Goal: Task Accomplishment & Management: Manage account settings

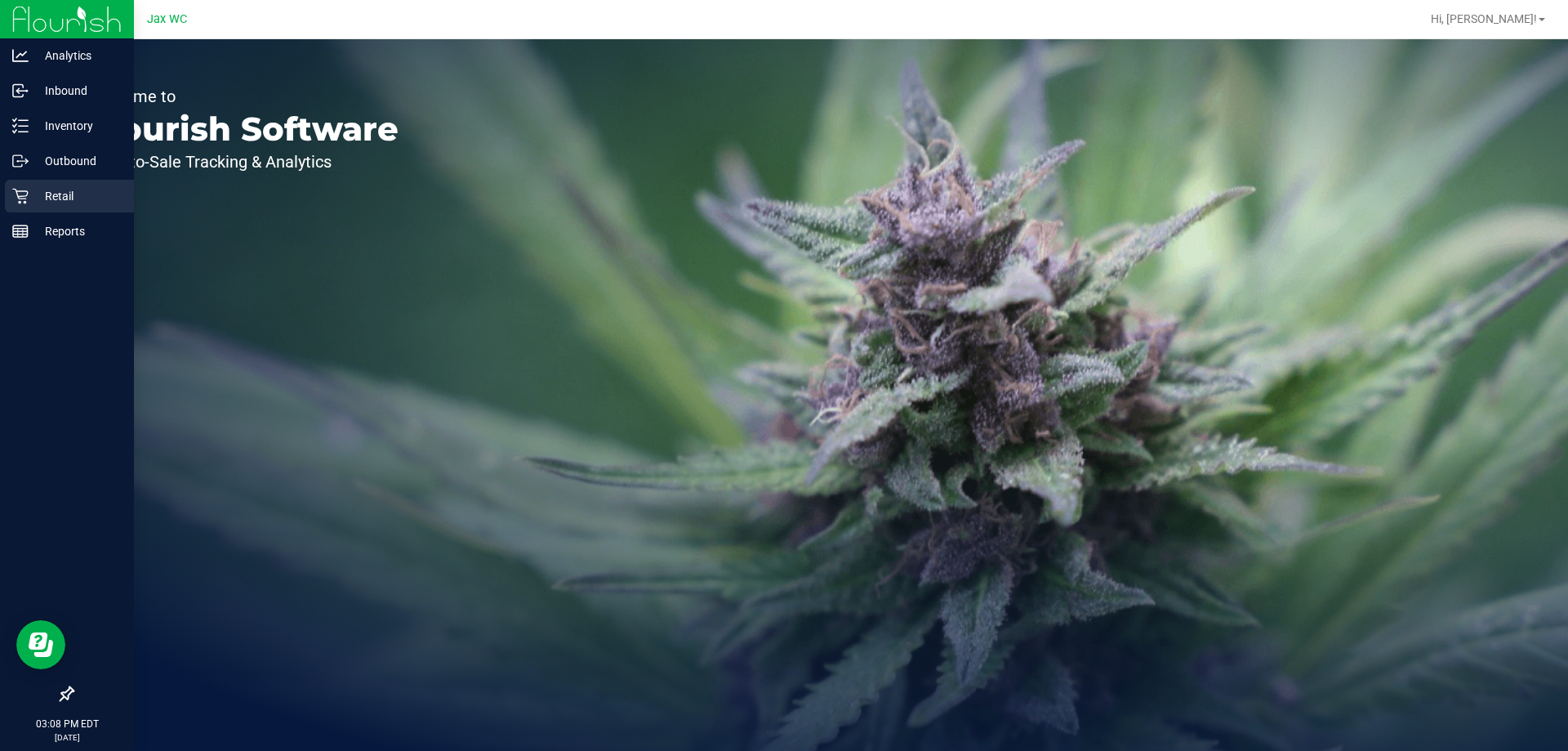
click at [23, 192] on icon at bounding box center [20, 195] width 16 height 16
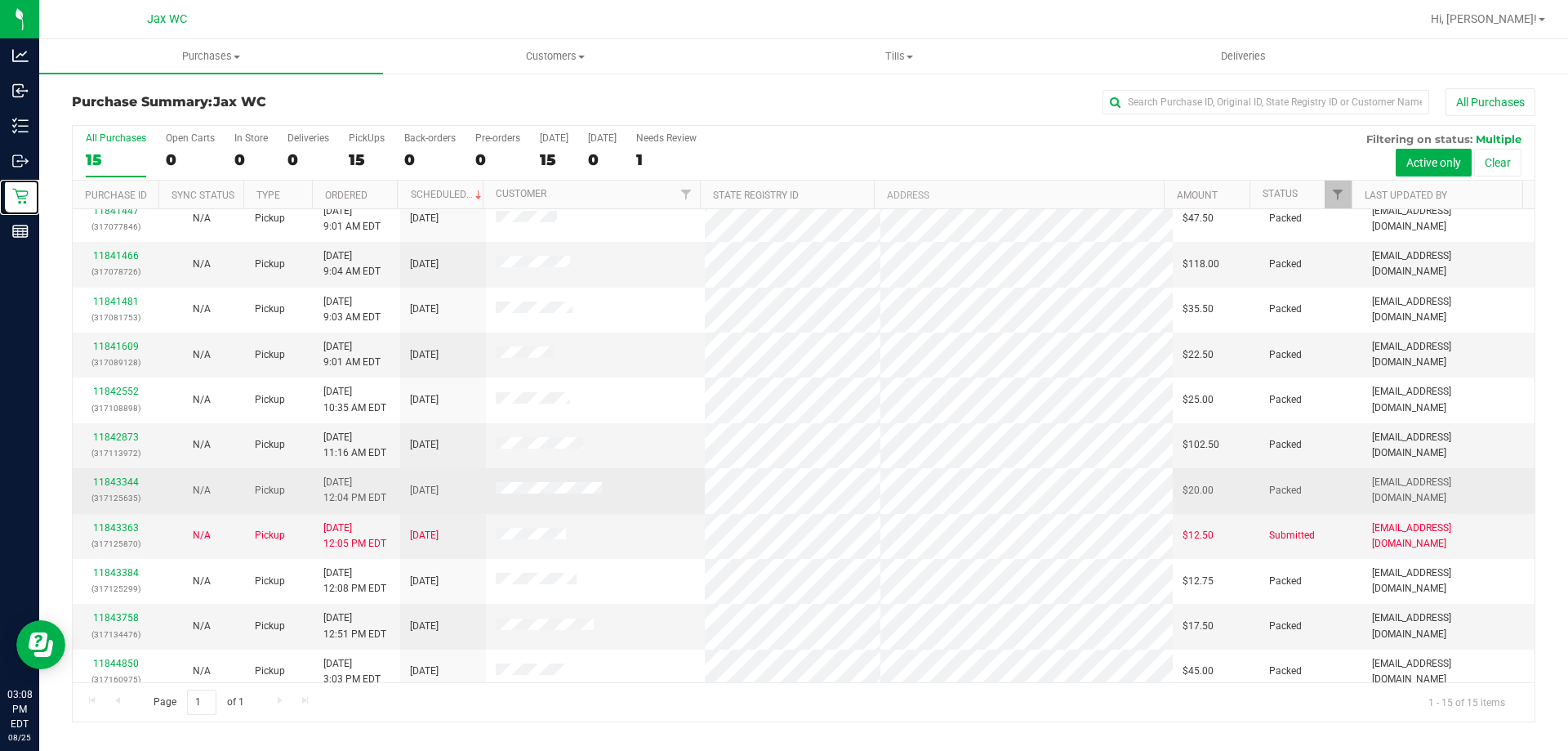
scroll to position [205, 0]
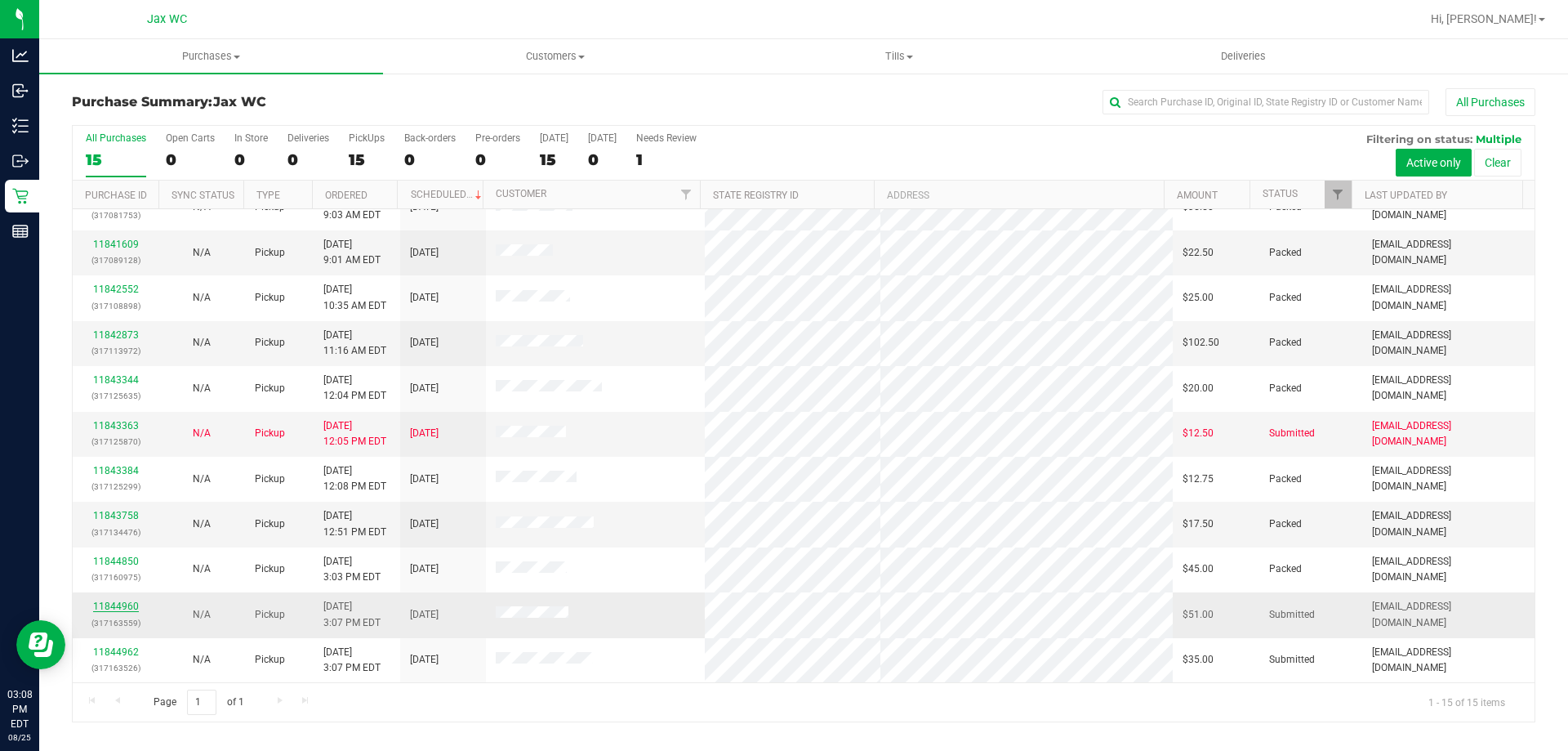
click at [104, 608] on link "11844960" at bounding box center [116, 607] width 46 height 11
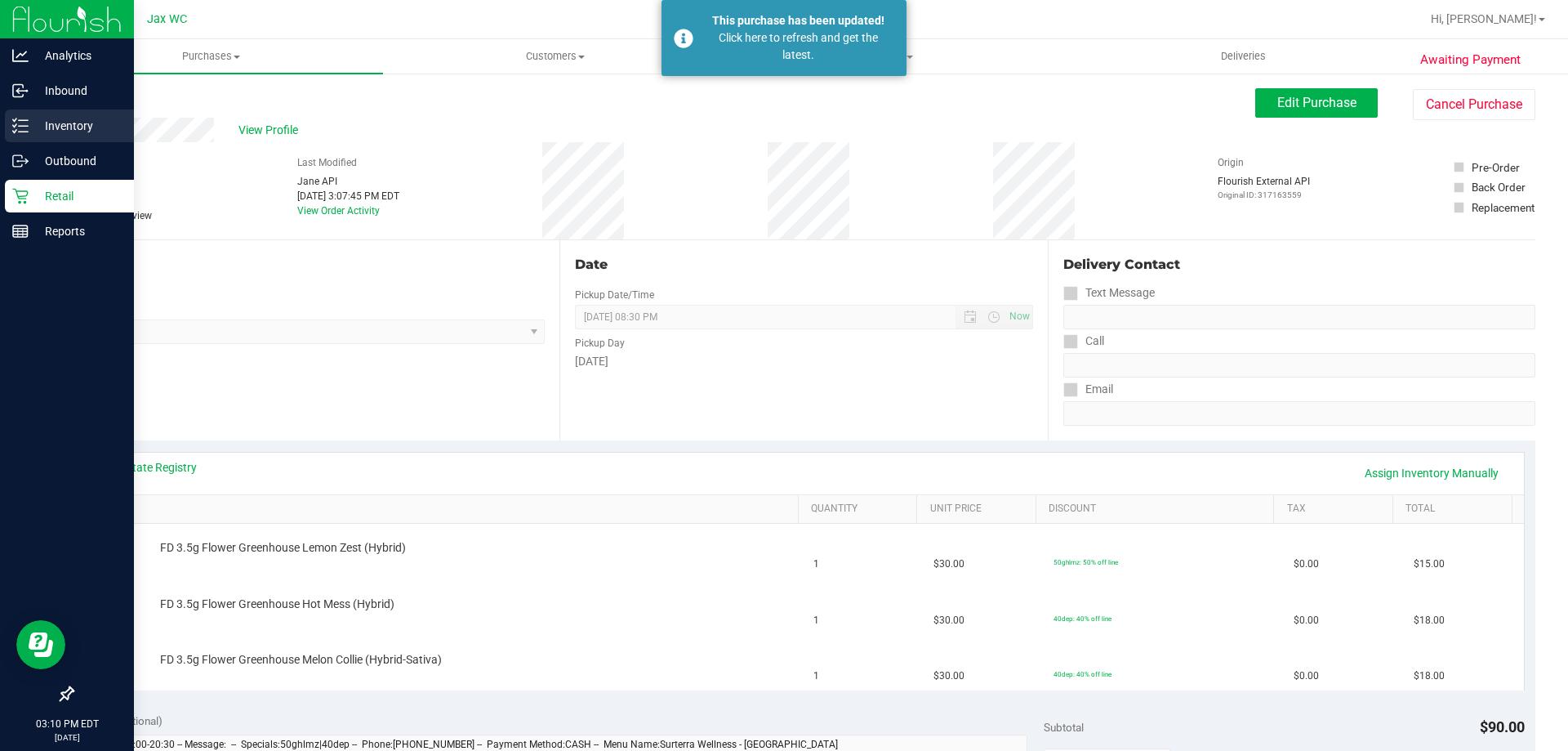
click at [22, 129] on icon at bounding box center [20, 125] width 16 height 16
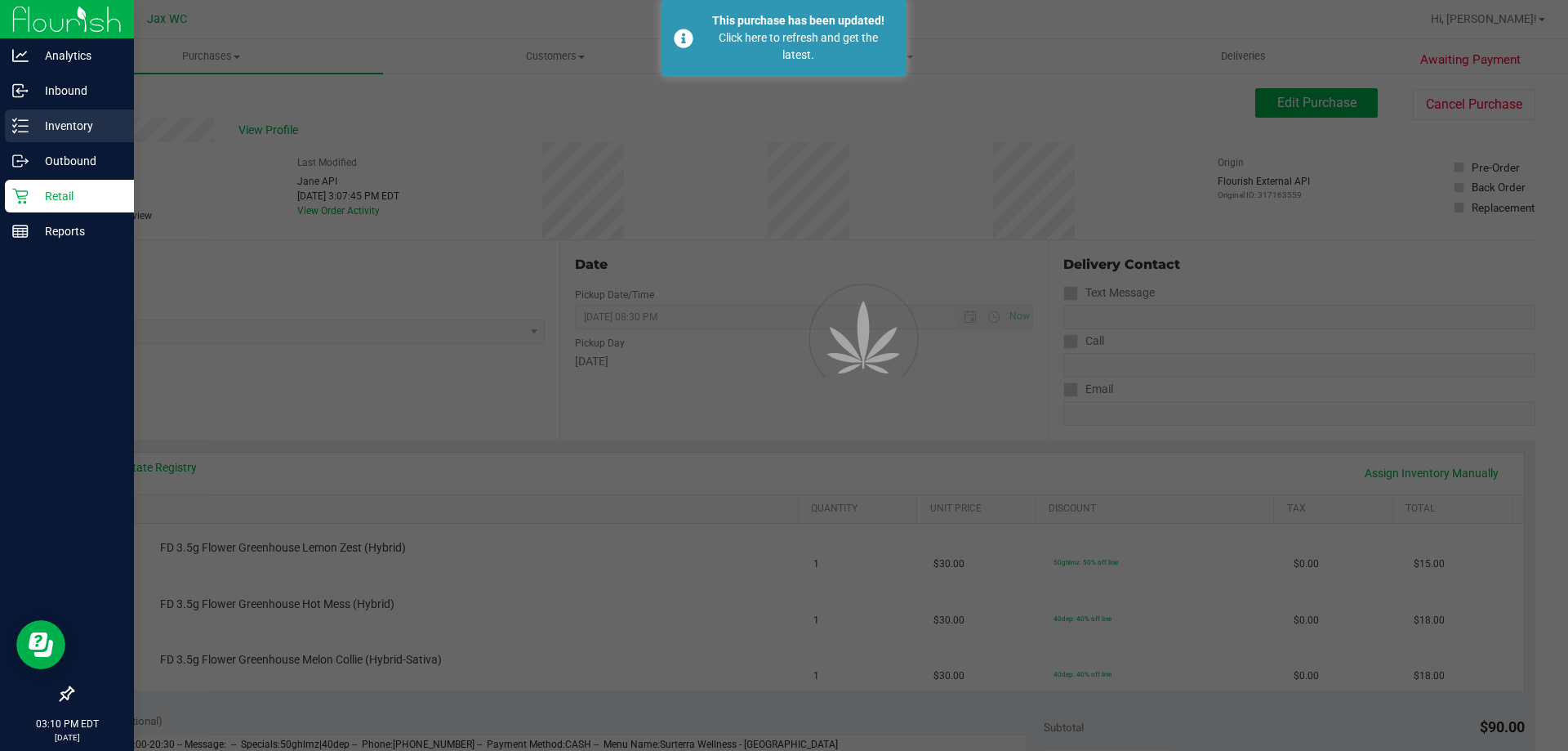
click at [22, 129] on icon at bounding box center [20, 125] width 16 height 16
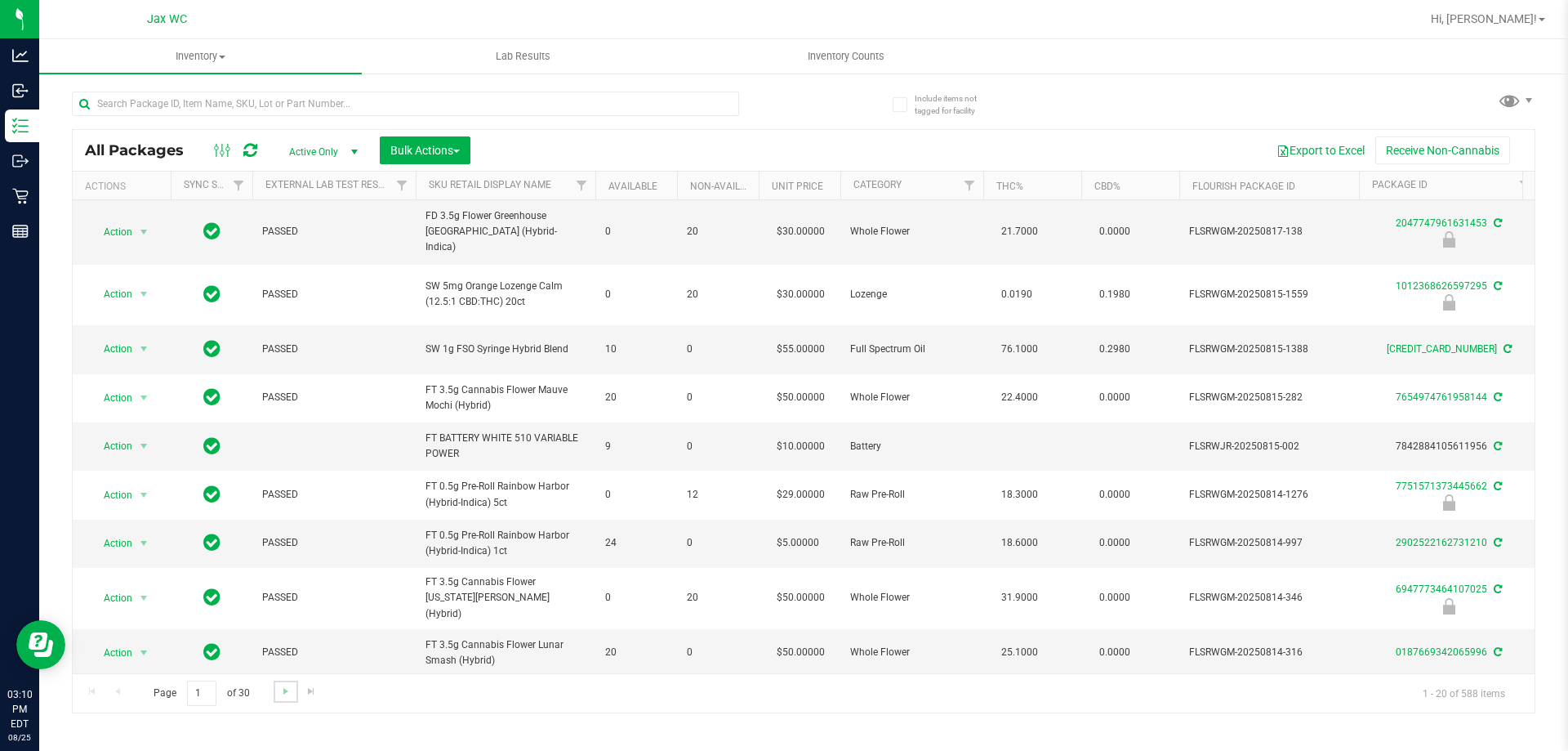
click at [276, 693] on link "Go to the next page" at bounding box center [285, 692] width 24 height 22
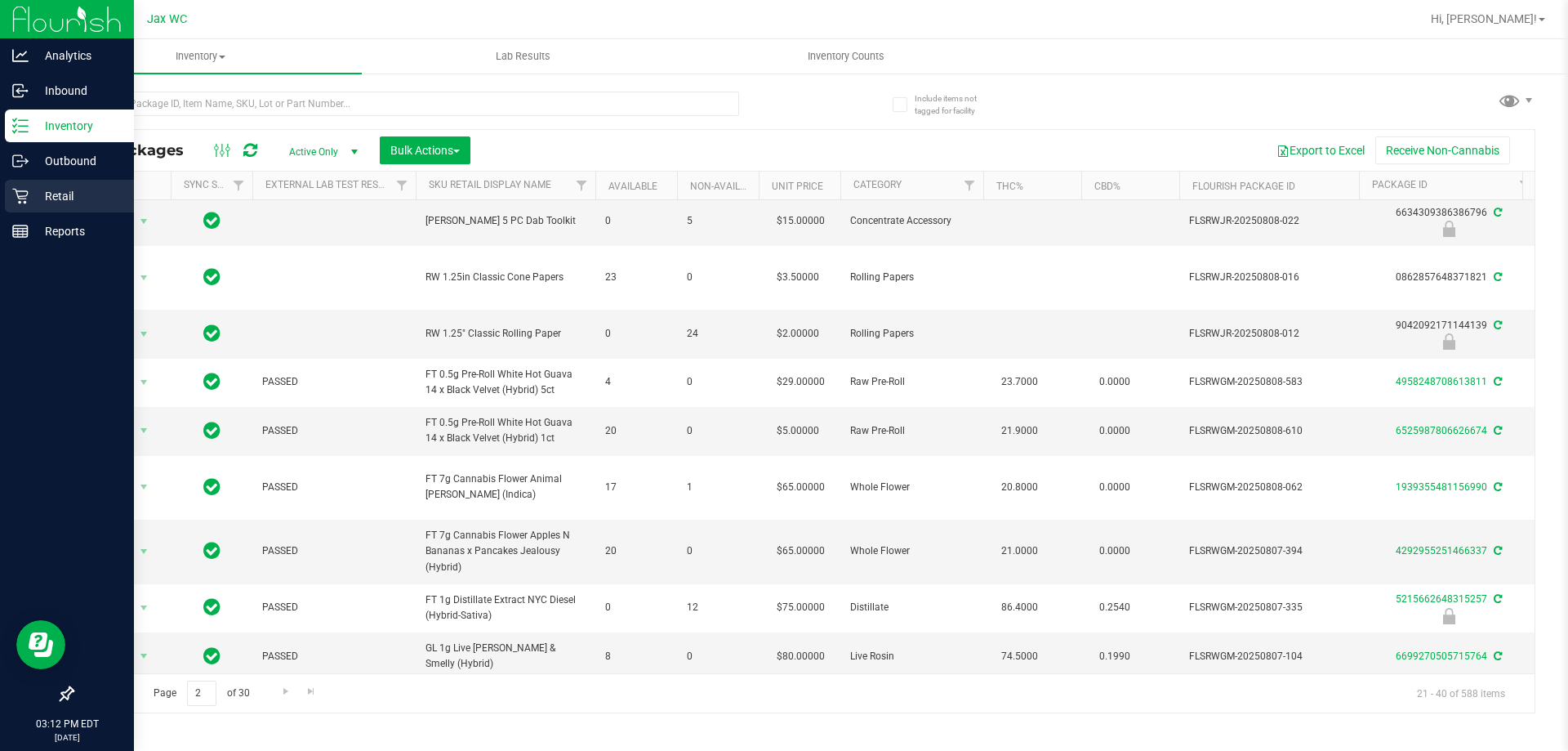
click at [62, 187] on p "Retail" at bounding box center [77, 195] width 98 height 20
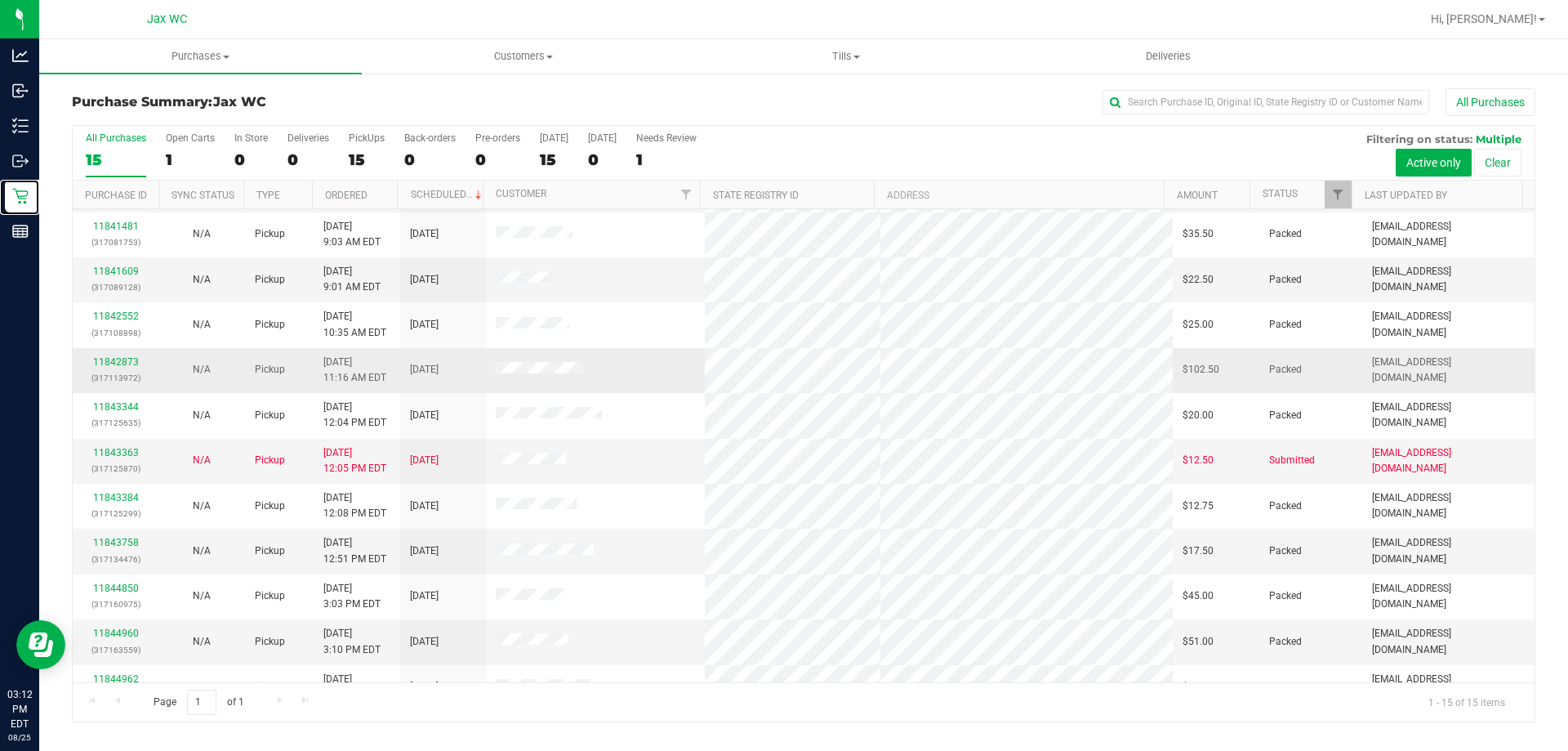
scroll to position [205, 0]
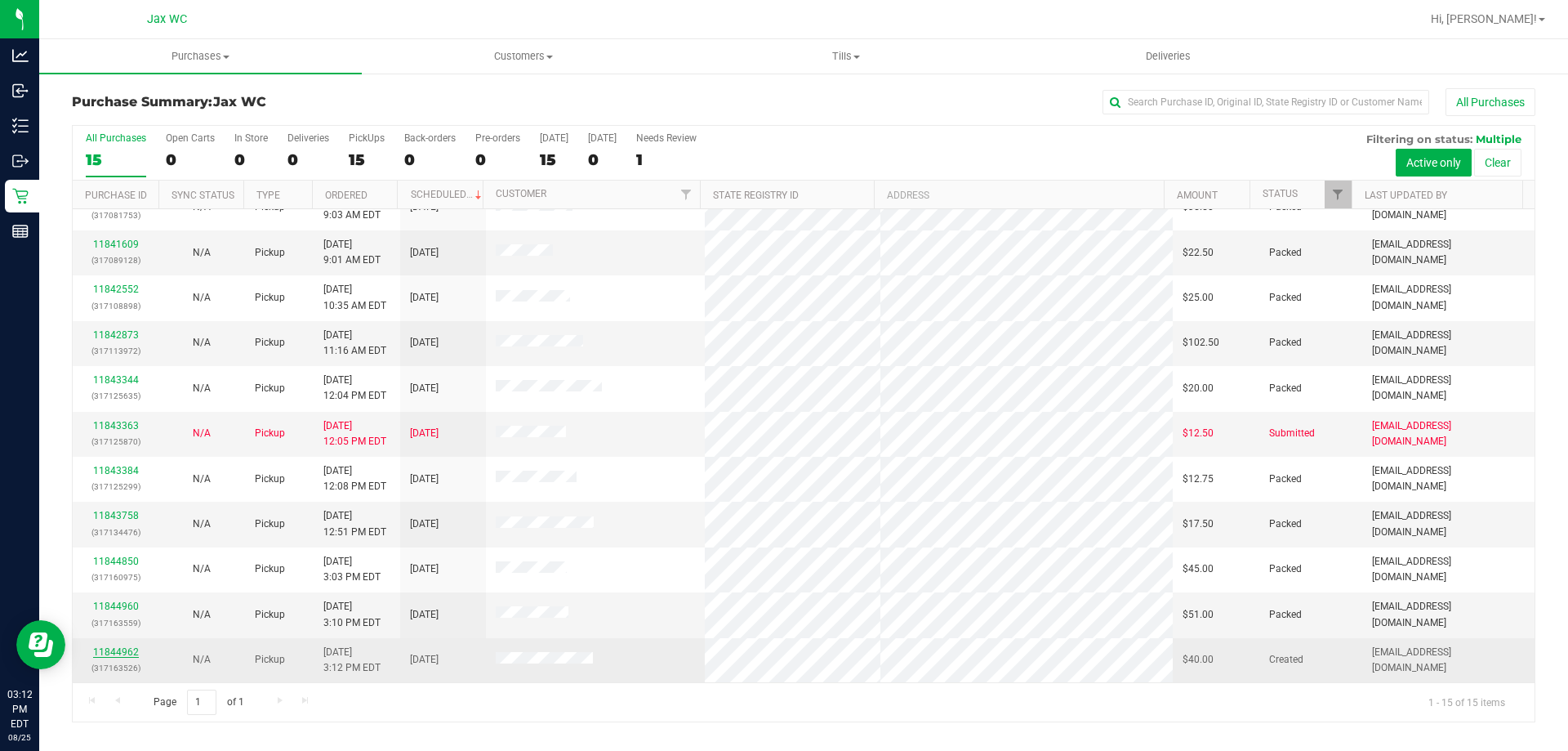
click at [117, 653] on link "11844962" at bounding box center [116, 652] width 46 height 11
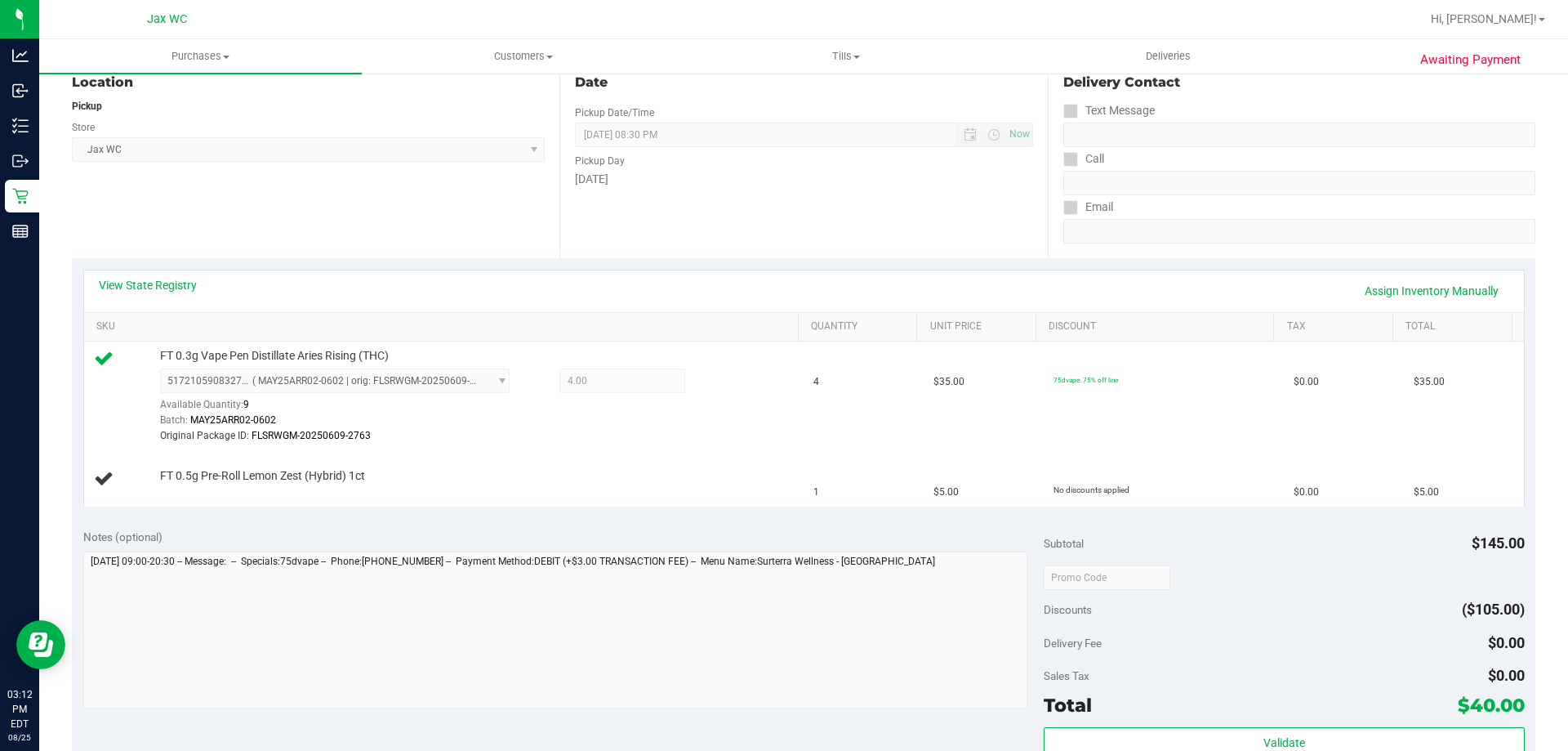
scroll to position [163, 0]
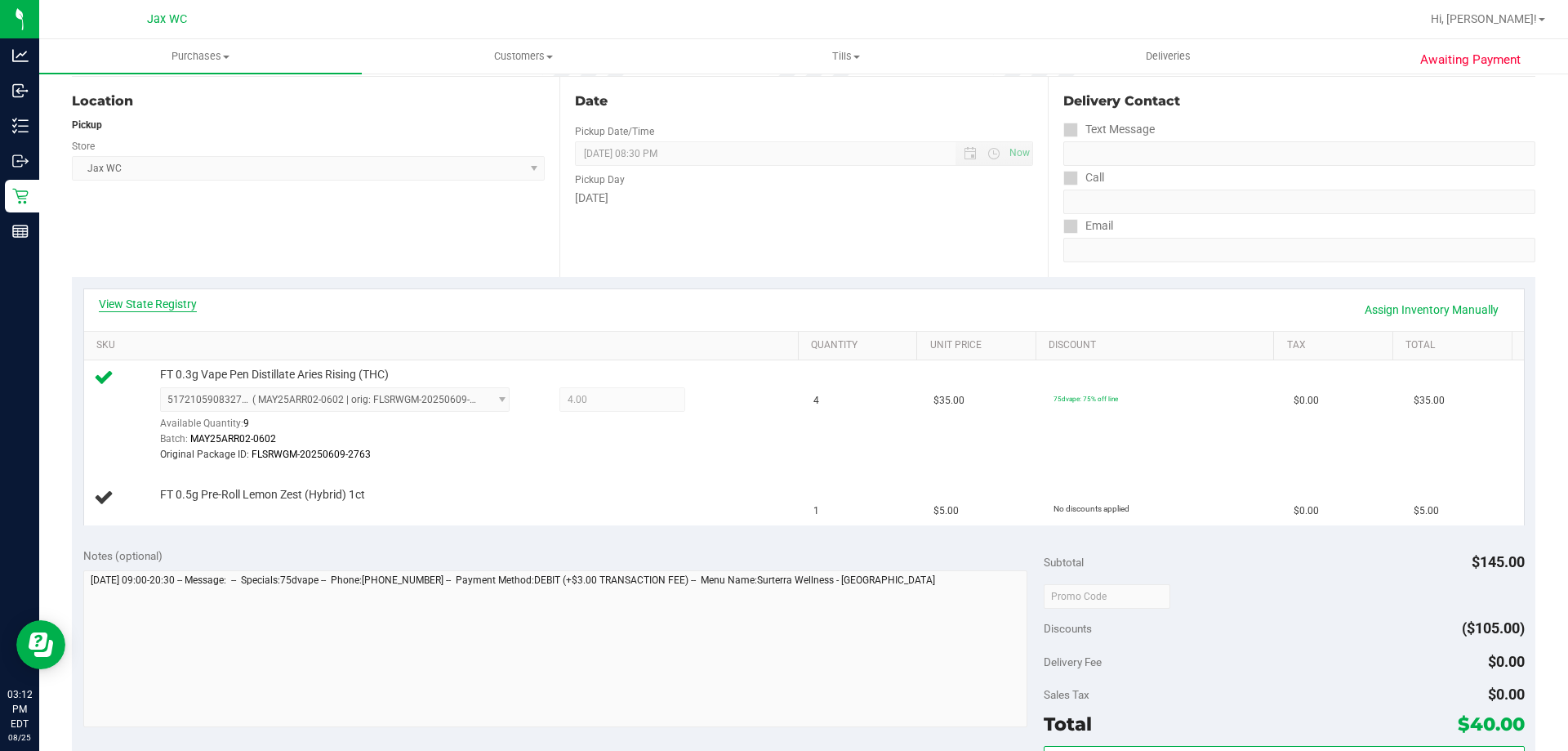
click at [156, 302] on link "View State Registry" at bounding box center [148, 304] width 98 height 16
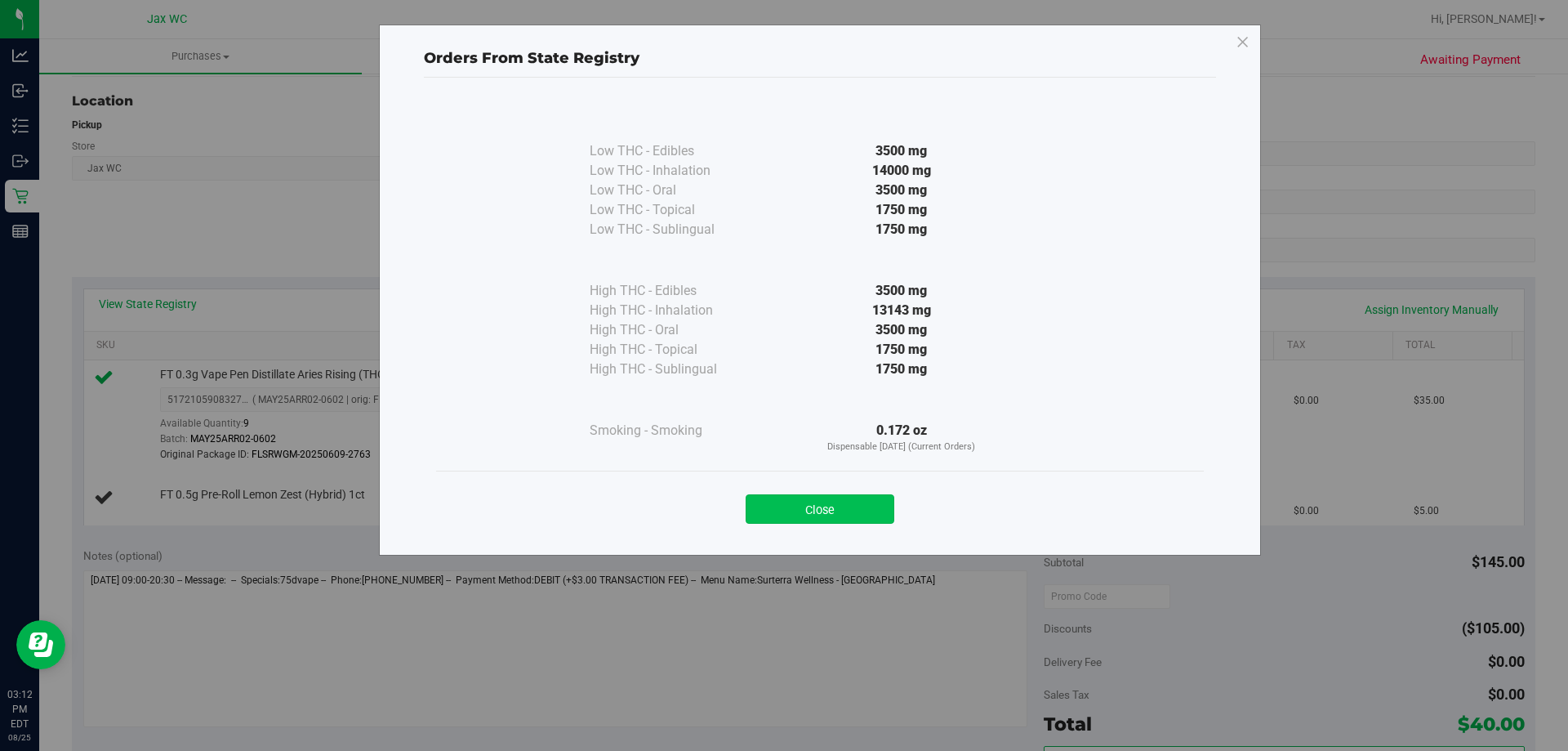
click at [828, 513] on button "Close" at bounding box center [820, 509] width 149 height 29
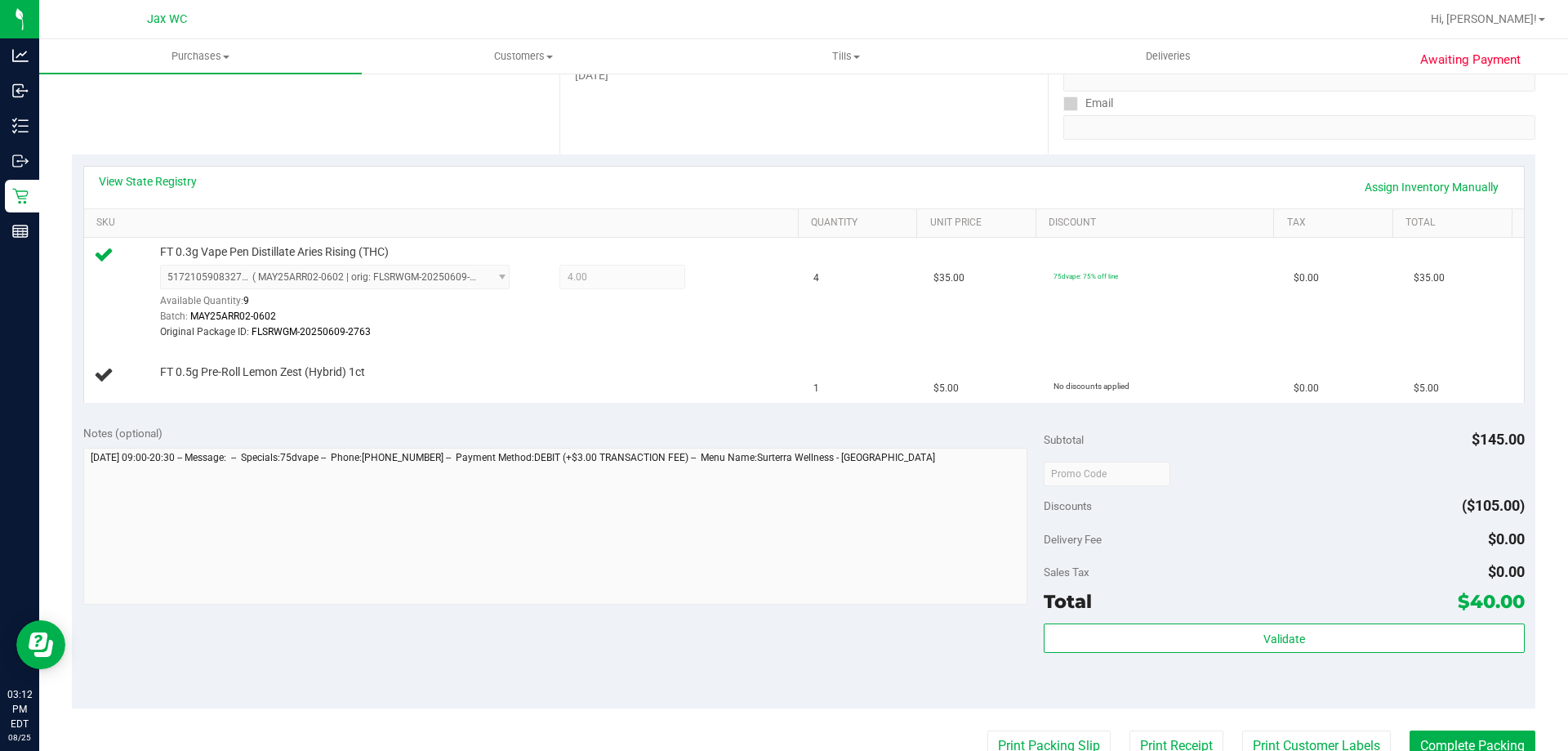
scroll to position [326, 0]
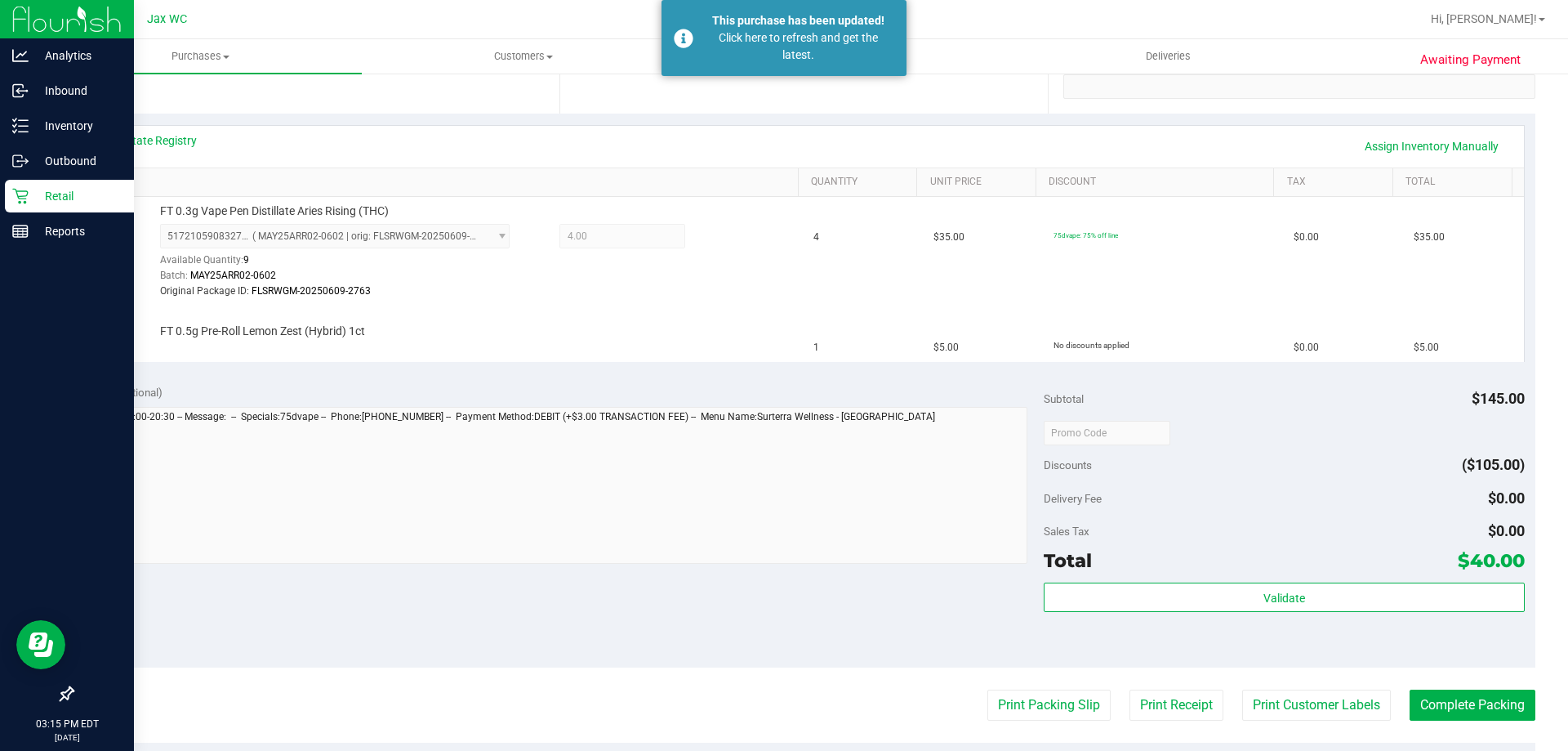
click at [8, 196] on div "Retail" at bounding box center [69, 196] width 129 height 33
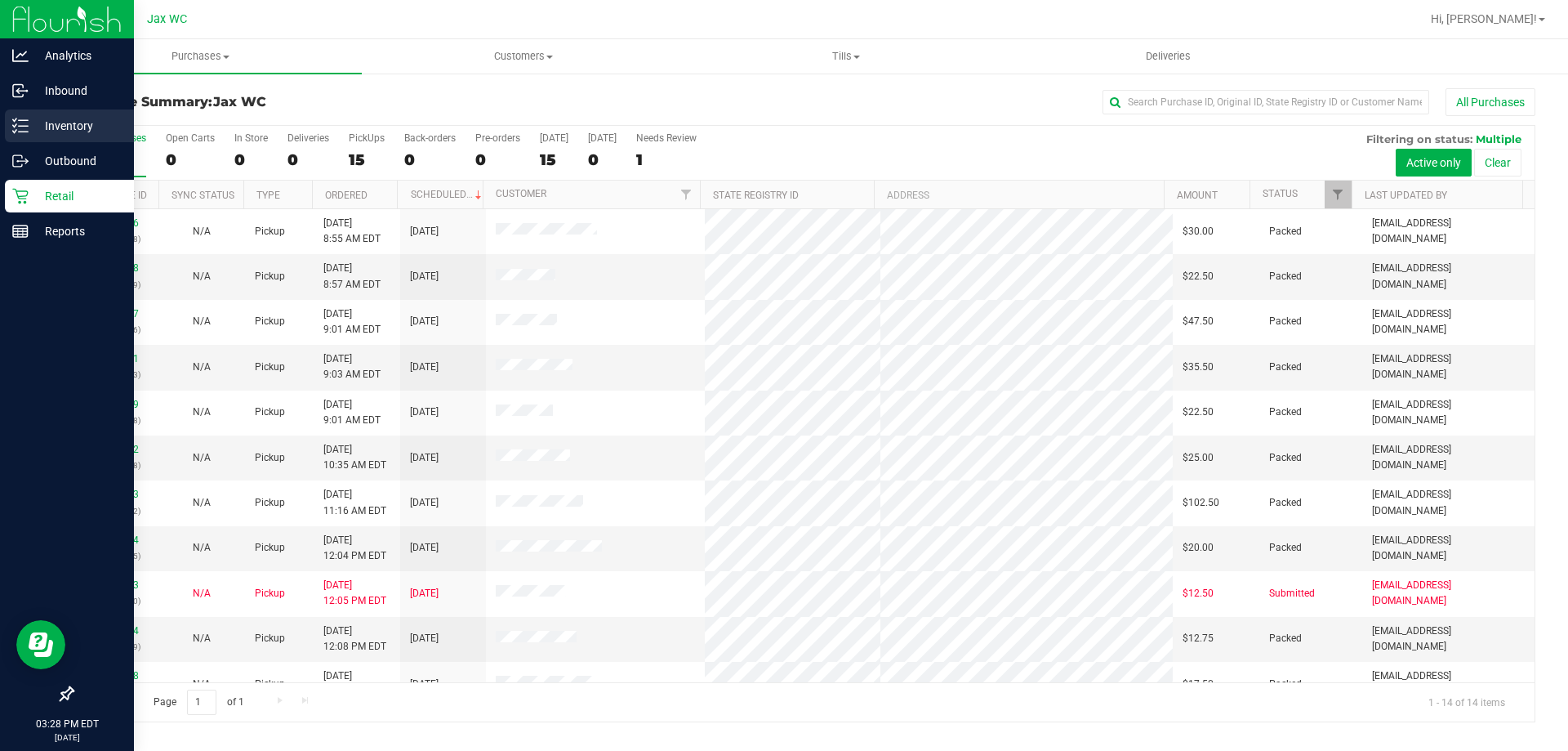
click at [47, 135] on p "Inventory" at bounding box center [77, 125] width 98 height 20
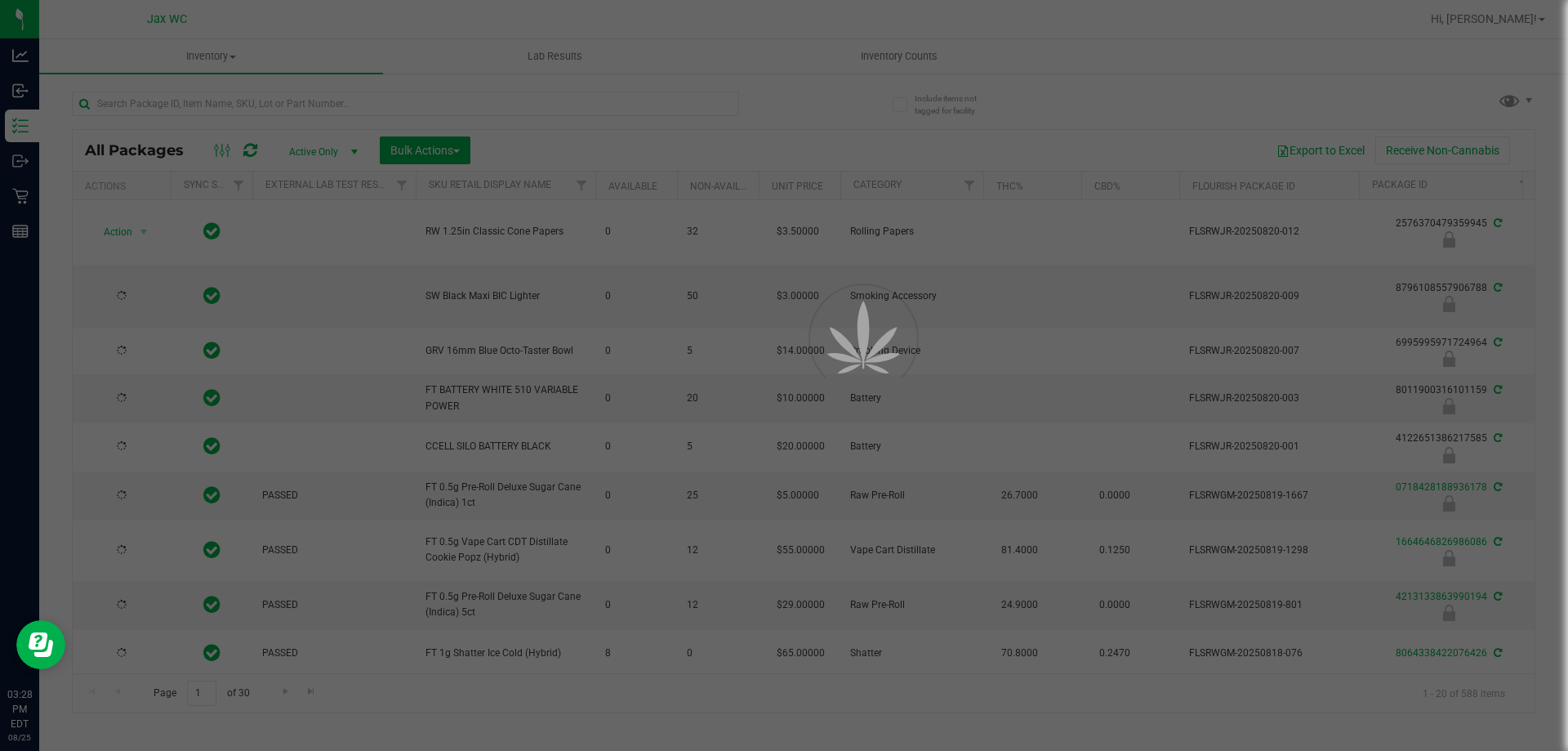
click at [149, 105] on div at bounding box center [784, 376] width 1568 height 751
drag, startPoint x: 147, startPoint y: 125, endPoint x: 146, endPoint y: 107, distance: 18.0
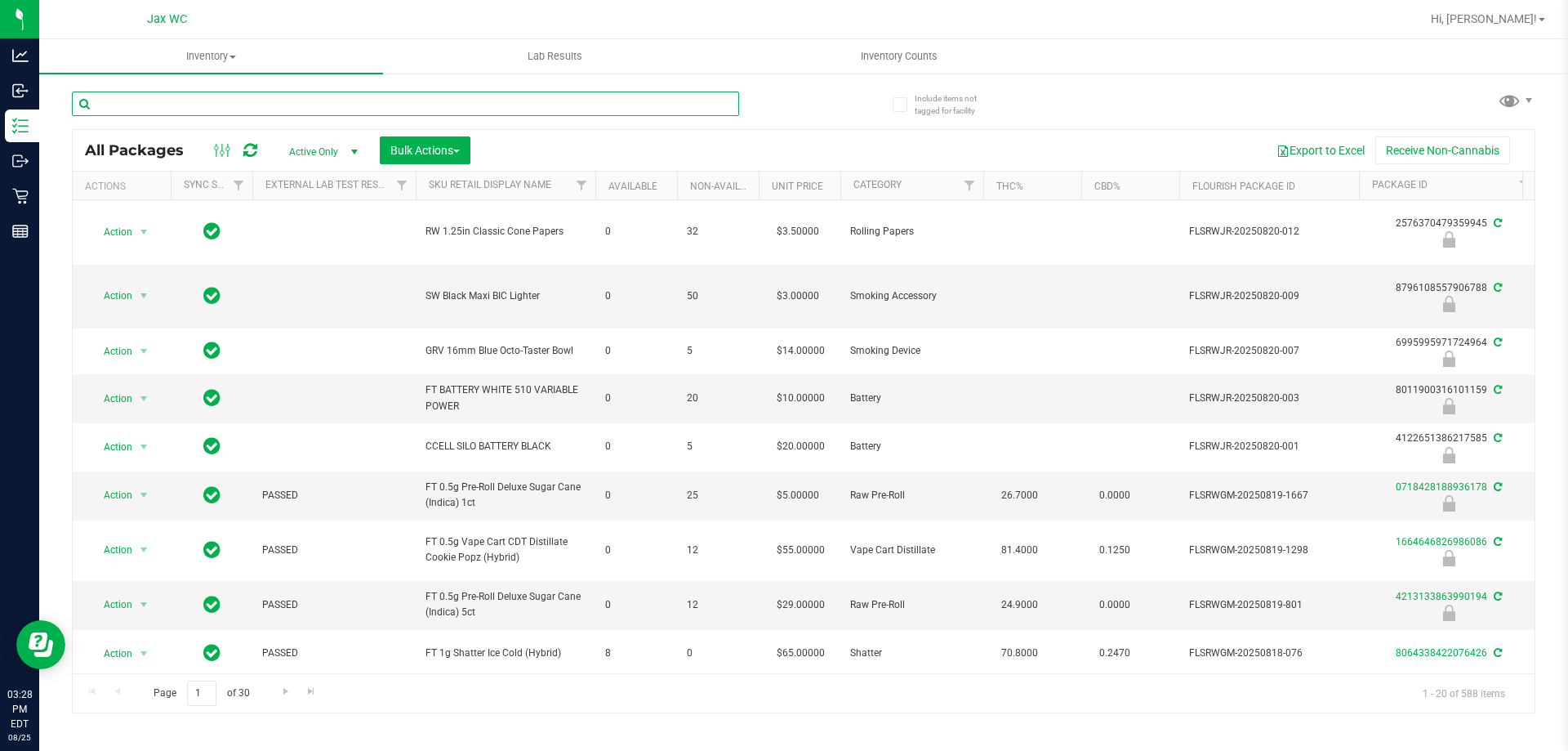
click at [145, 107] on input "text" at bounding box center [405, 104] width 668 height 25
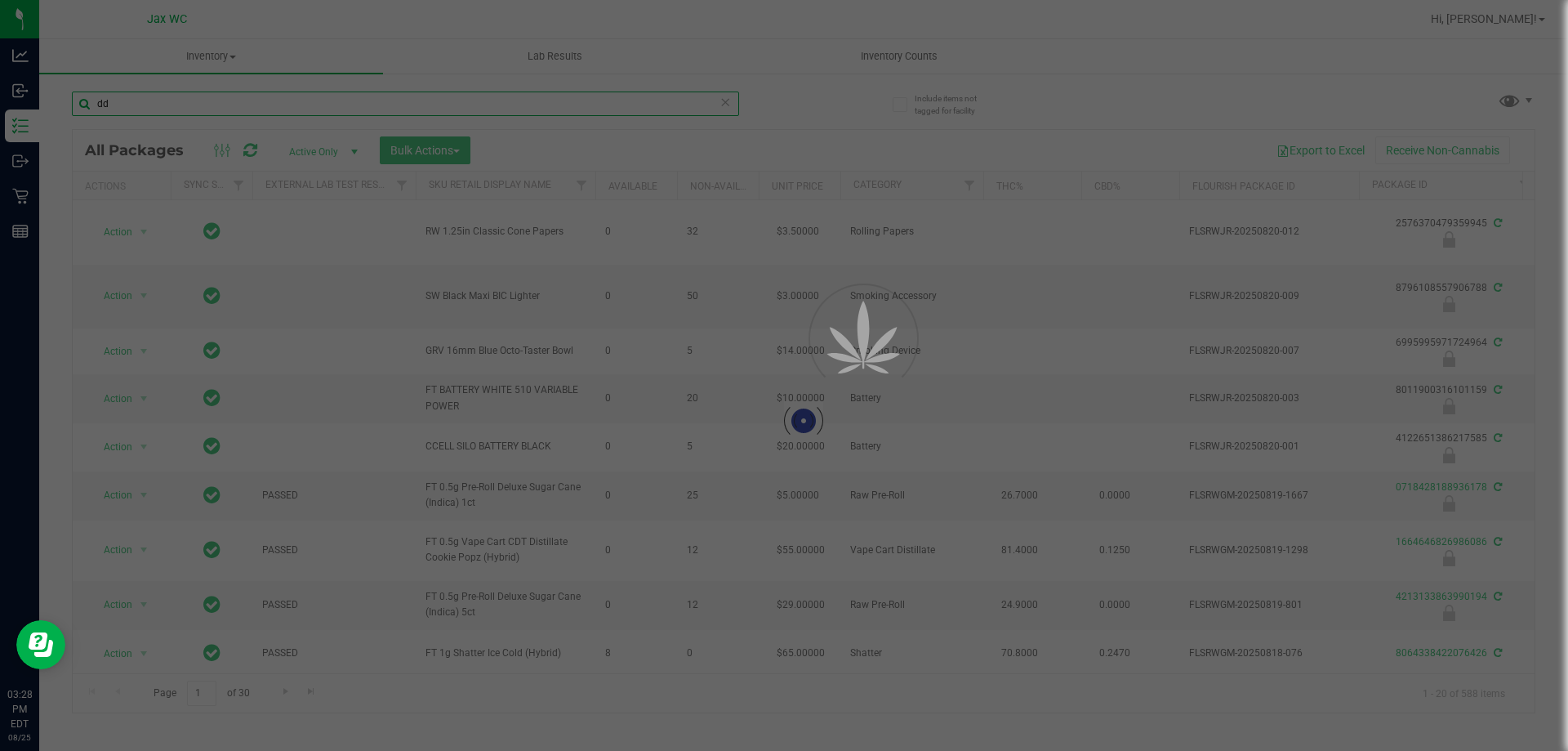
type input "ddf"
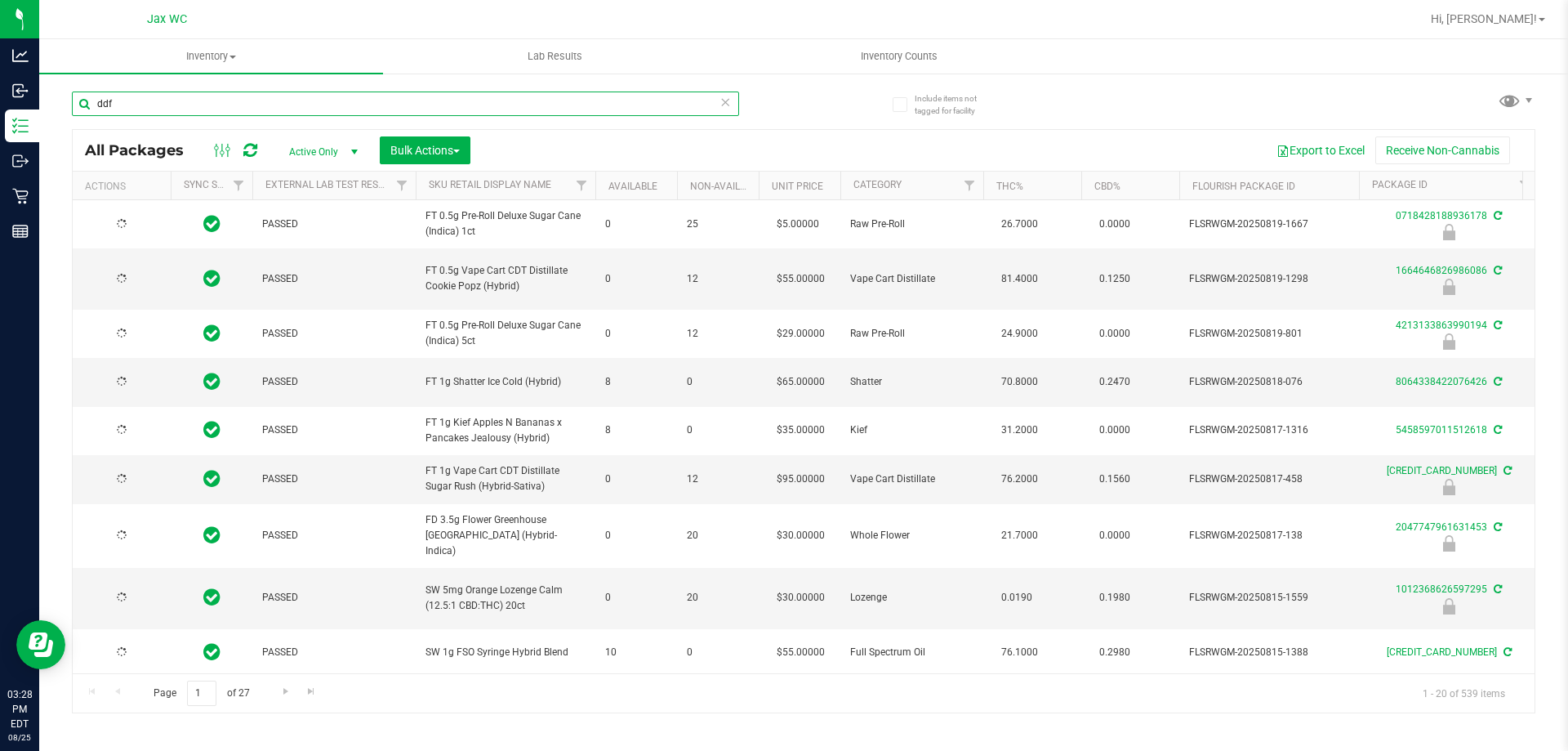
type input "[DATE]"
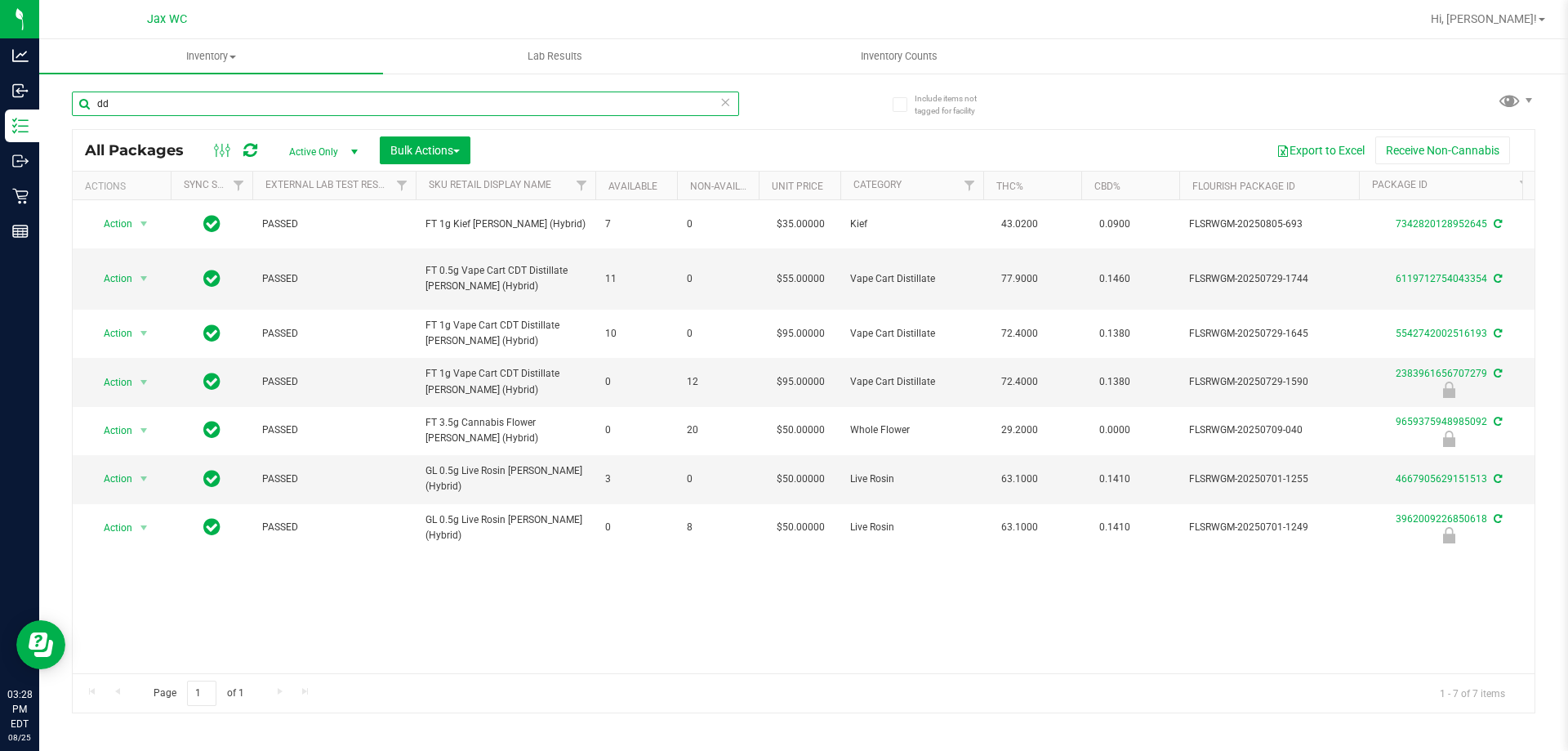
type input "d"
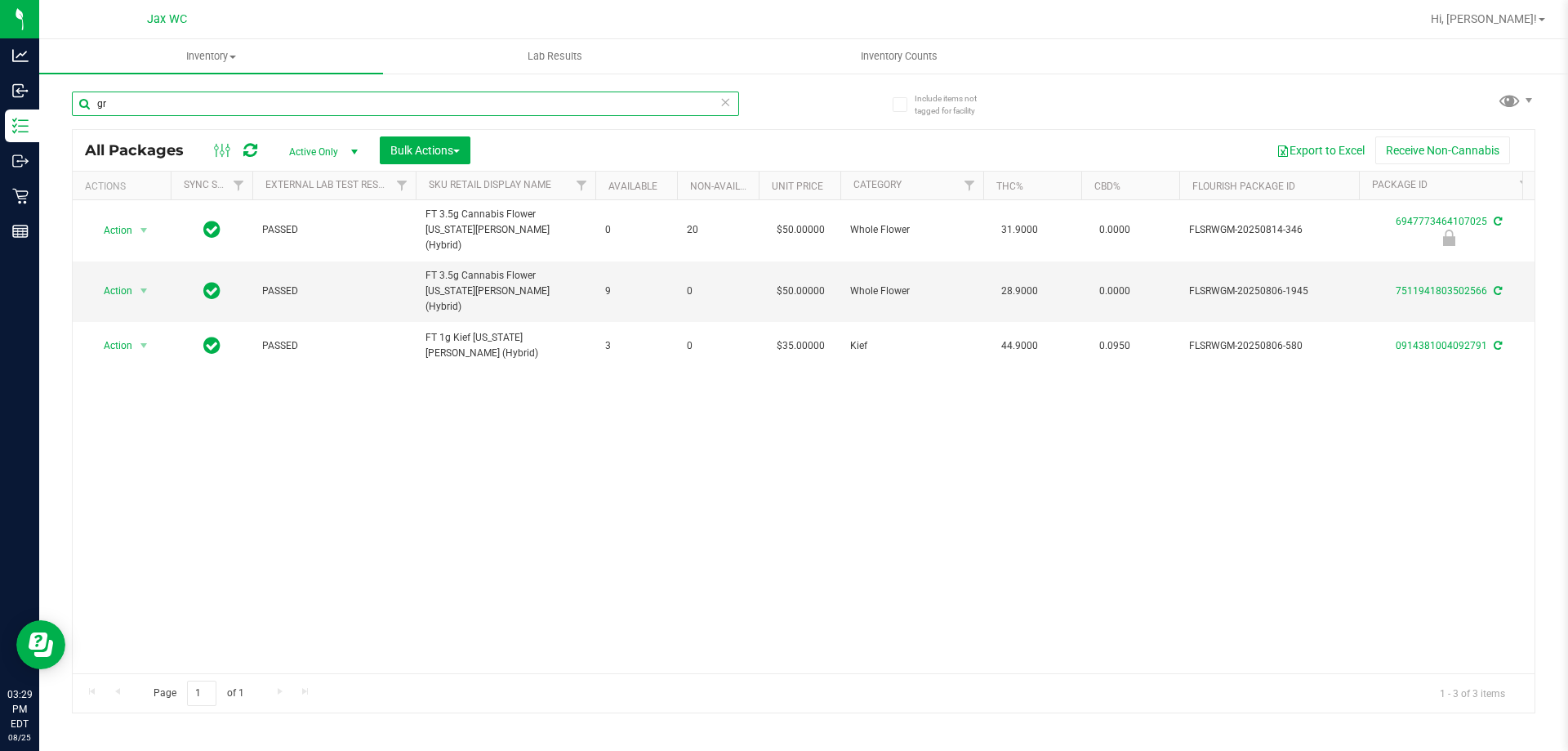
type input "g"
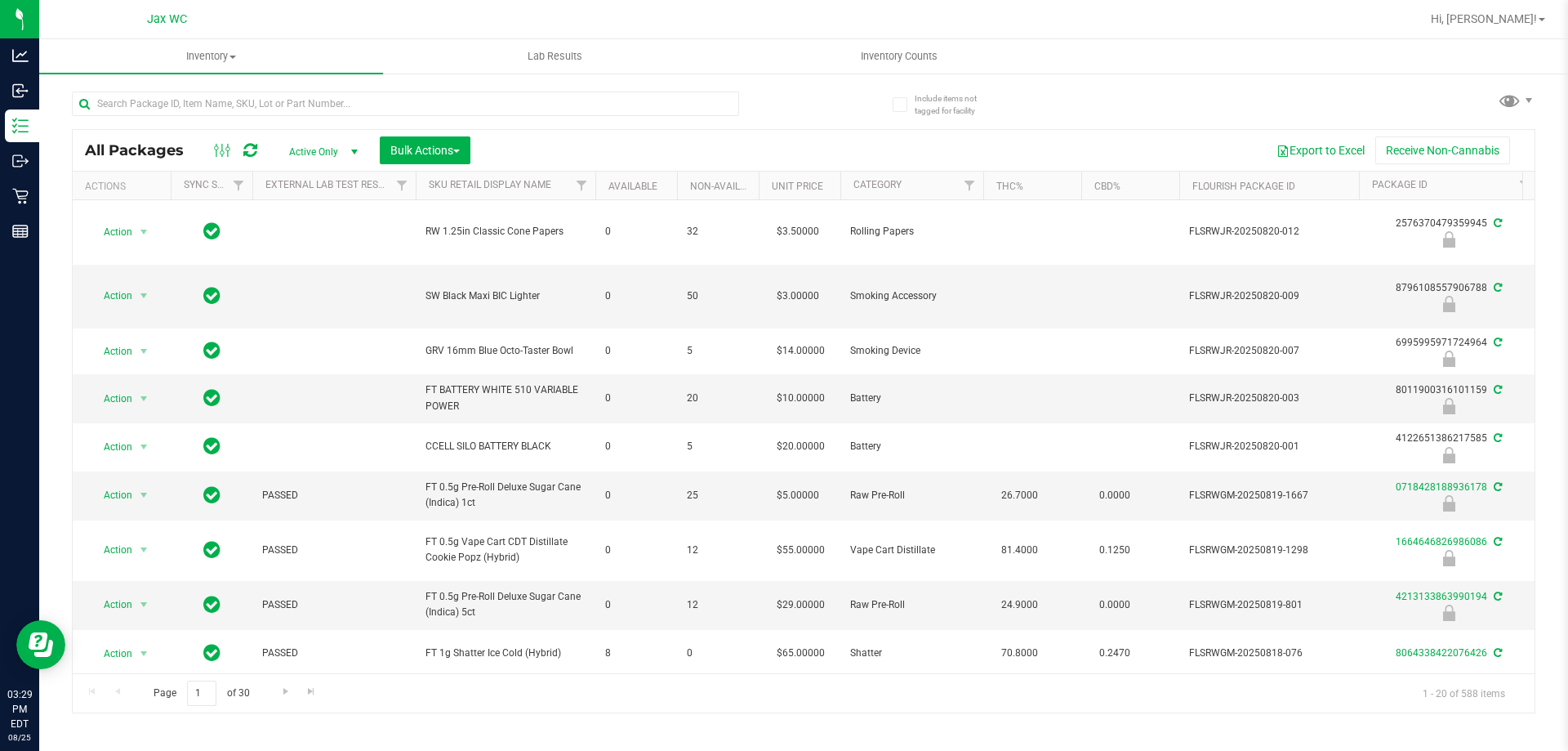
click at [1205, 139] on div "Export to Excel Receive Non-Cannabis" at bounding box center [1002, 150] width 1040 height 27
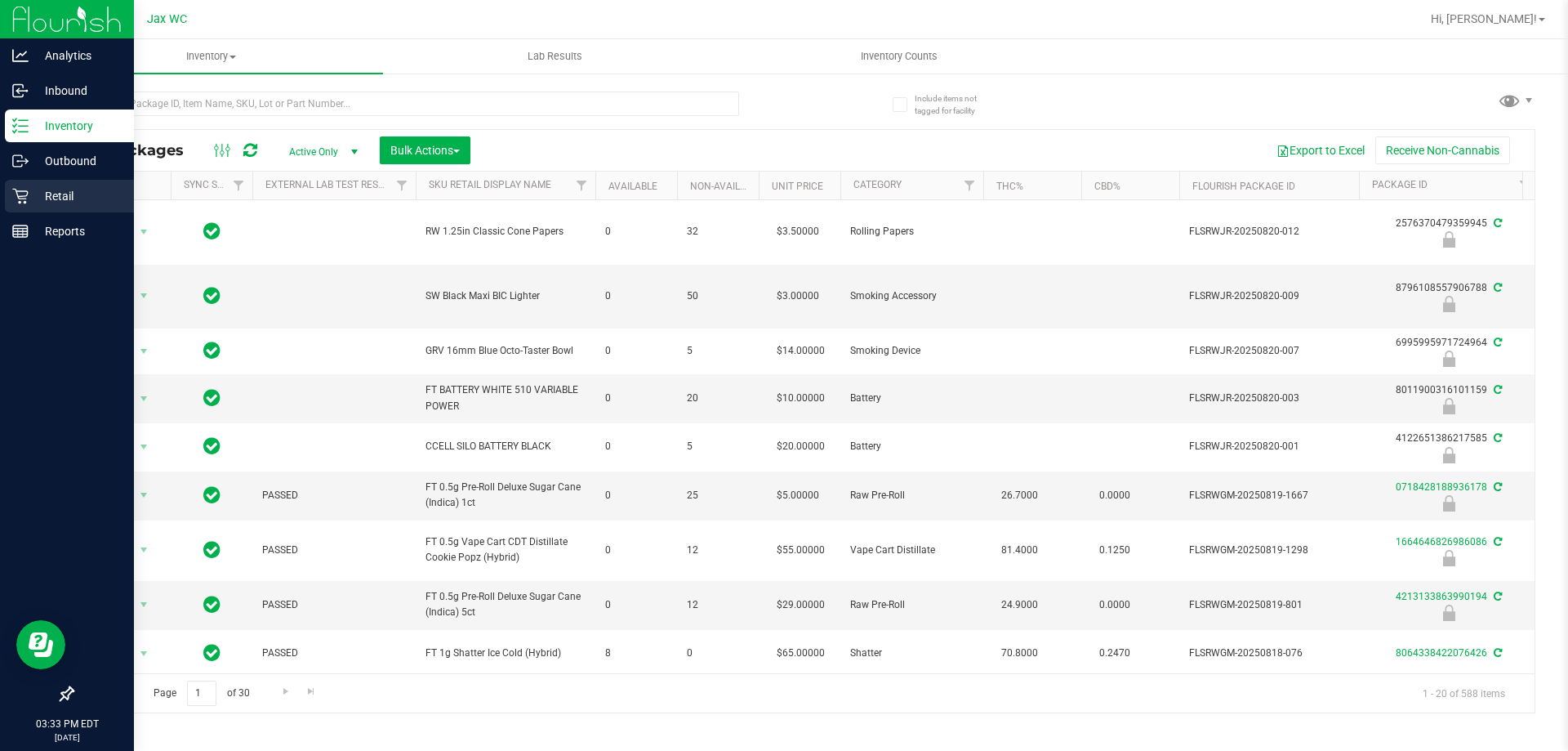
click at [46, 192] on p "Retail" at bounding box center [77, 195] width 98 height 20
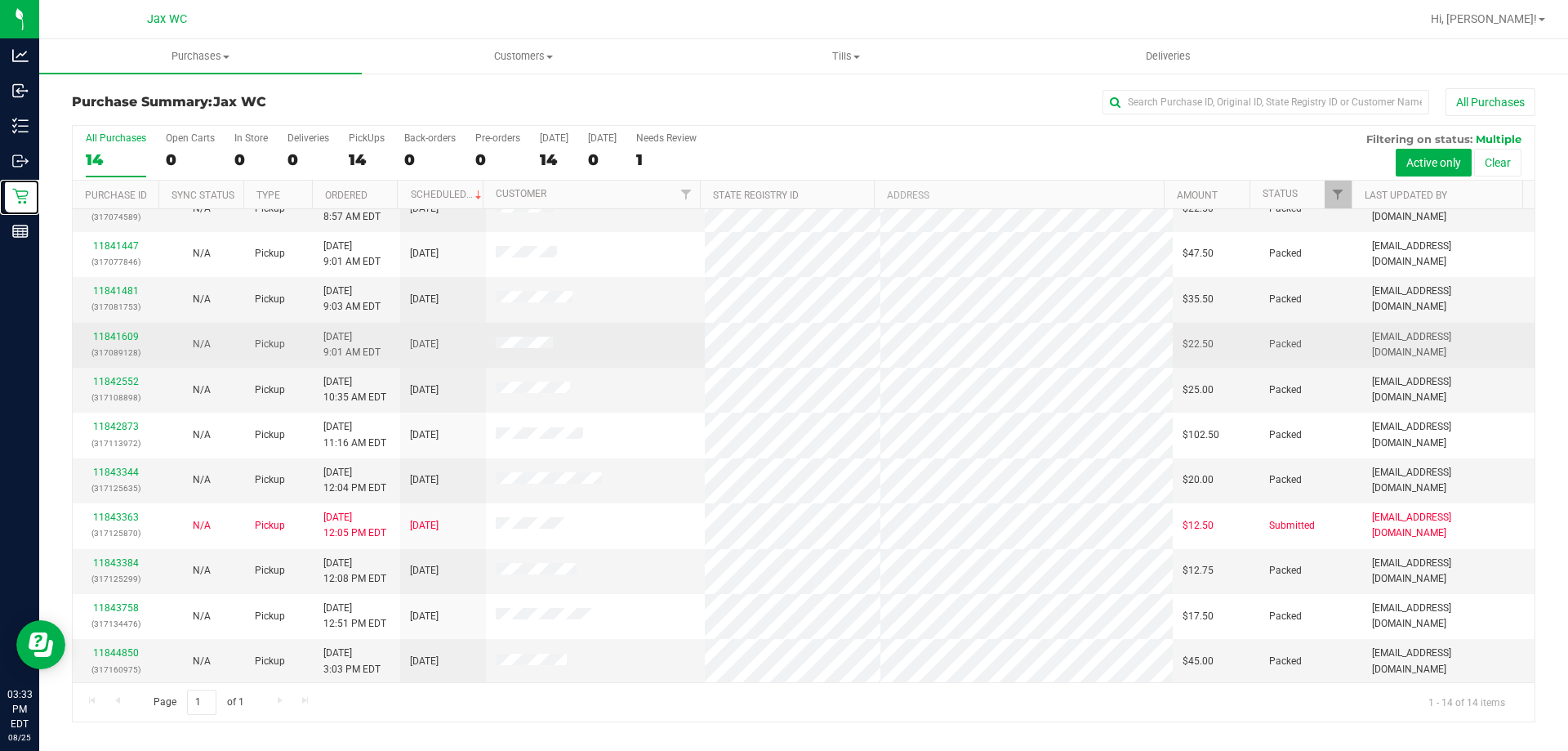
scroll to position [160, 0]
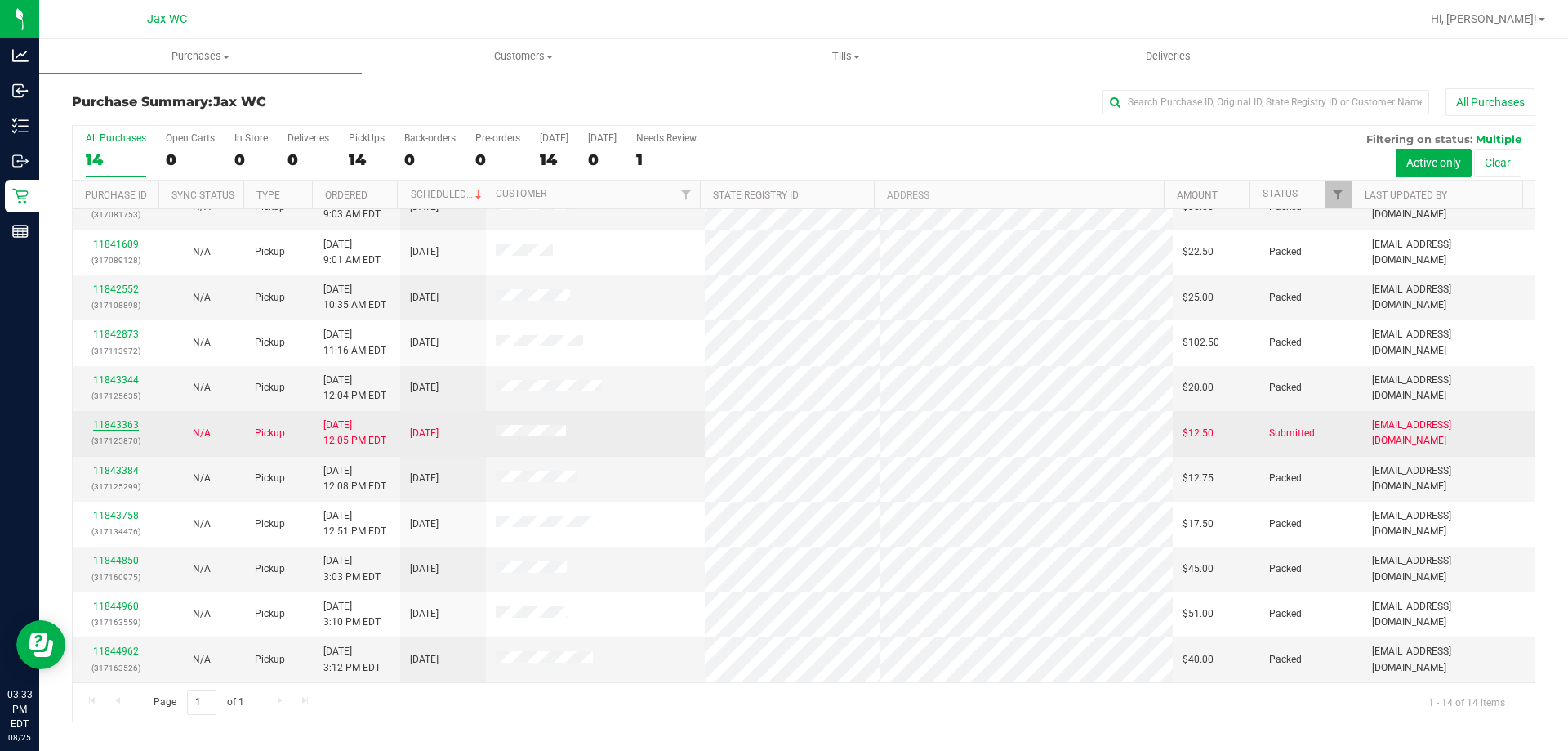
click at [108, 425] on link "11843363" at bounding box center [116, 425] width 46 height 11
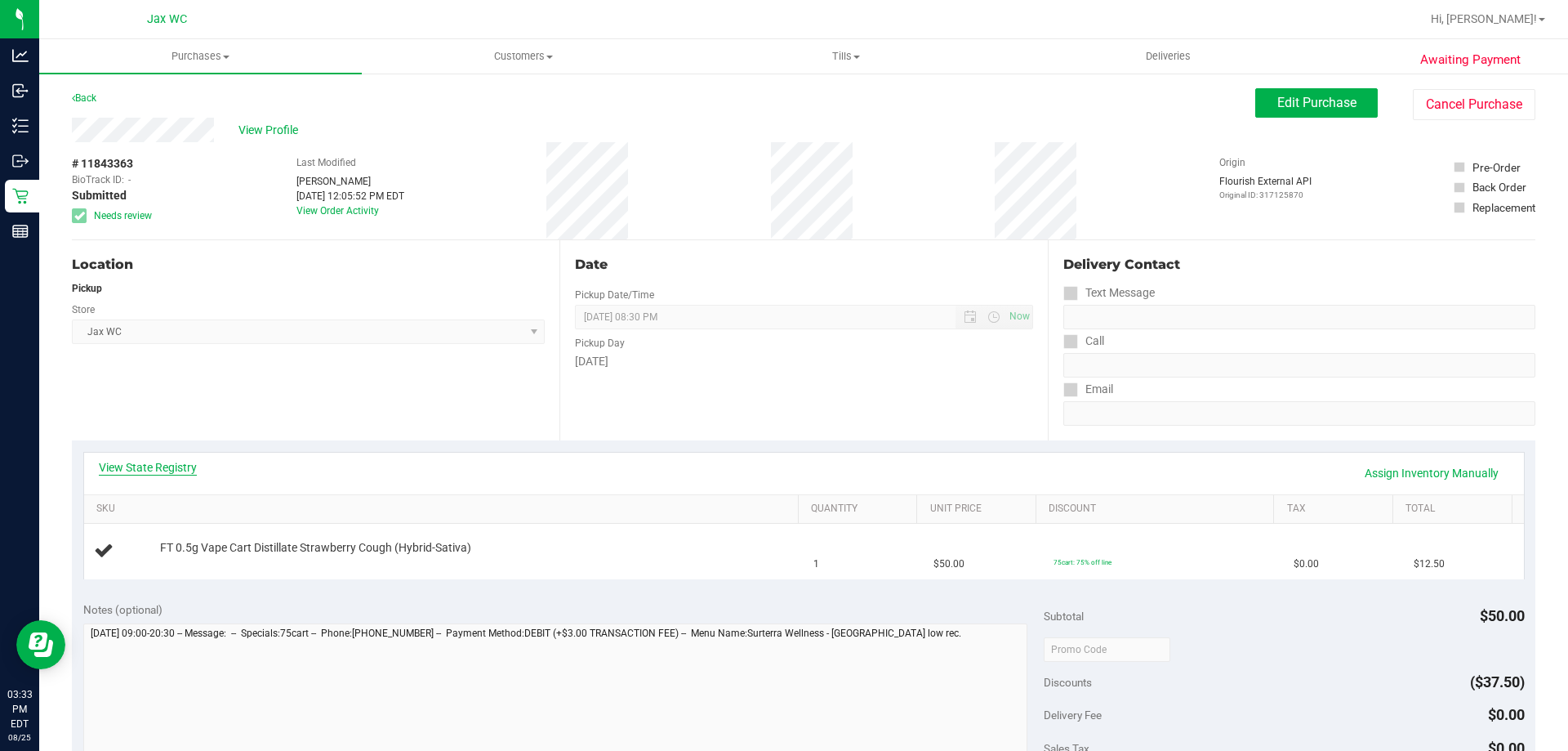
click at [164, 460] on div "View State Registry Assign Inventory Manually" at bounding box center [803, 474] width 1440 height 42
click at [164, 465] on link "View State Registry" at bounding box center [148, 467] width 98 height 16
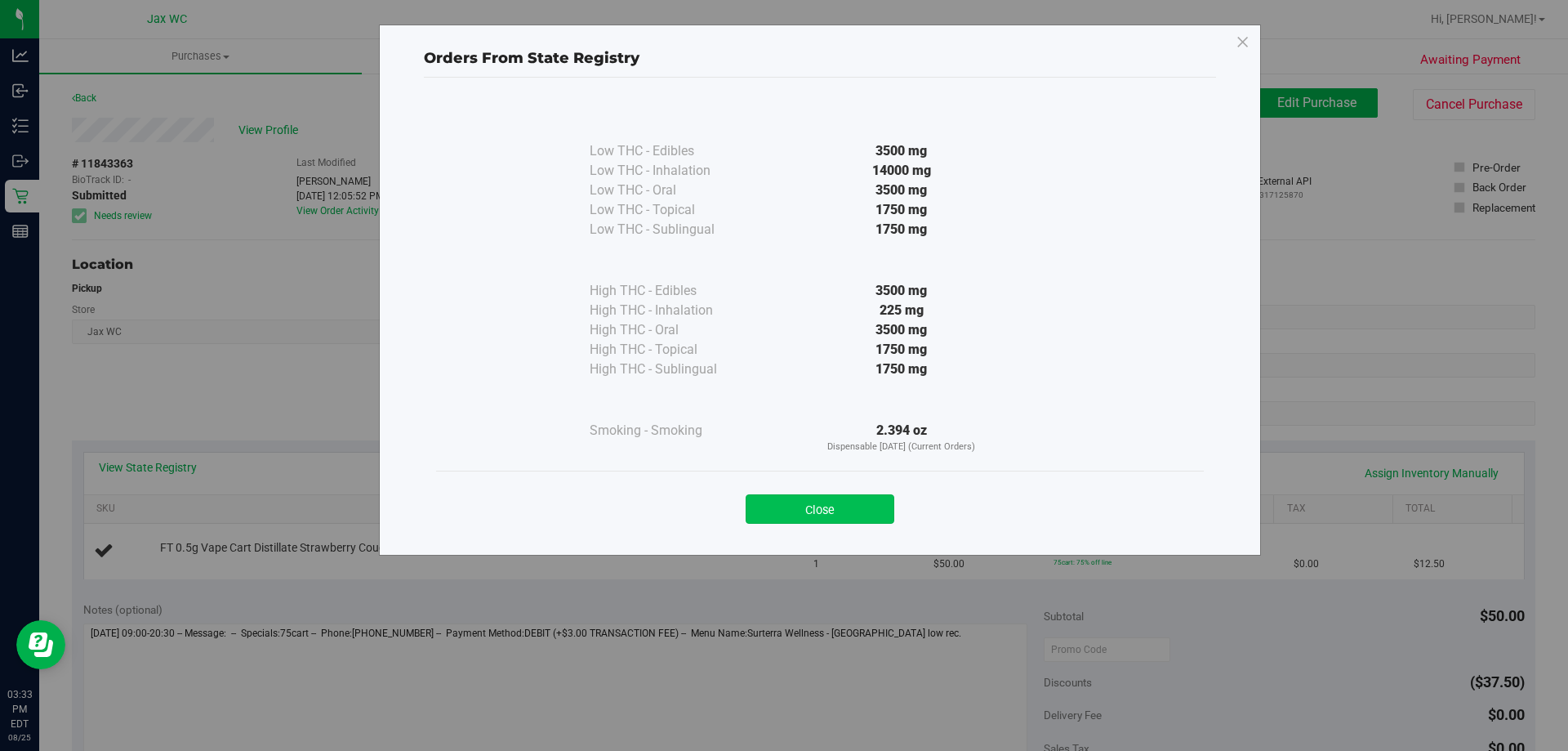
click at [773, 514] on button "Close" at bounding box center [820, 509] width 149 height 29
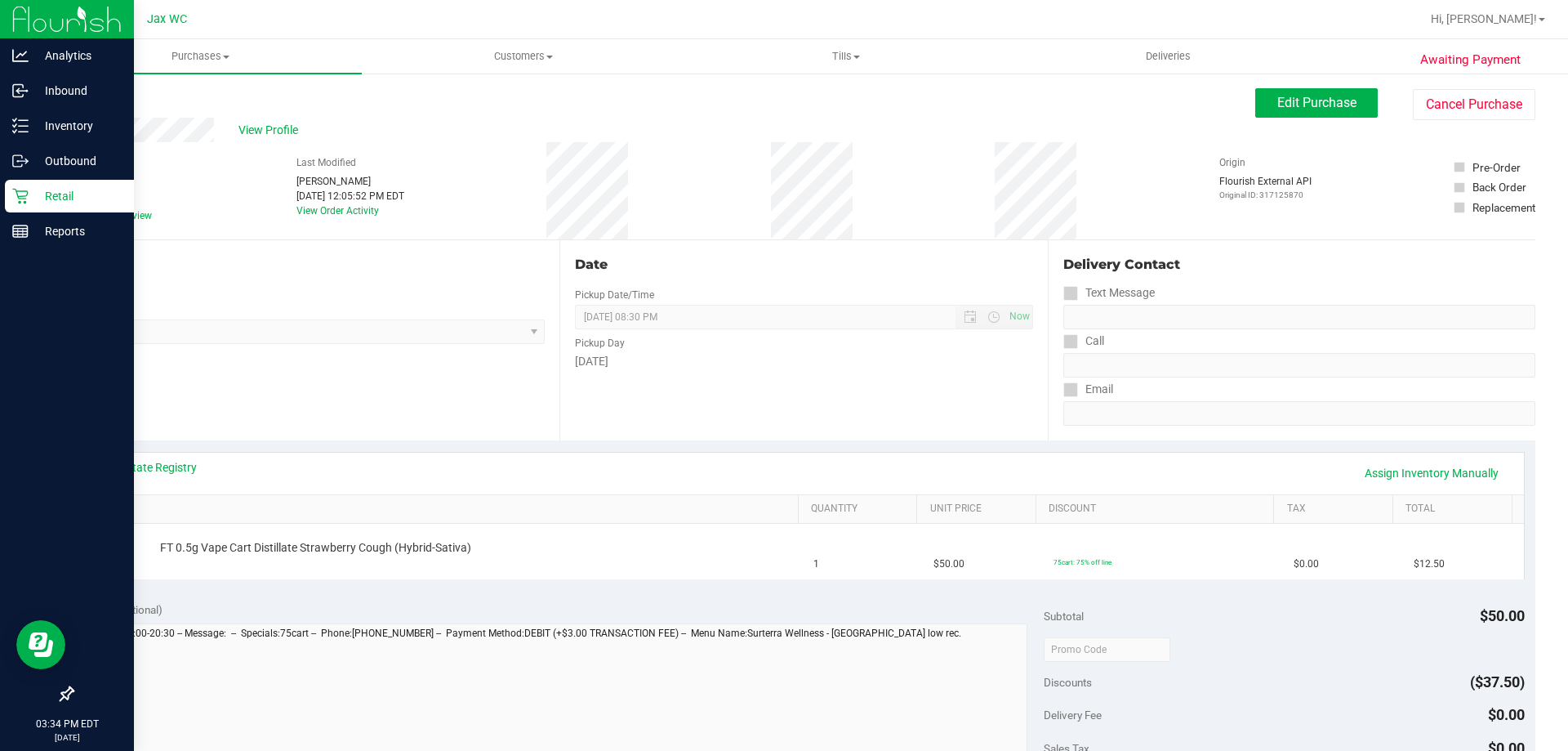
click at [28, 198] on p "Retail" at bounding box center [77, 195] width 98 height 20
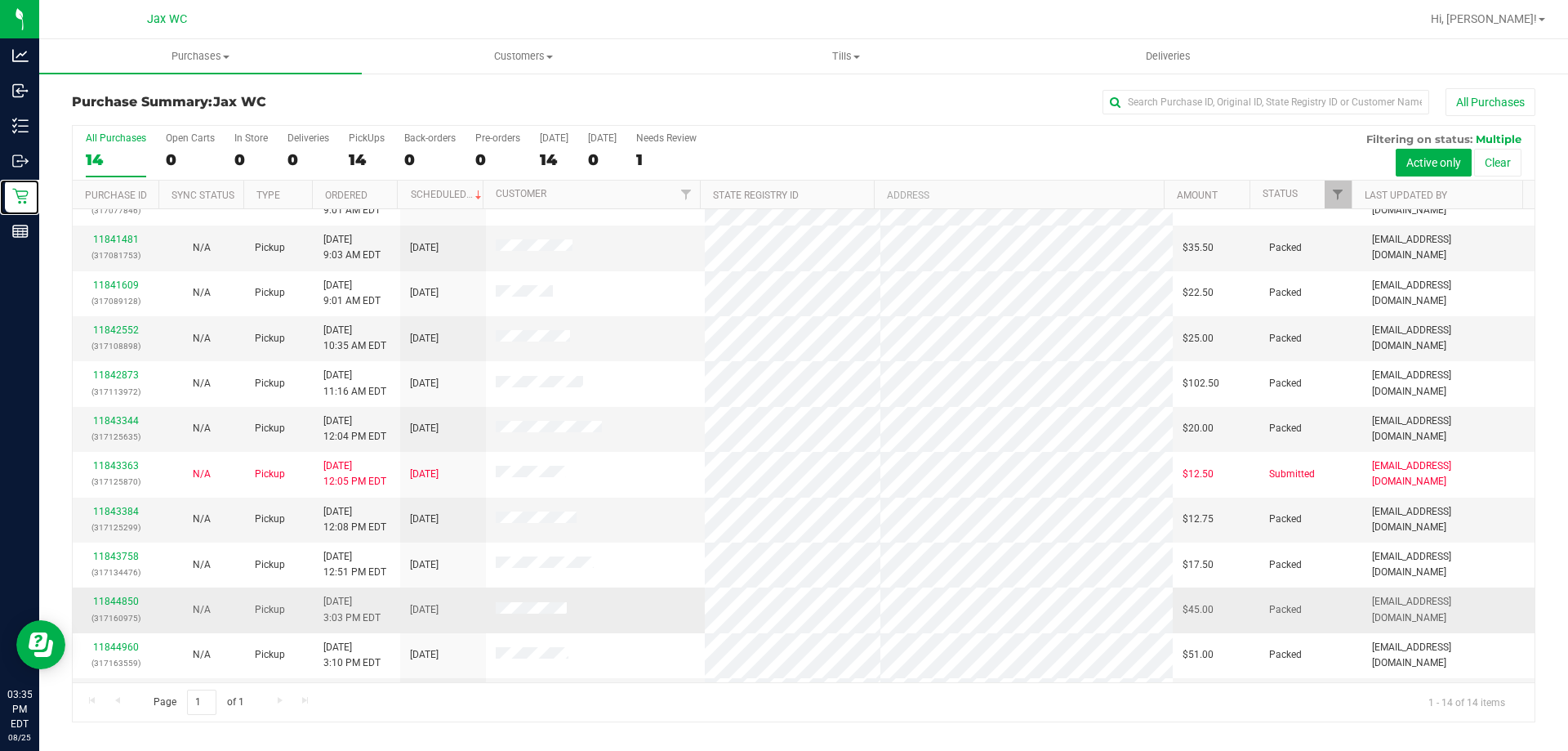
scroll to position [160, 0]
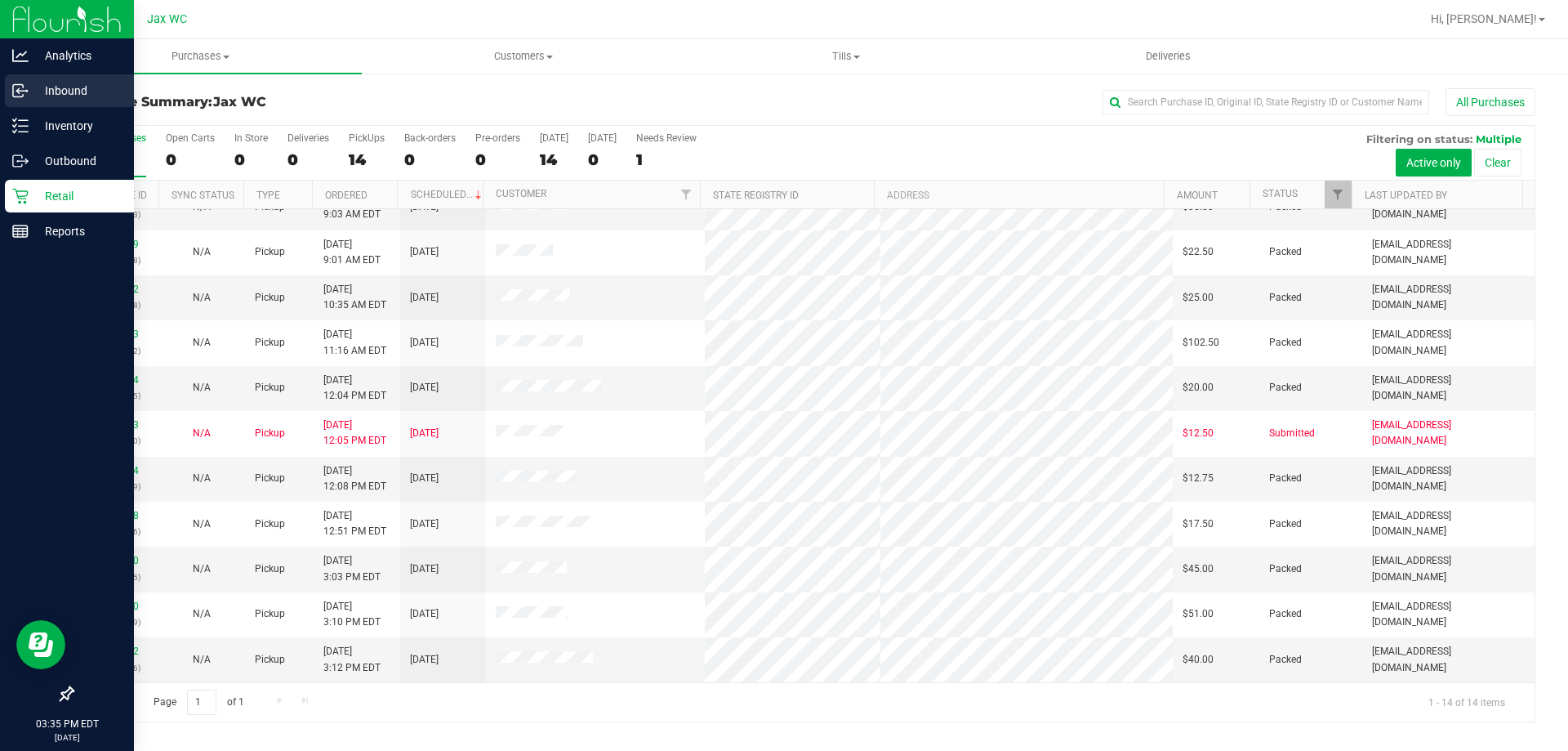
click at [75, 89] on p "Inbound" at bounding box center [77, 91] width 98 height 20
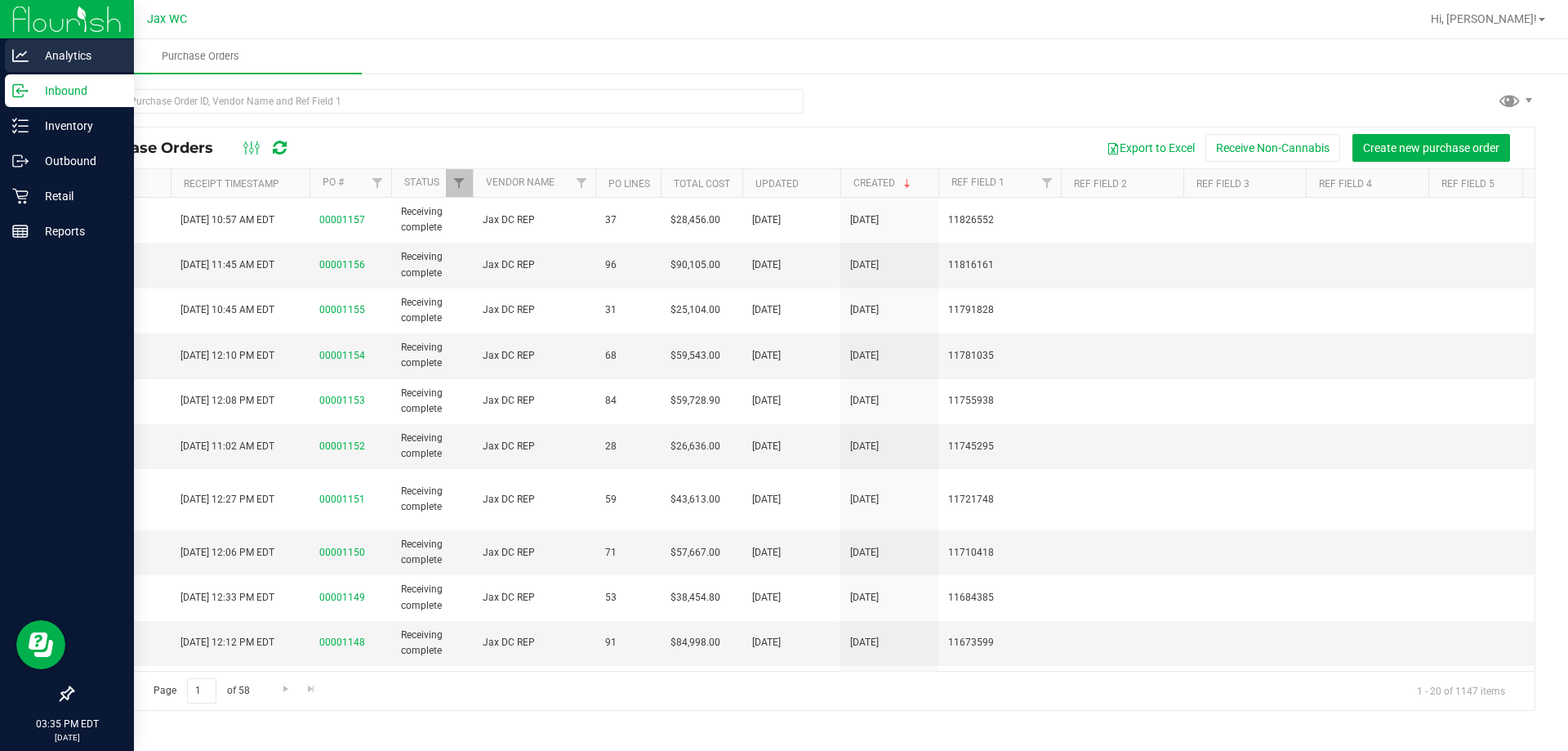
click at [51, 40] on div "Analytics" at bounding box center [69, 56] width 129 height 33
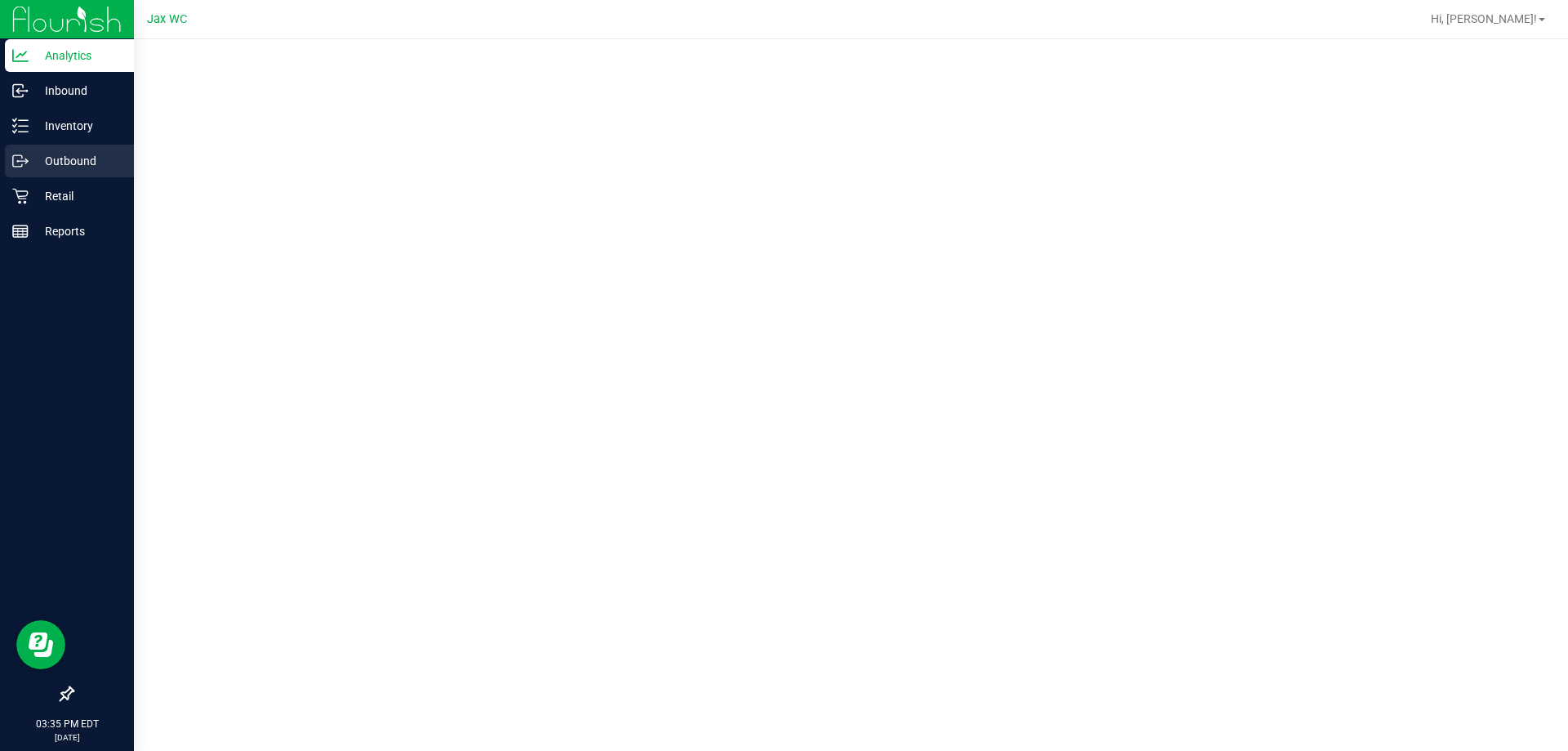
click at [65, 157] on p "Outbound" at bounding box center [77, 160] width 98 height 20
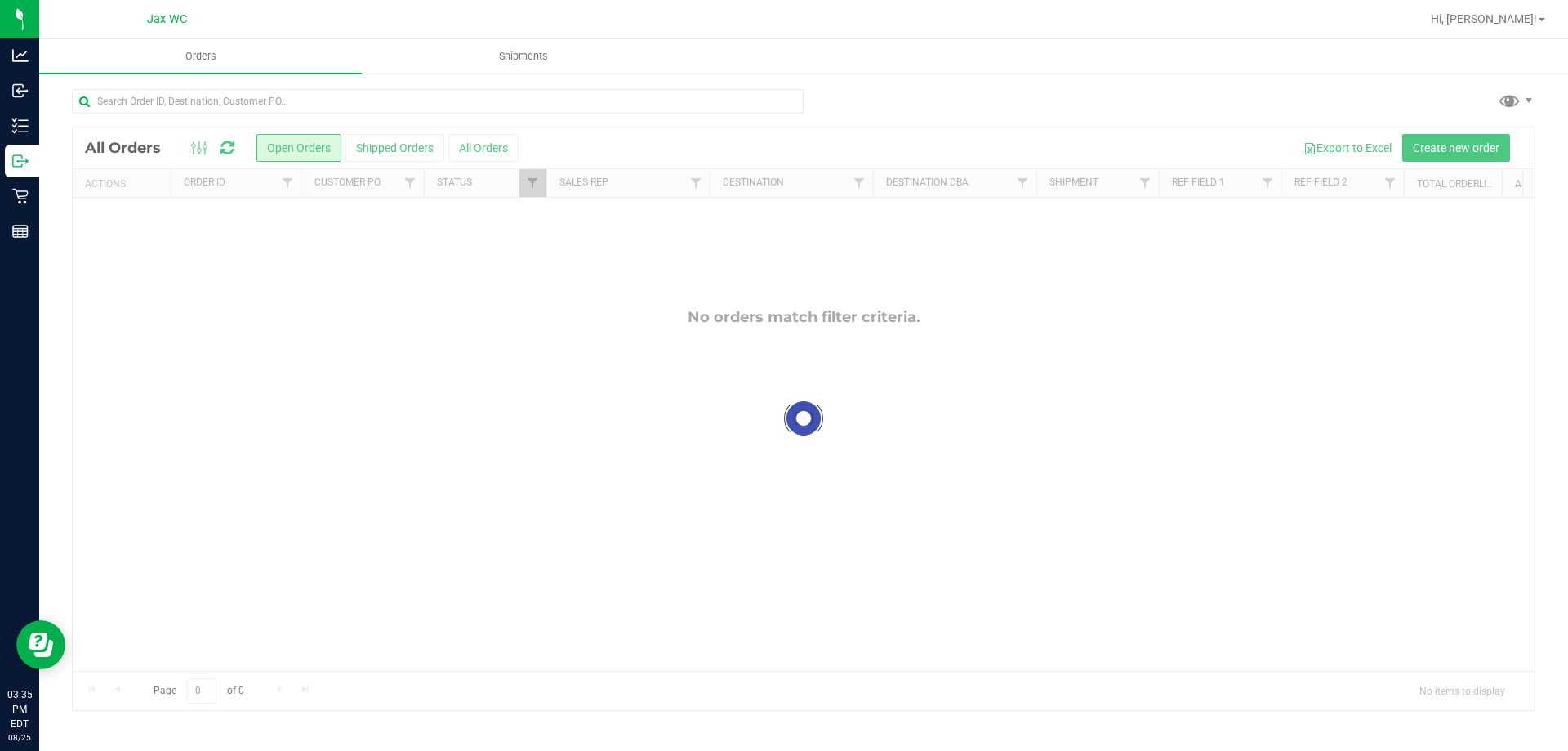
click at [400, 146] on div at bounding box center [803, 419] width 1461 height 583
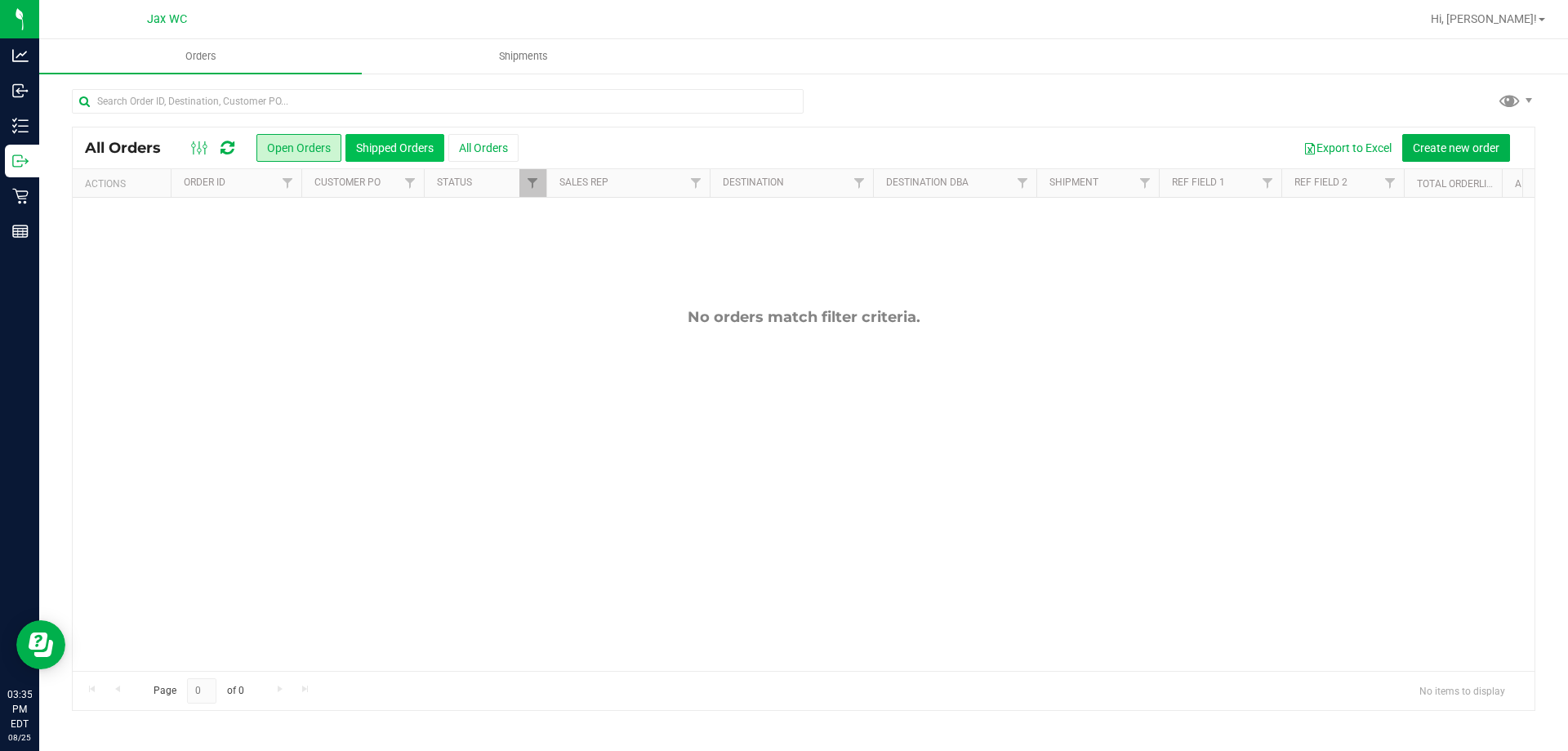
click at [389, 138] on button "Shipped Orders" at bounding box center [394, 147] width 99 height 27
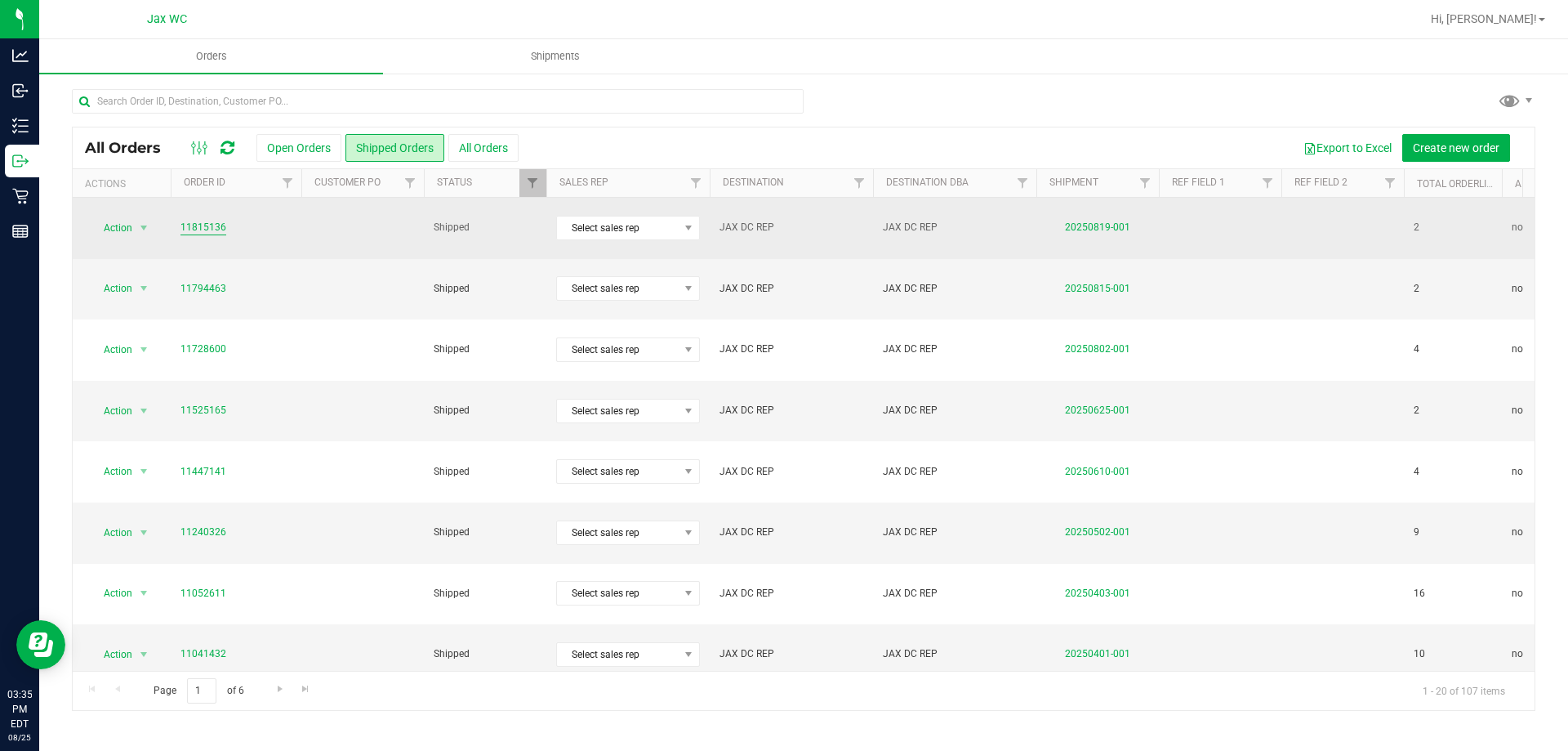
click at [184, 220] on link "11815136" at bounding box center [203, 227] width 46 height 15
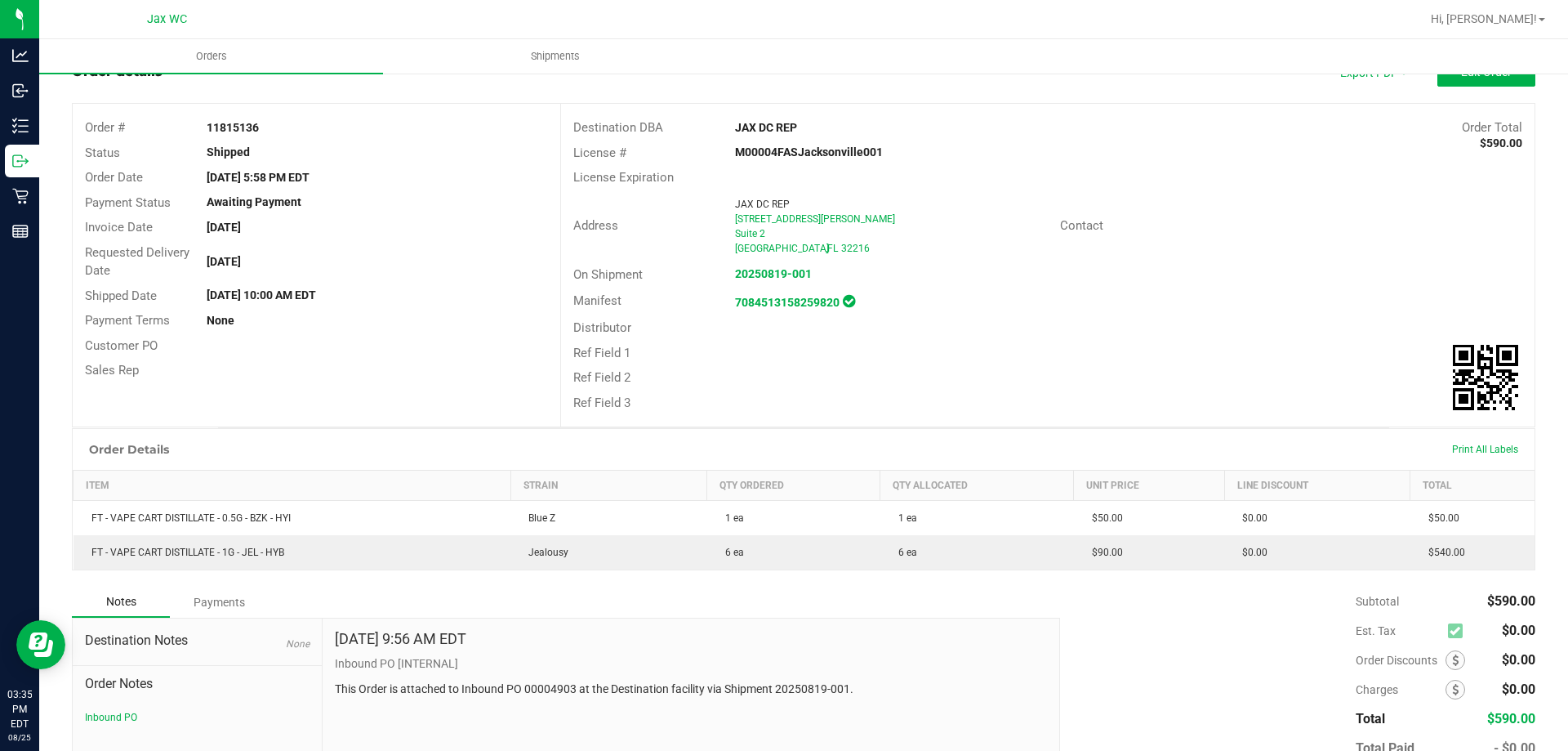
scroll to position [164, 0]
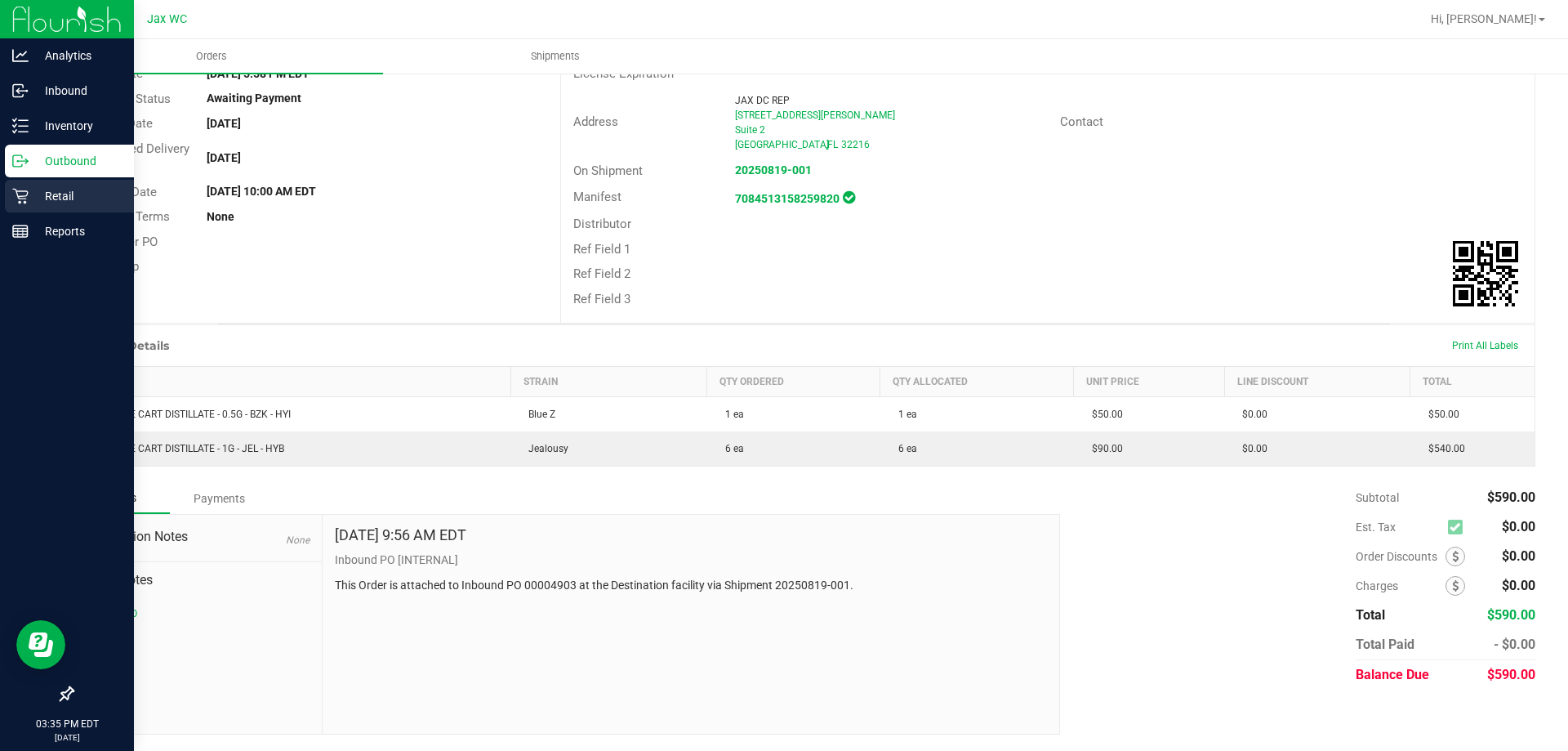
click at [28, 187] on p "Retail" at bounding box center [77, 195] width 98 height 20
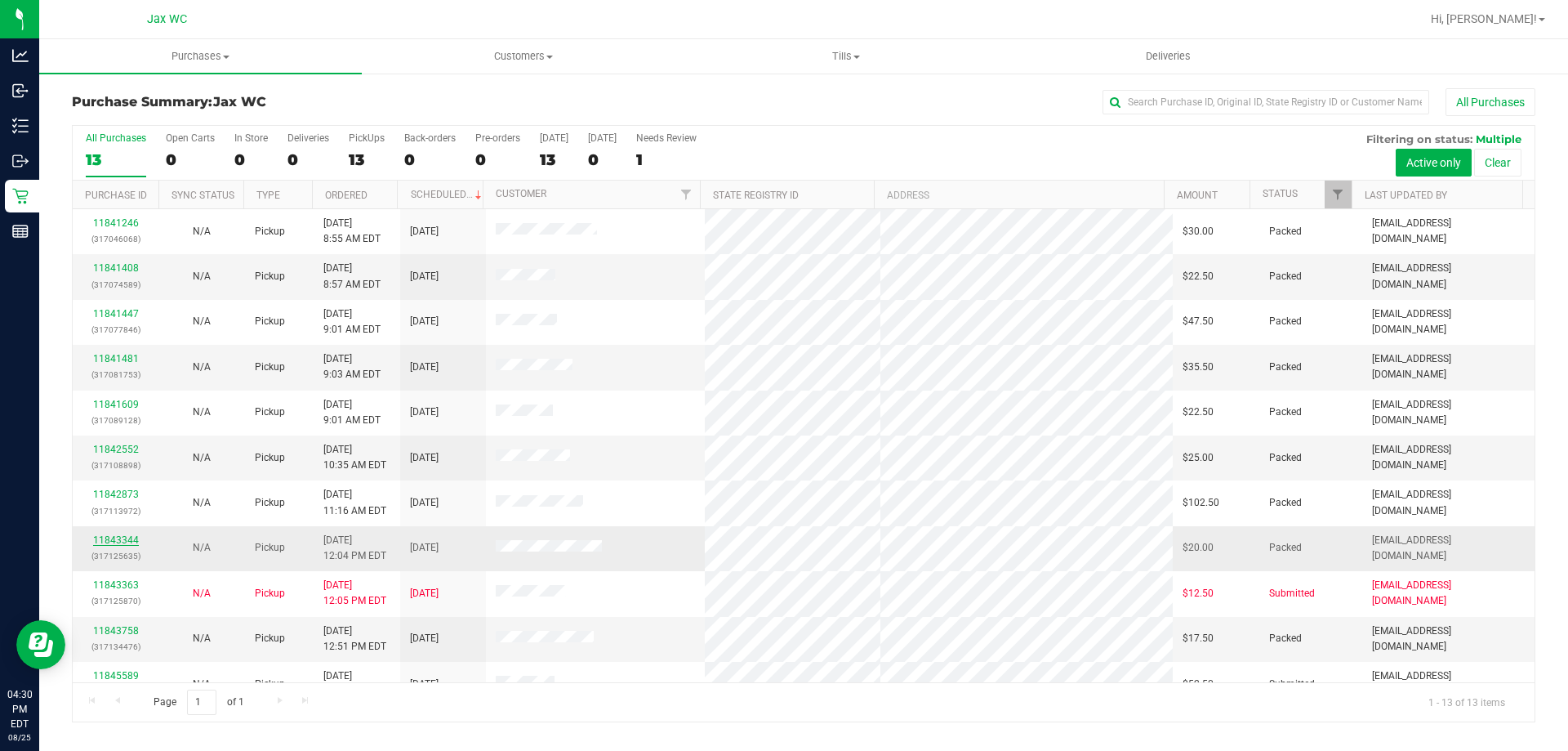
click at [124, 535] on link "11843344" at bounding box center [116, 540] width 46 height 11
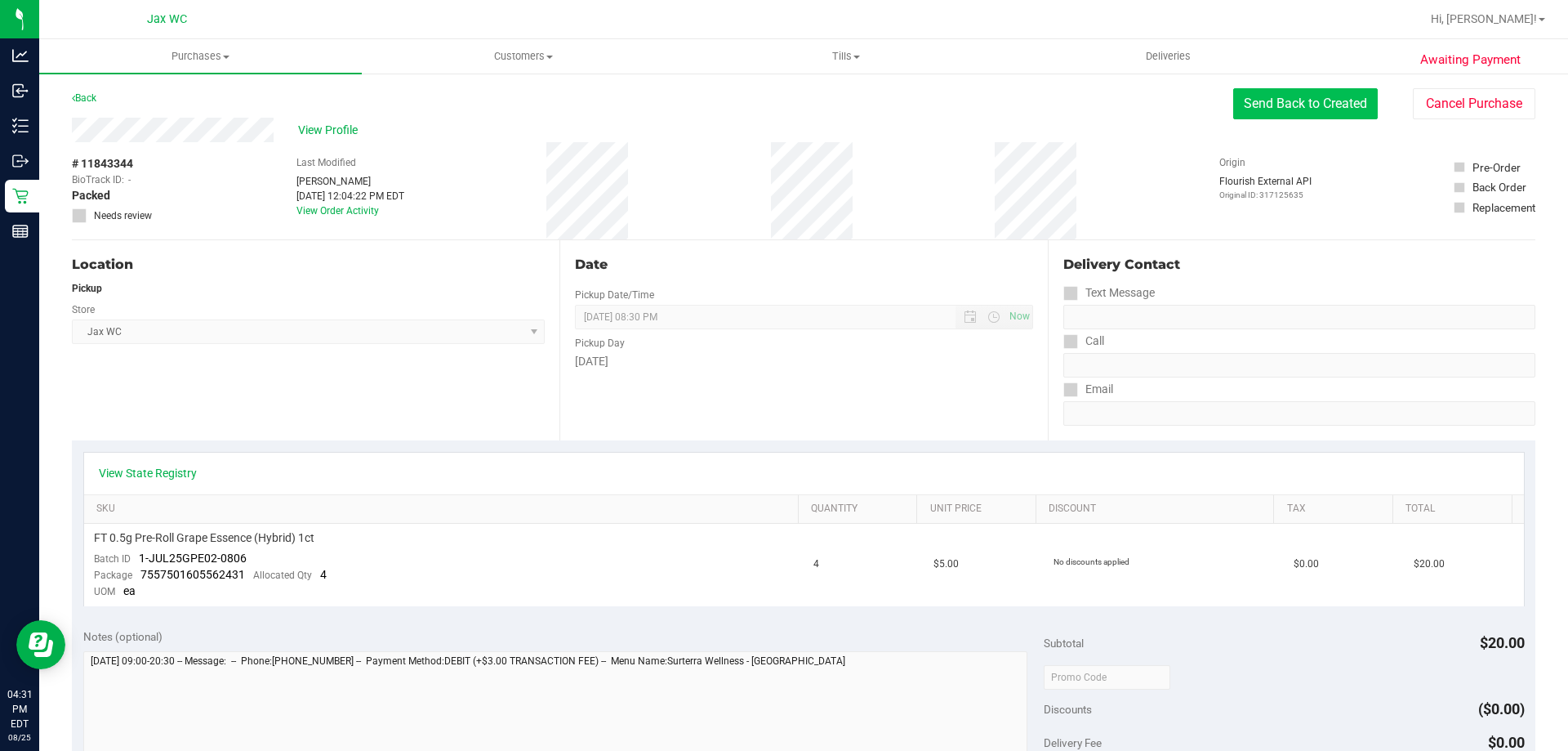
click at [1296, 96] on button "Send Back to Created" at bounding box center [1305, 104] width 144 height 31
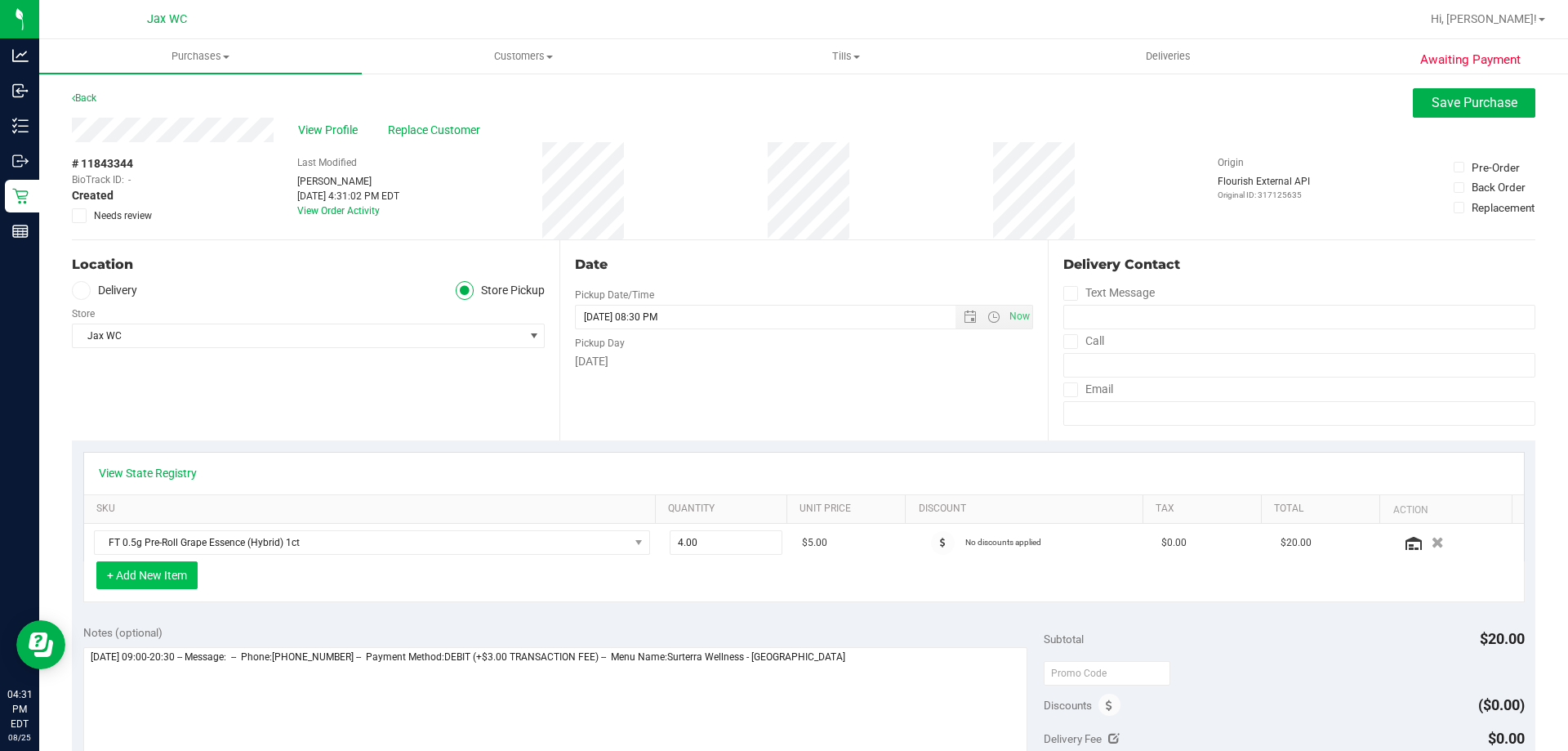
click at [160, 574] on button "+ Add New Item" at bounding box center [146, 575] width 101 height 27
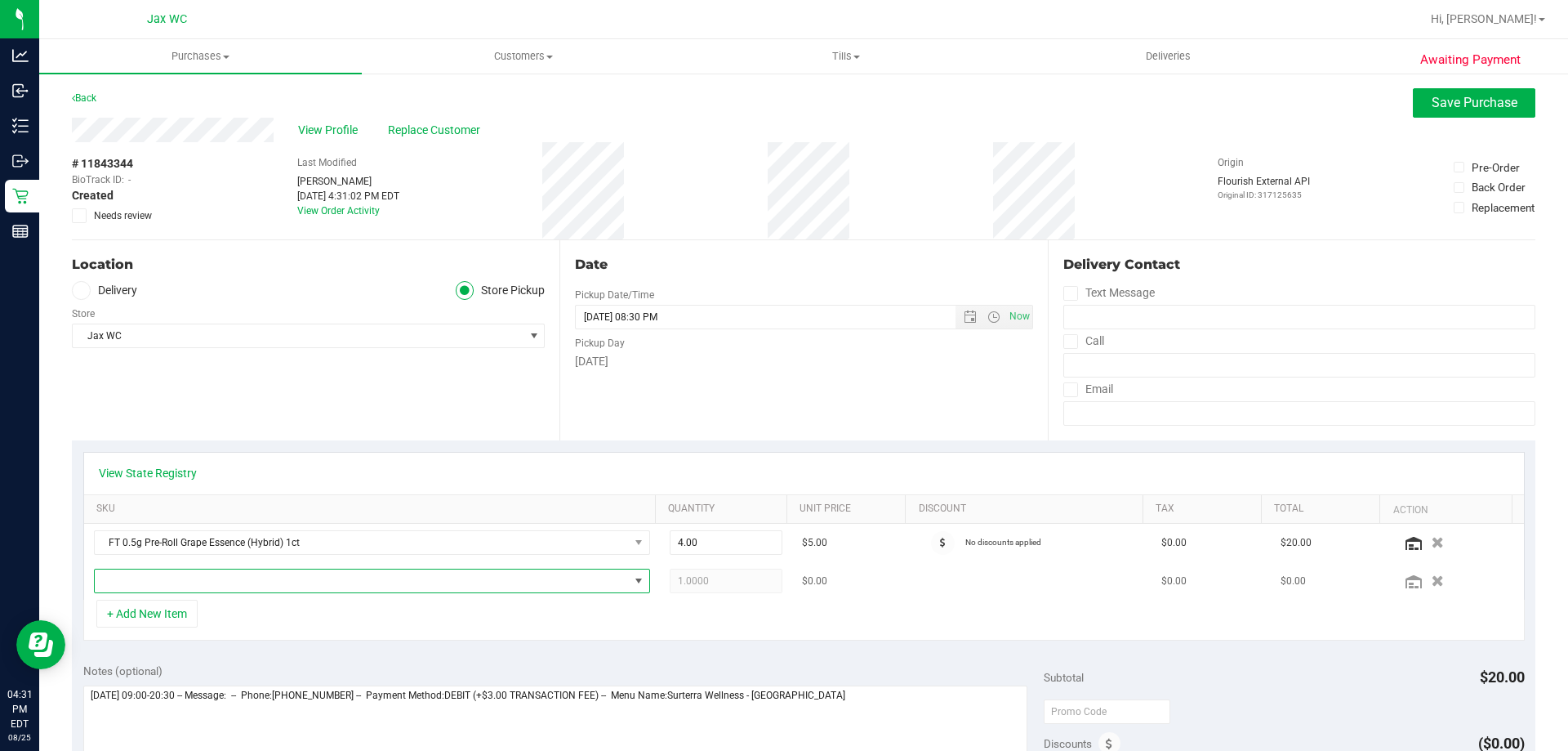
click at [218, 581] on span "NO DATA FOUND" at bounding box center [361, 581] width 534 height 23
type input "1"
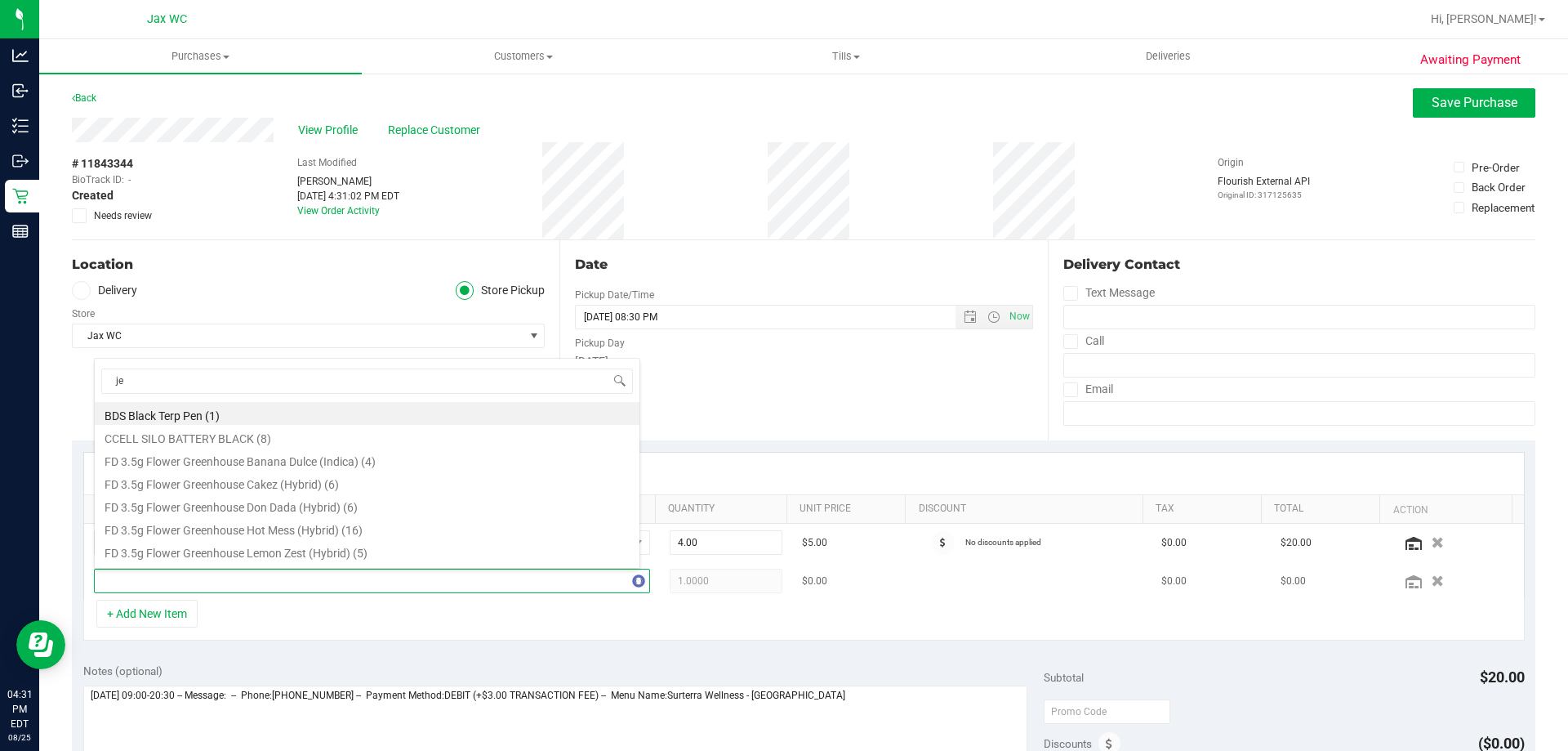
type input "jel"
click at [275, 509] on li "FT 1g Vape Cart Distillate Jealousy (Hybrid) (8)" at bounding box center [367, 505] width 545 height 23
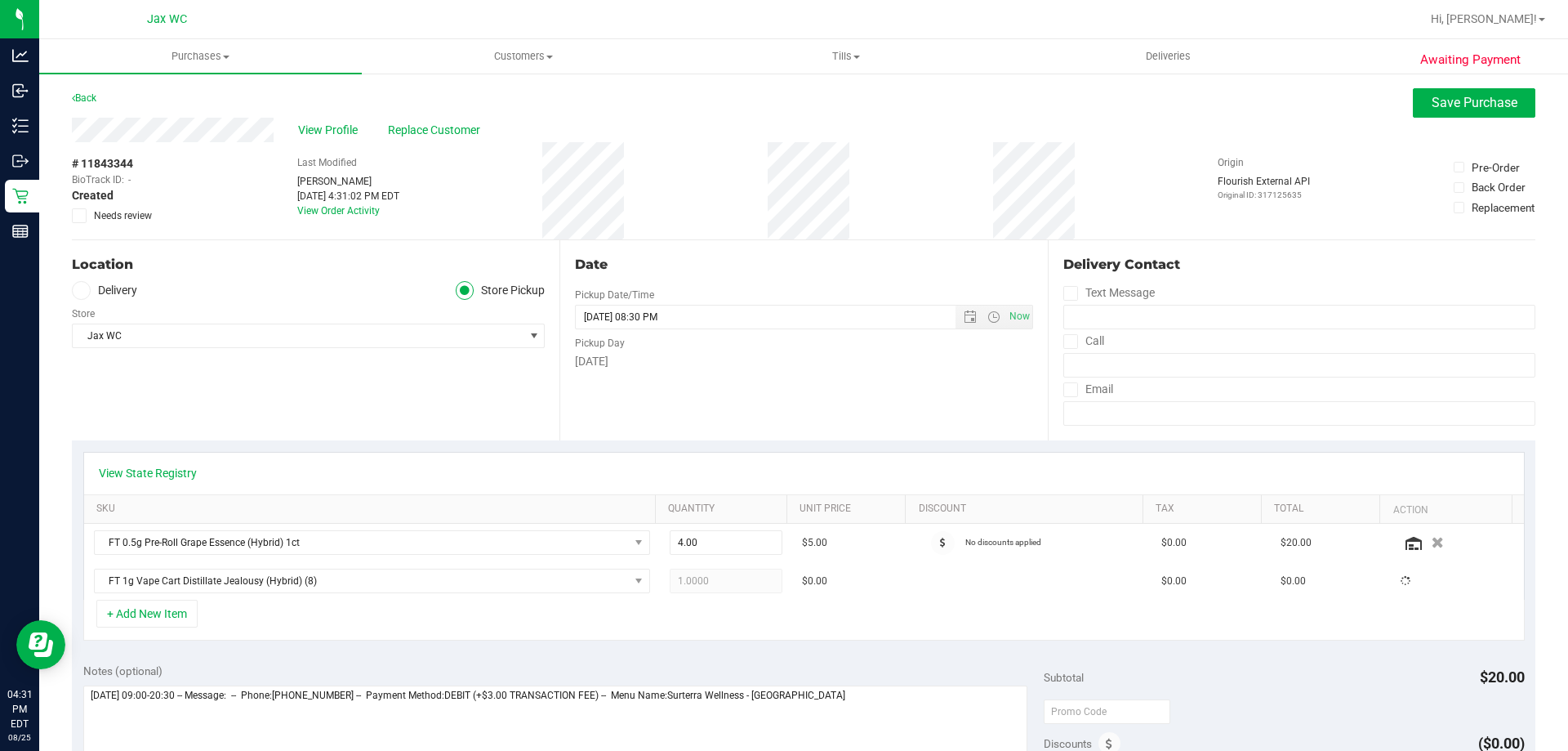
click at [872, 637] on div "+ Add New Item" at bounding box center [803, 620] width 1442 height 41
click at [1437, 103] on span "Save Purchase" at bounding box center [1474, 102] width 86 height 15
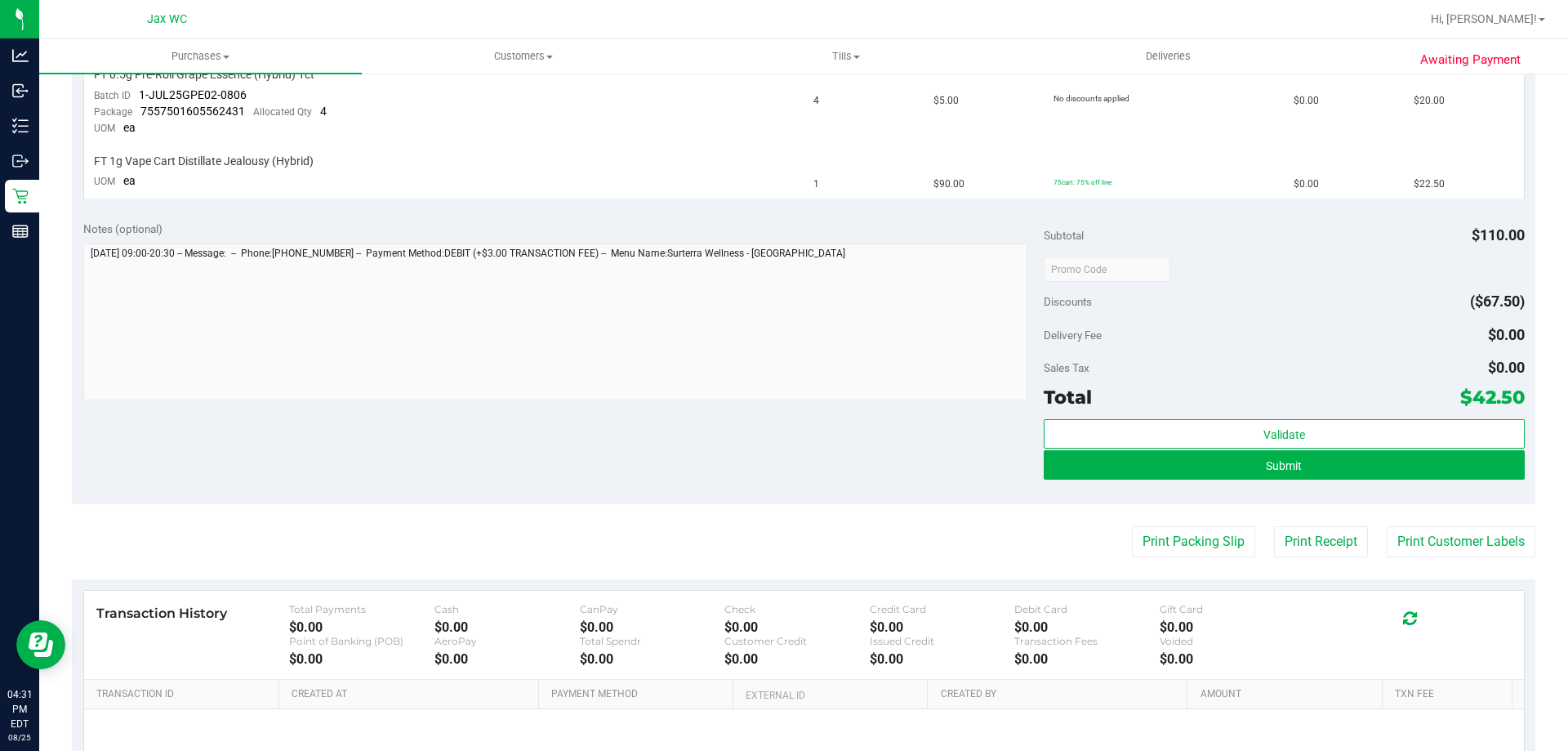
scroll to position [491, 0]
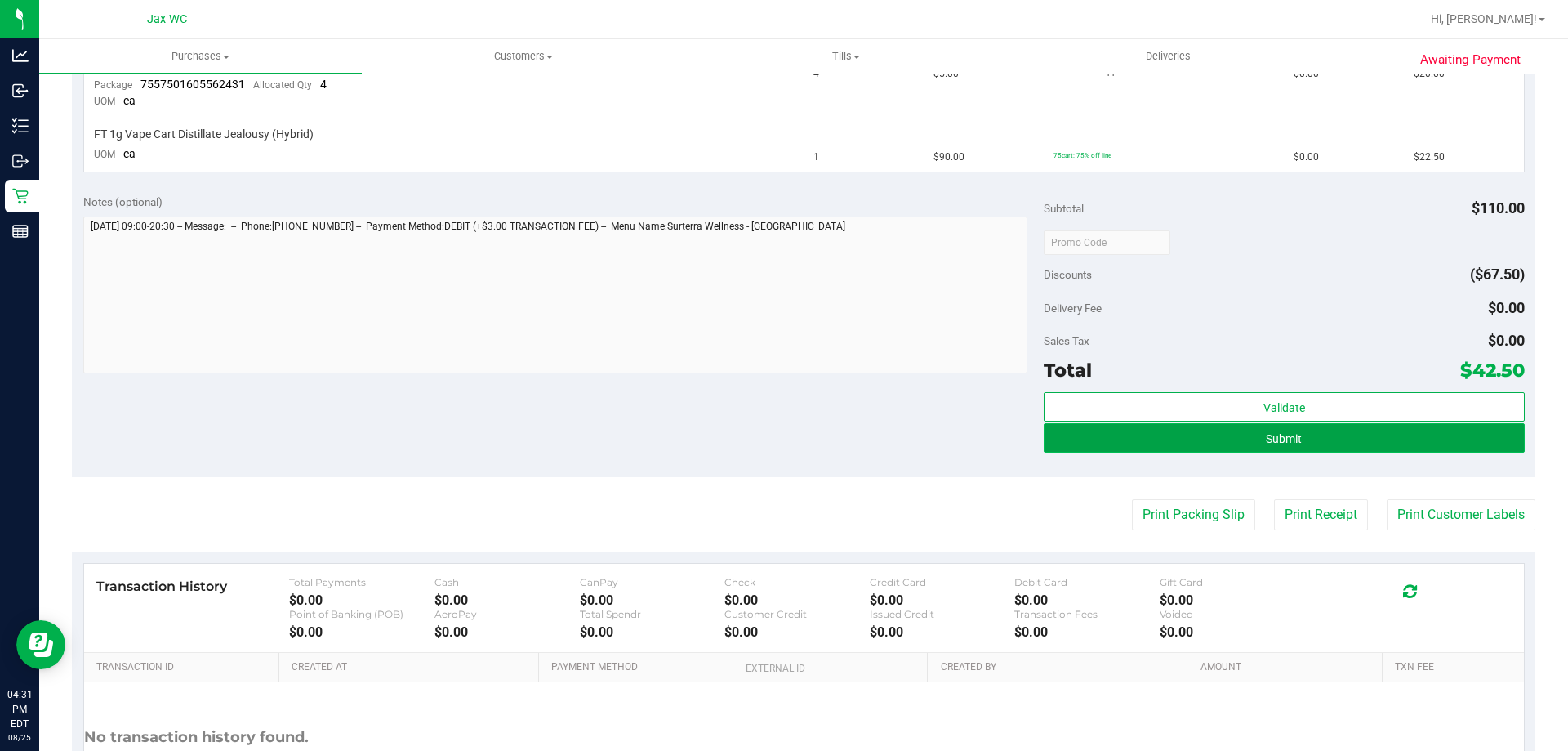
click at [1266, 435] on span "Submit" at bounding box center [1284, 439] width 36 height 13
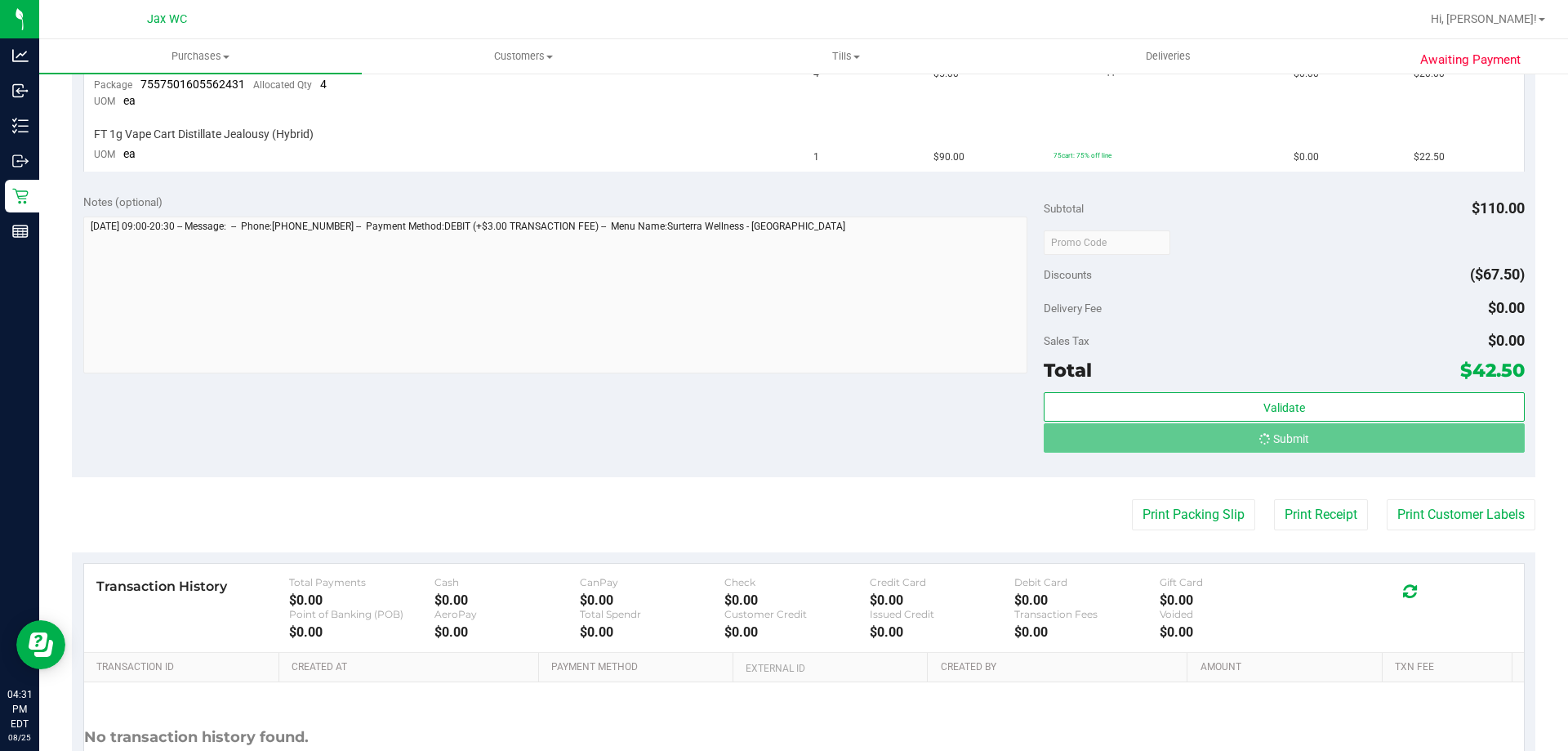
scroll to position [465, 0]
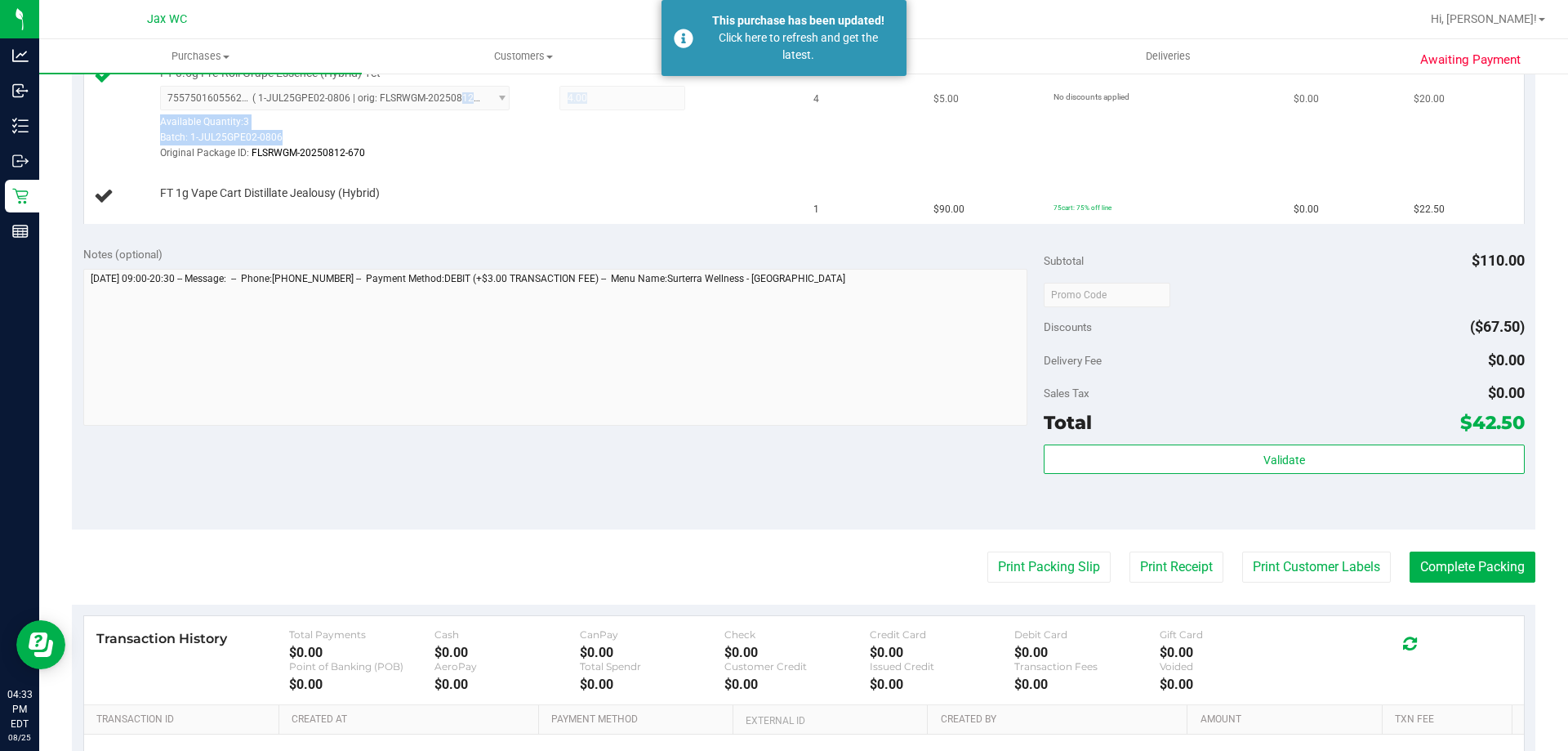
drag, startPoint x: 454, startPoint y: 98, endPoint x: 496, endPoint y: 158, distance: 73.2
click at [511, 155] on div "7557501605562431 ( 1-JUL25GPE02-0806 | orig: FLSRWGM-20250812-670 ) 75575016055…" at bounding box center [475, 124] width 631 height 76
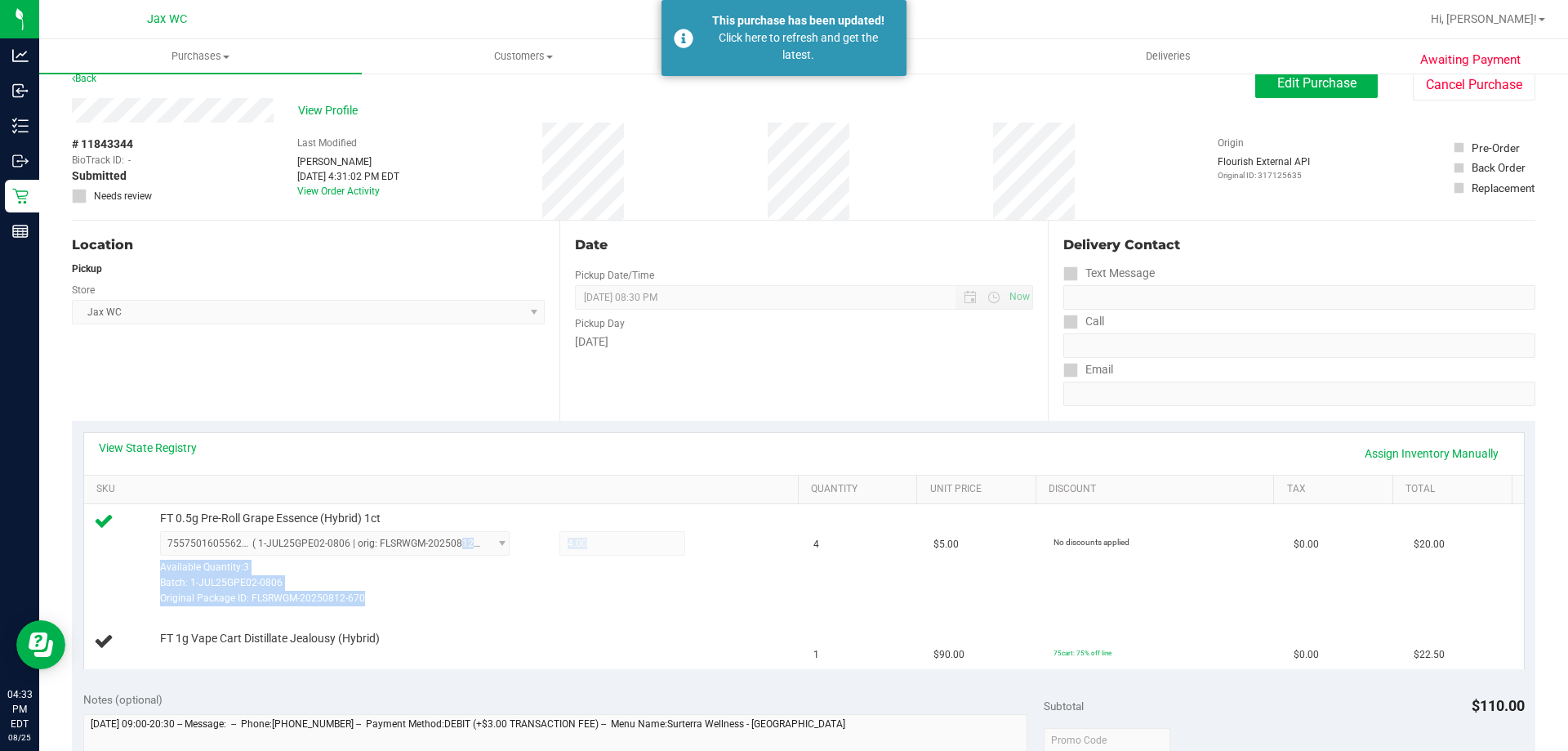
scroll to position [0, 0]
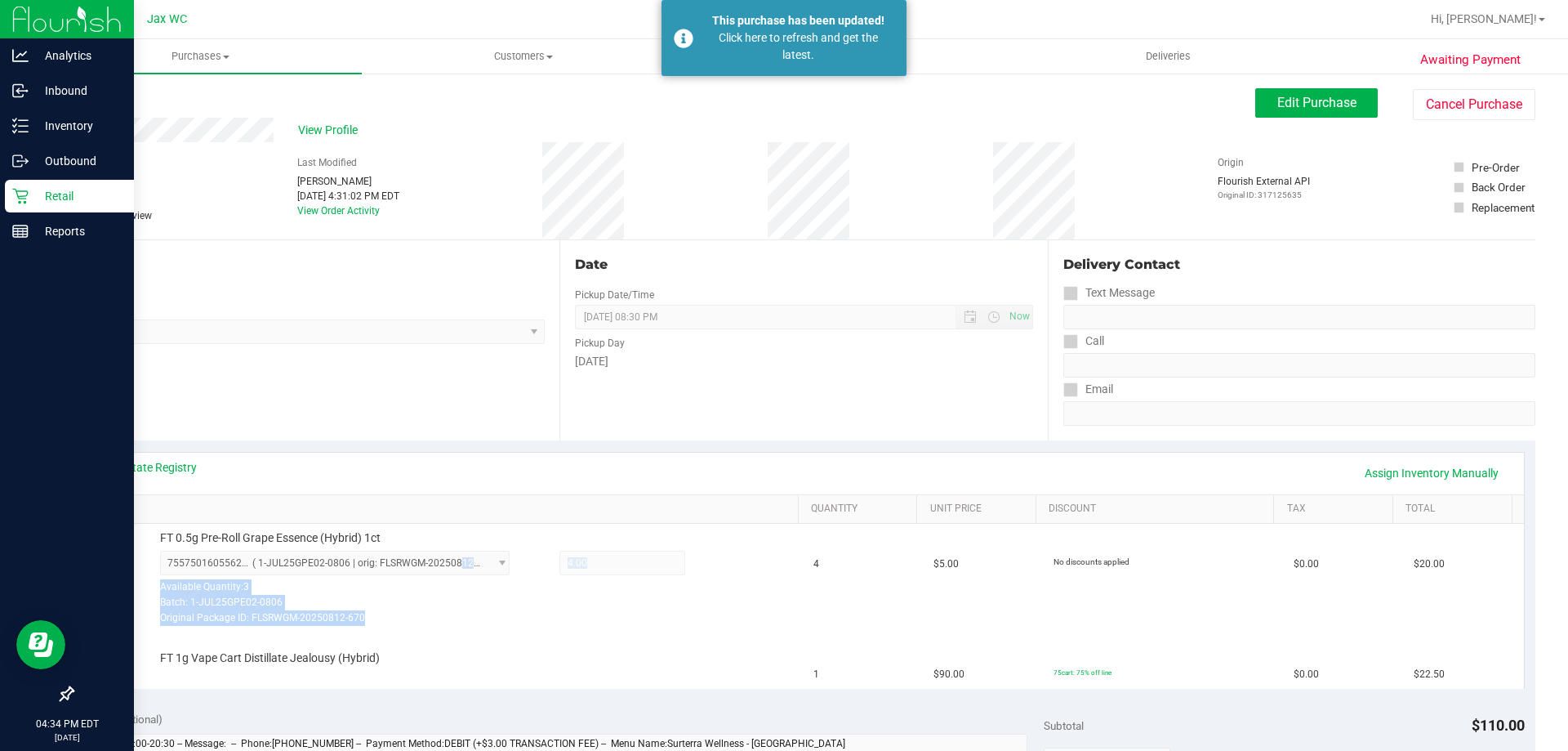
drag, startPoint x: 64, startPoint y: 193, endPoint x: 74, endPoint y: 182, distance: 14.9
click at [64, 192] on p "Retail" at bounding box center [77, 195] width 98 height 20
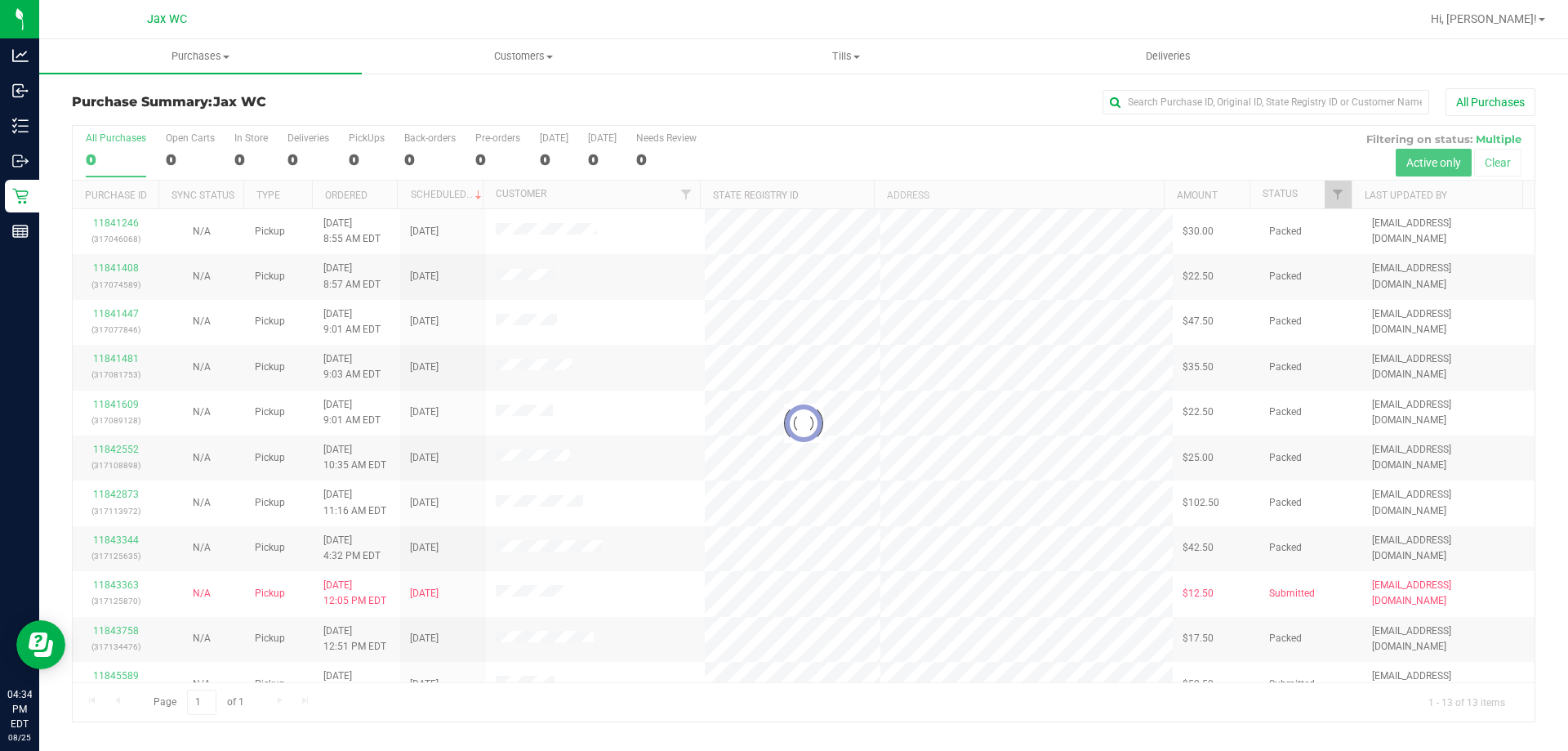
click at [119, 493] on div at bounding box center [803, 423] width 1461 height 595
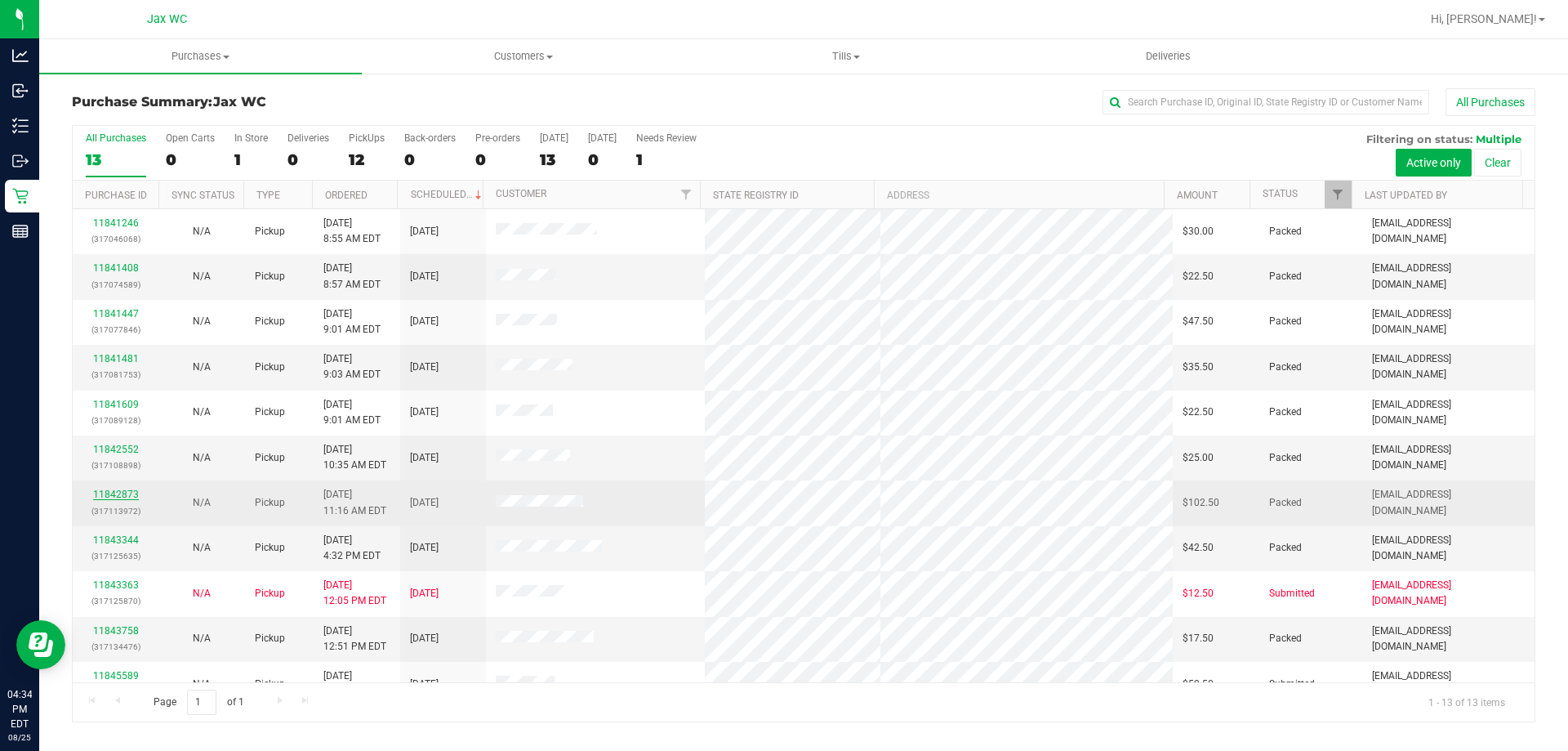
click at [119, 497] on link "11842873" at bounding box center [116, 494] width 46 height 11
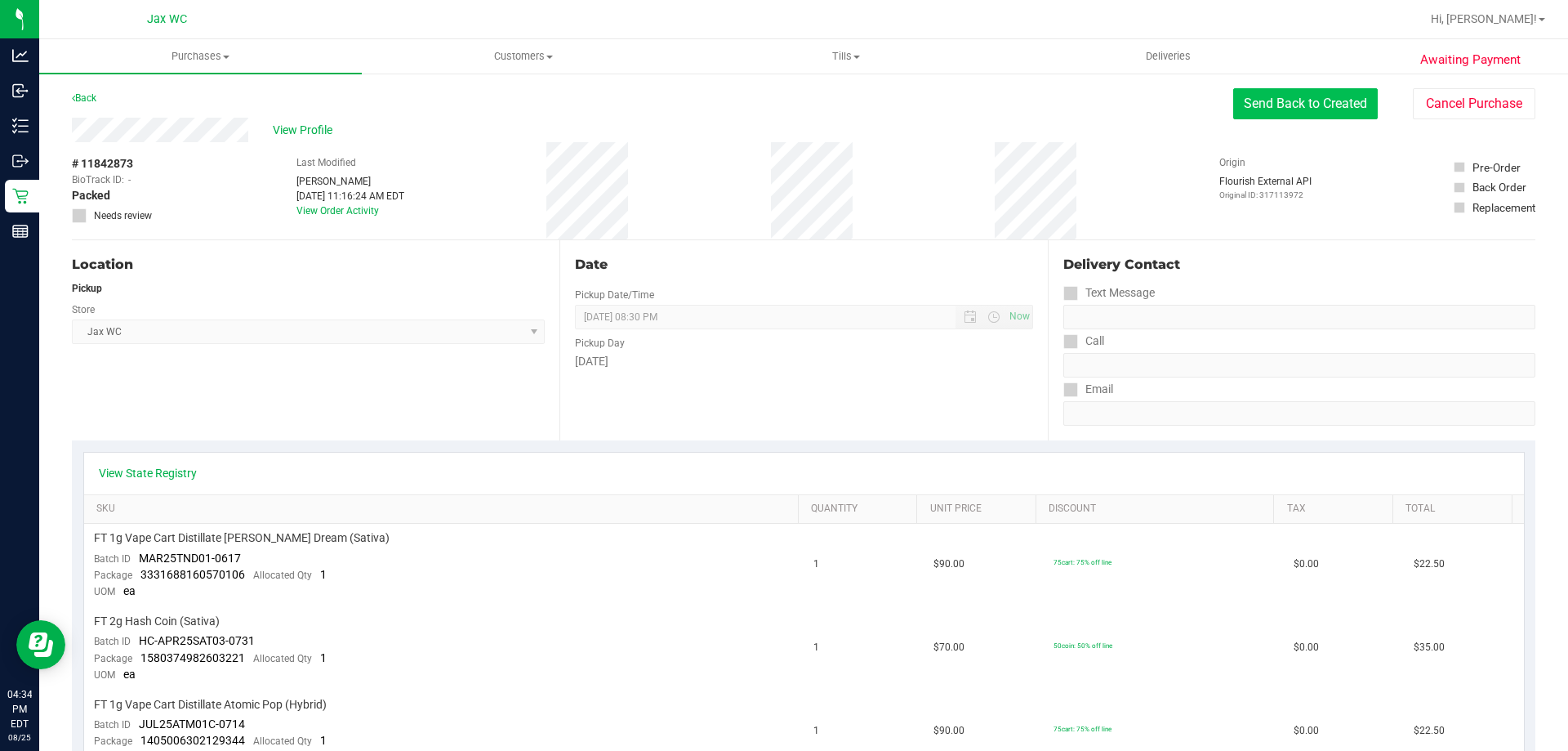
click at [1319, 107] on button "Send Back to Created" at bounding box center [1305, 104] width 144 height 31
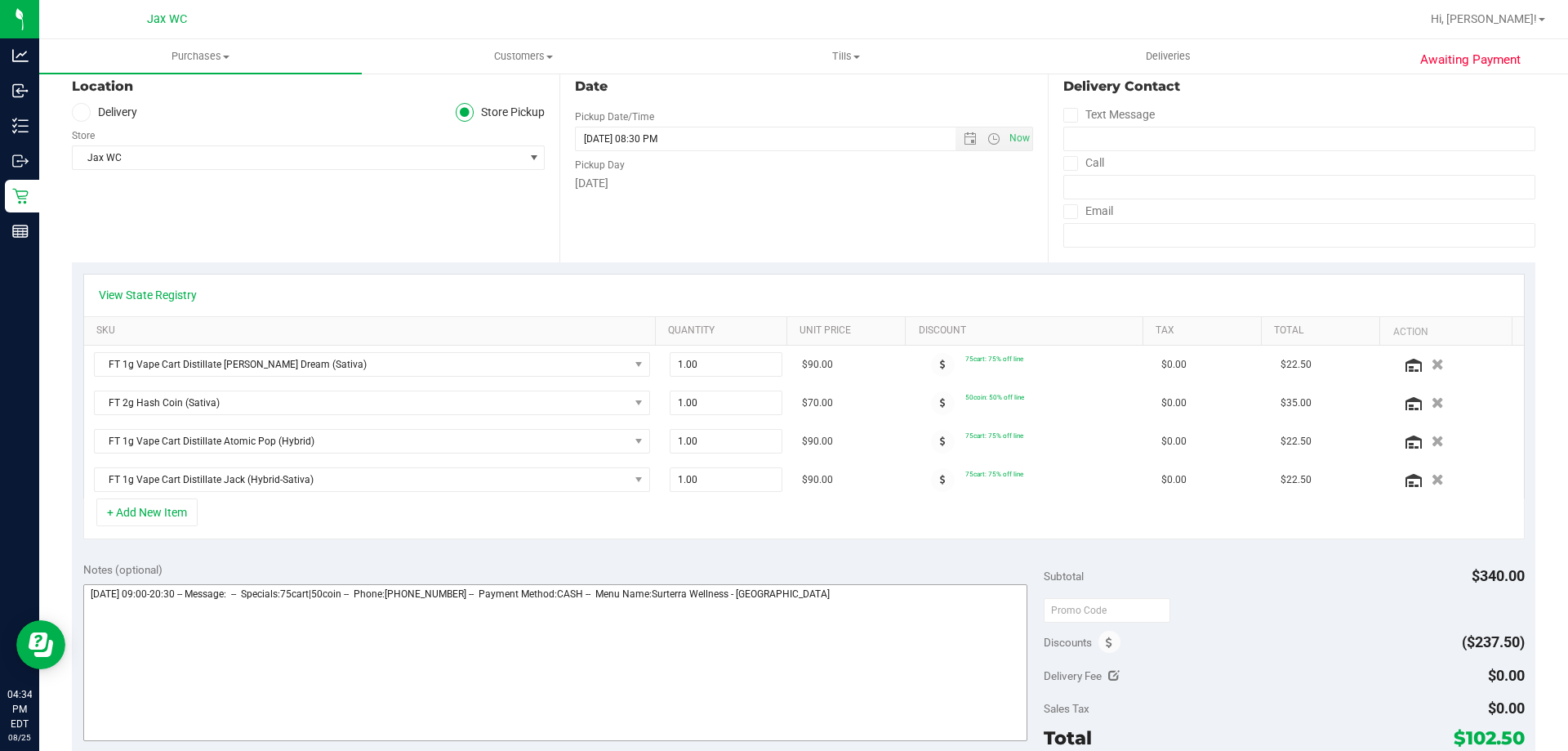
scroll to position [326, 0]
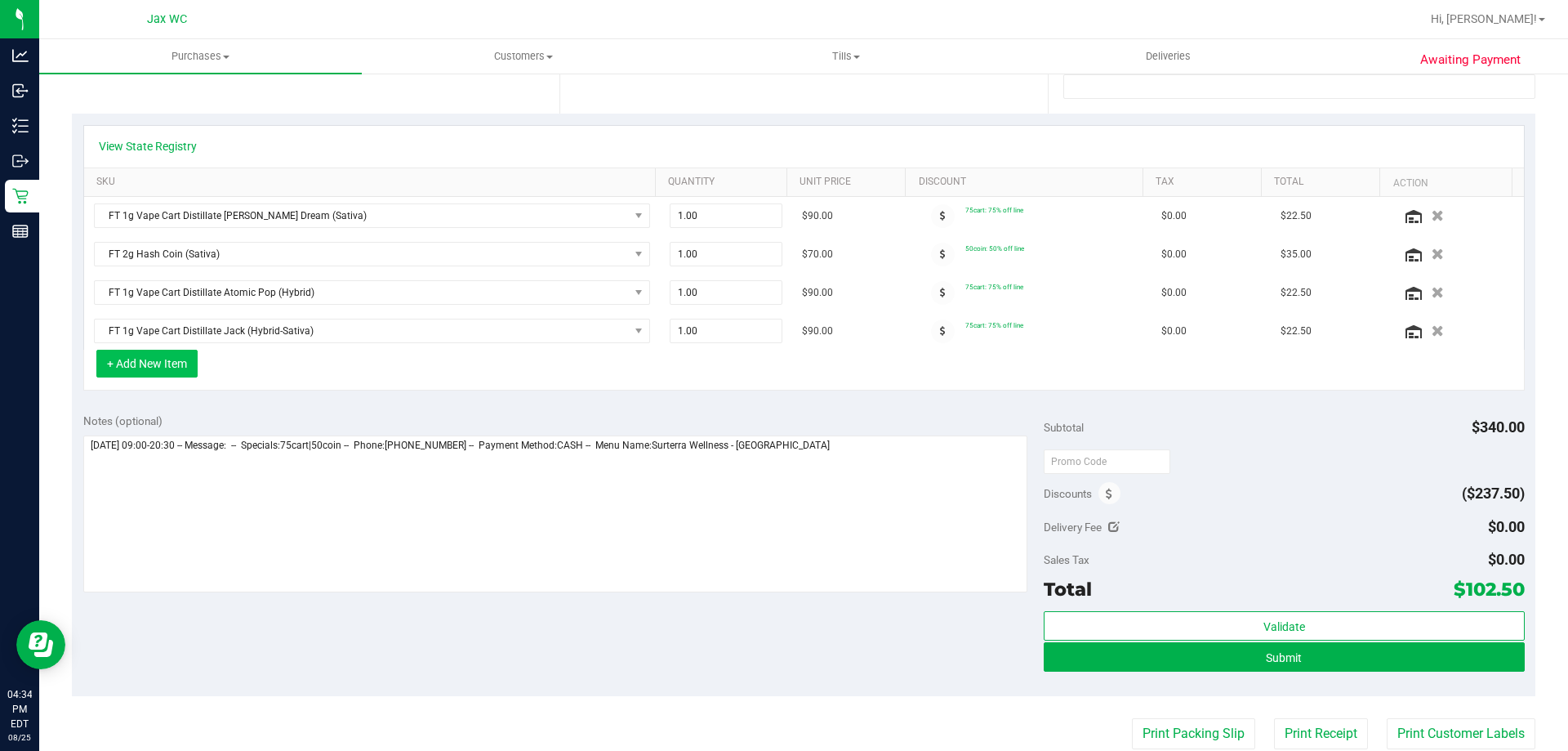
click at [177, 370] on button "+ Add New Item" at bounding box center [146, 363] width 101 height 27
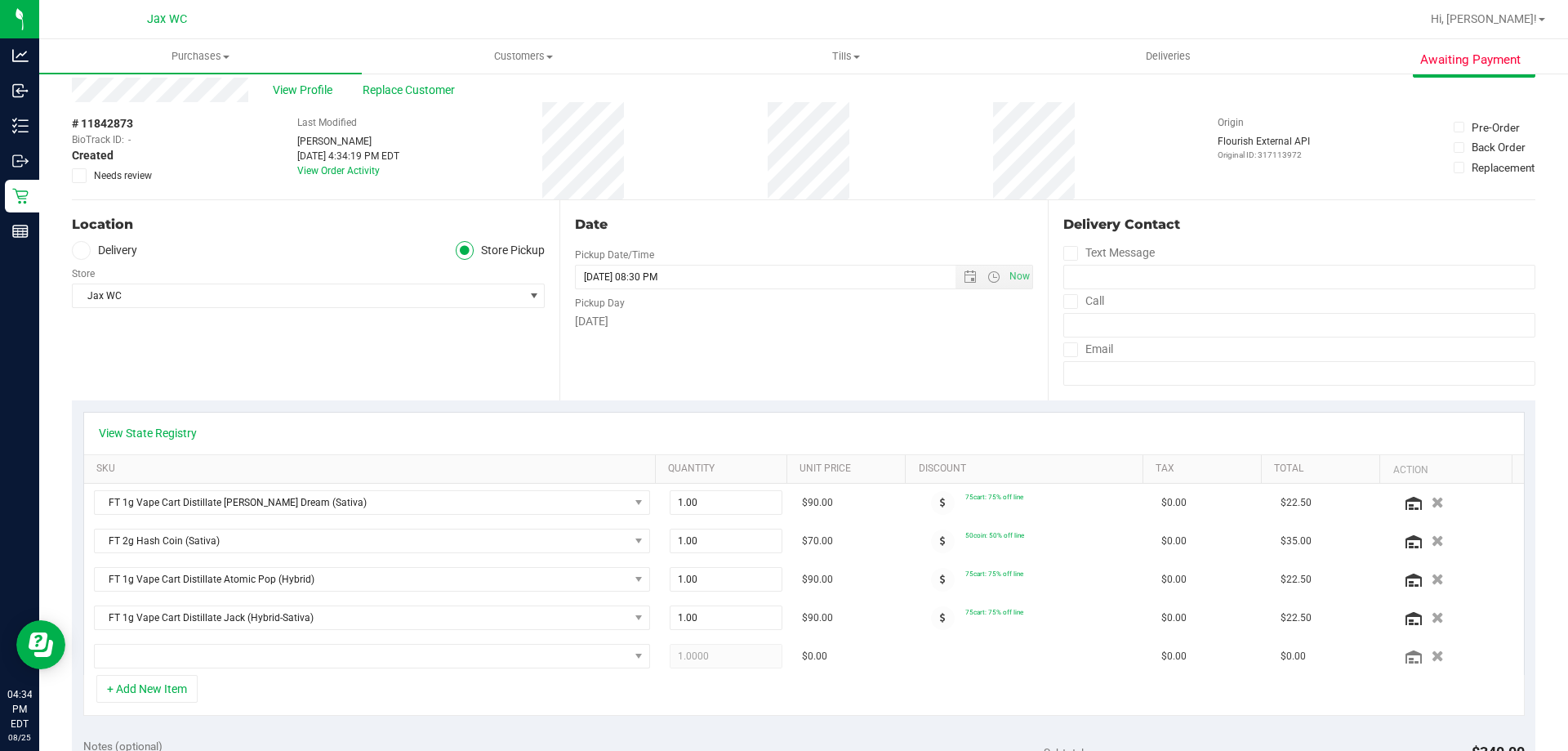
scroll to position [0, 0]
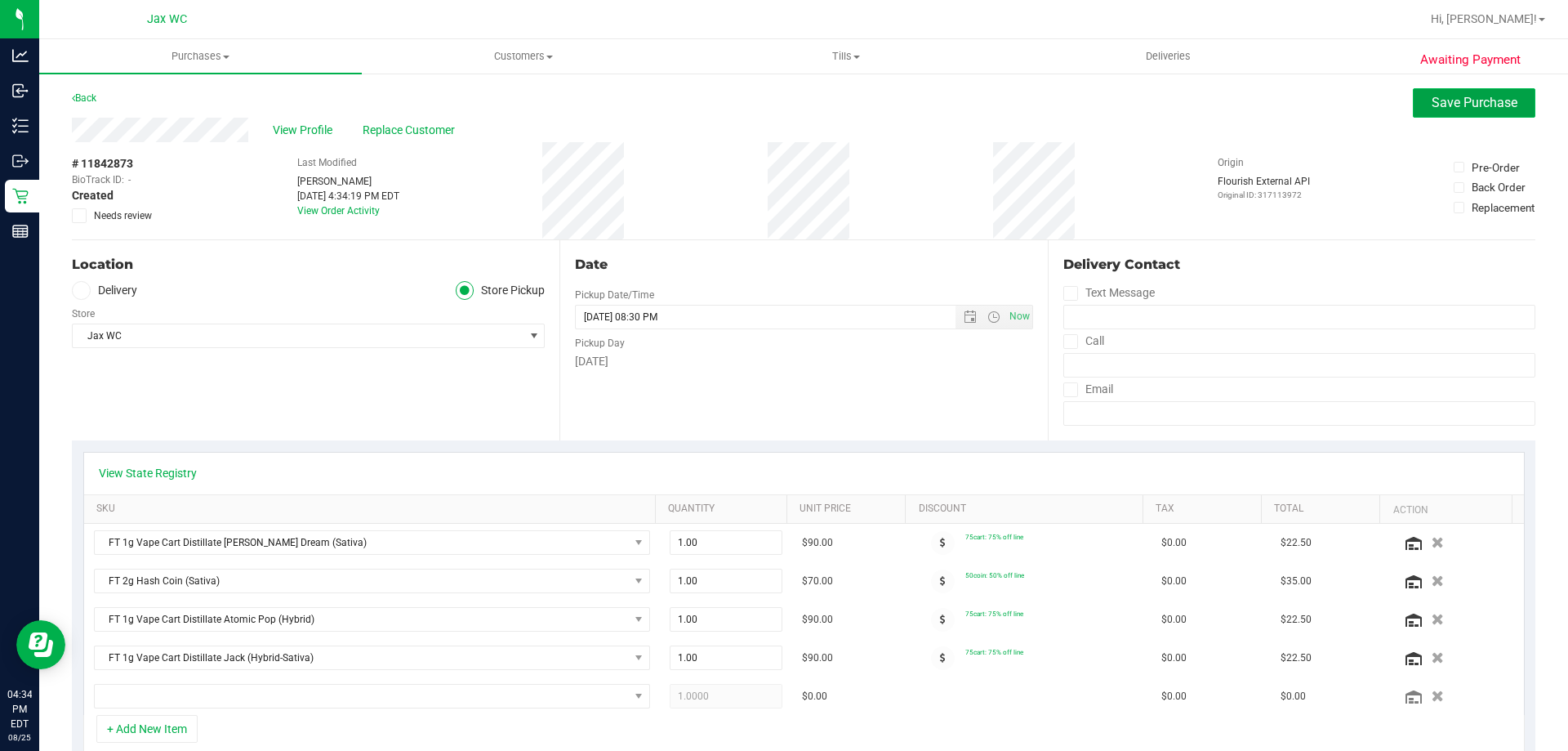
click at [1454, 108] on span "Save Purchase" at bounding box center [1474, 102] width 86 height 15
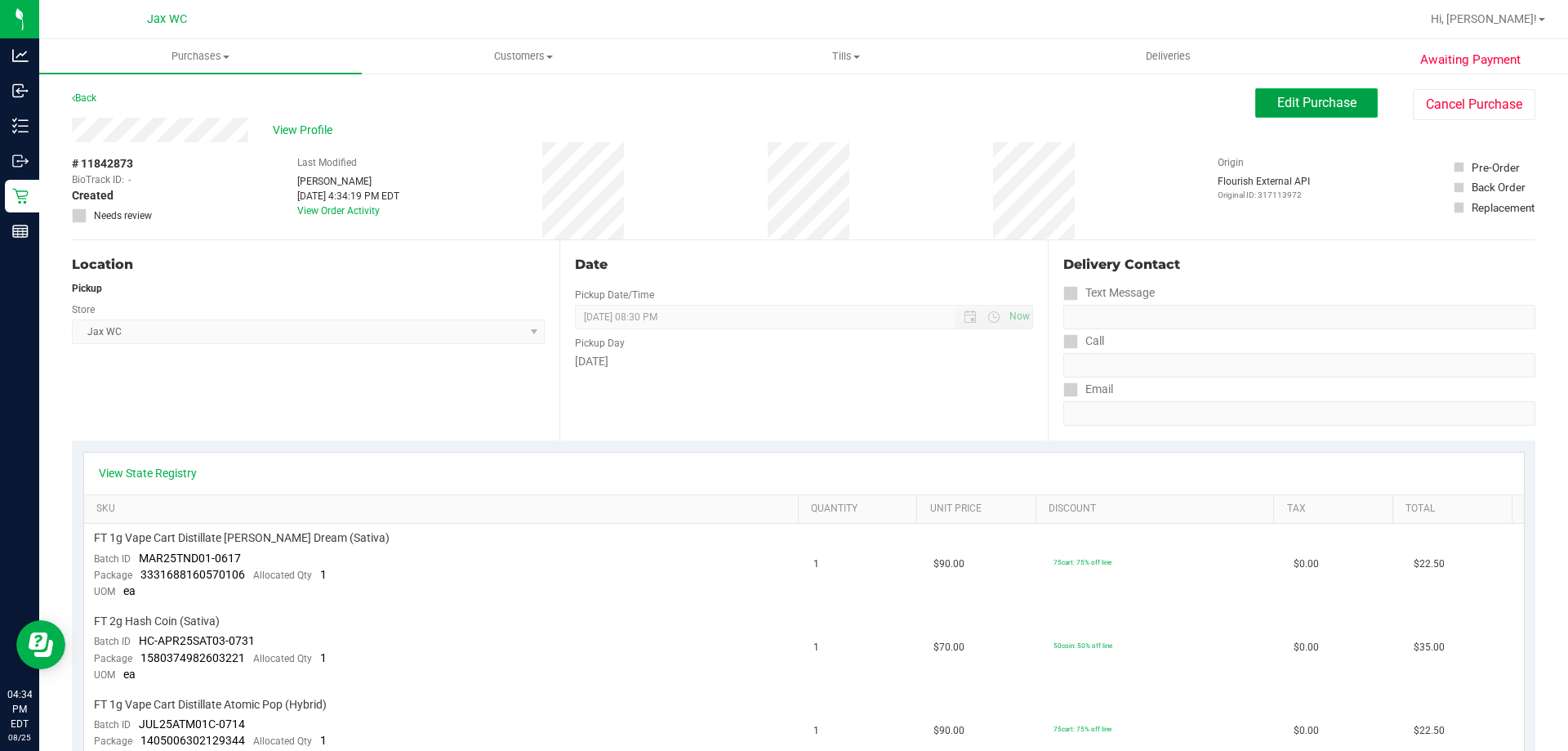
click at [1291, 93] on button "Edit Purchase" at bounding box center [1316, 103] width 123 height 29
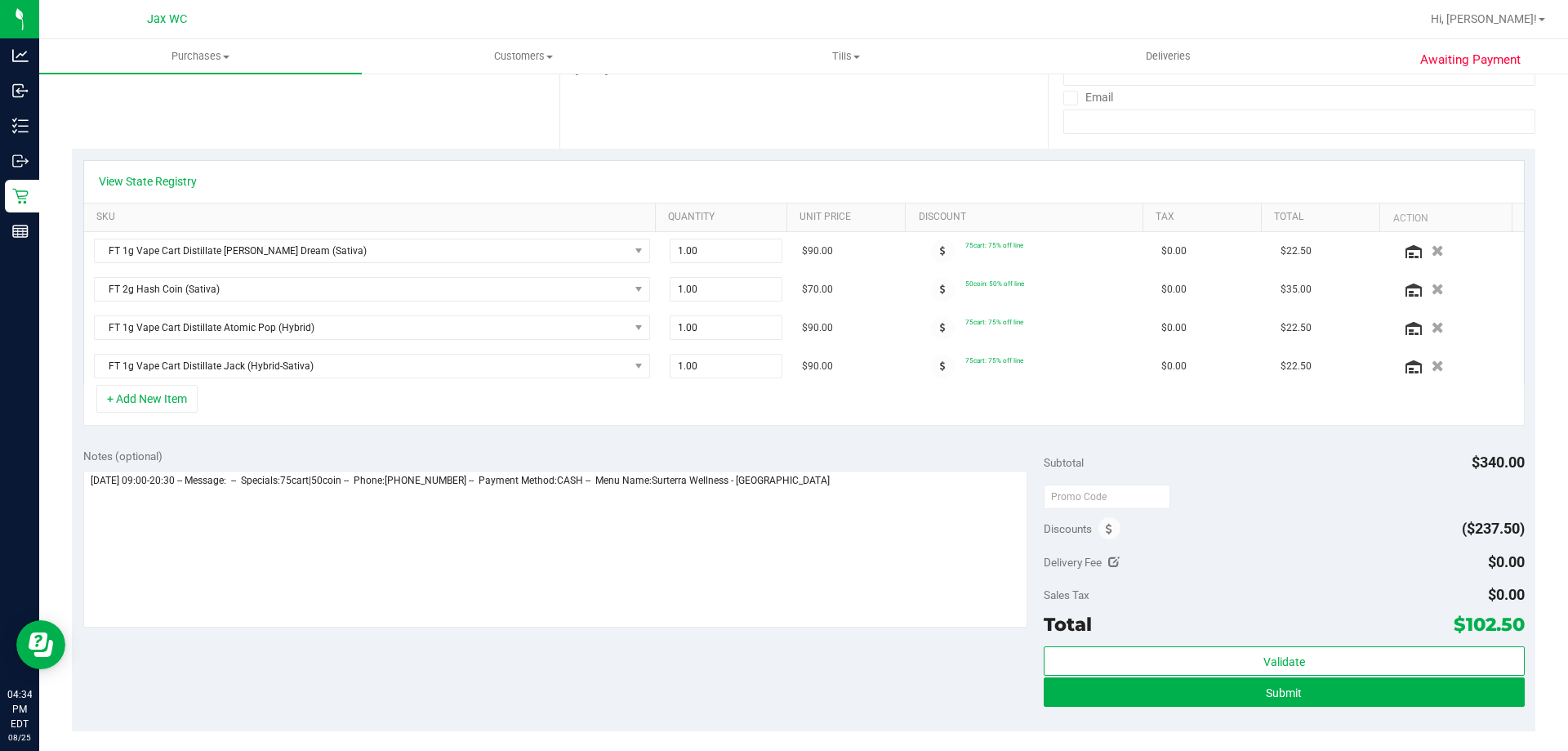
scroll to position [326, 0]
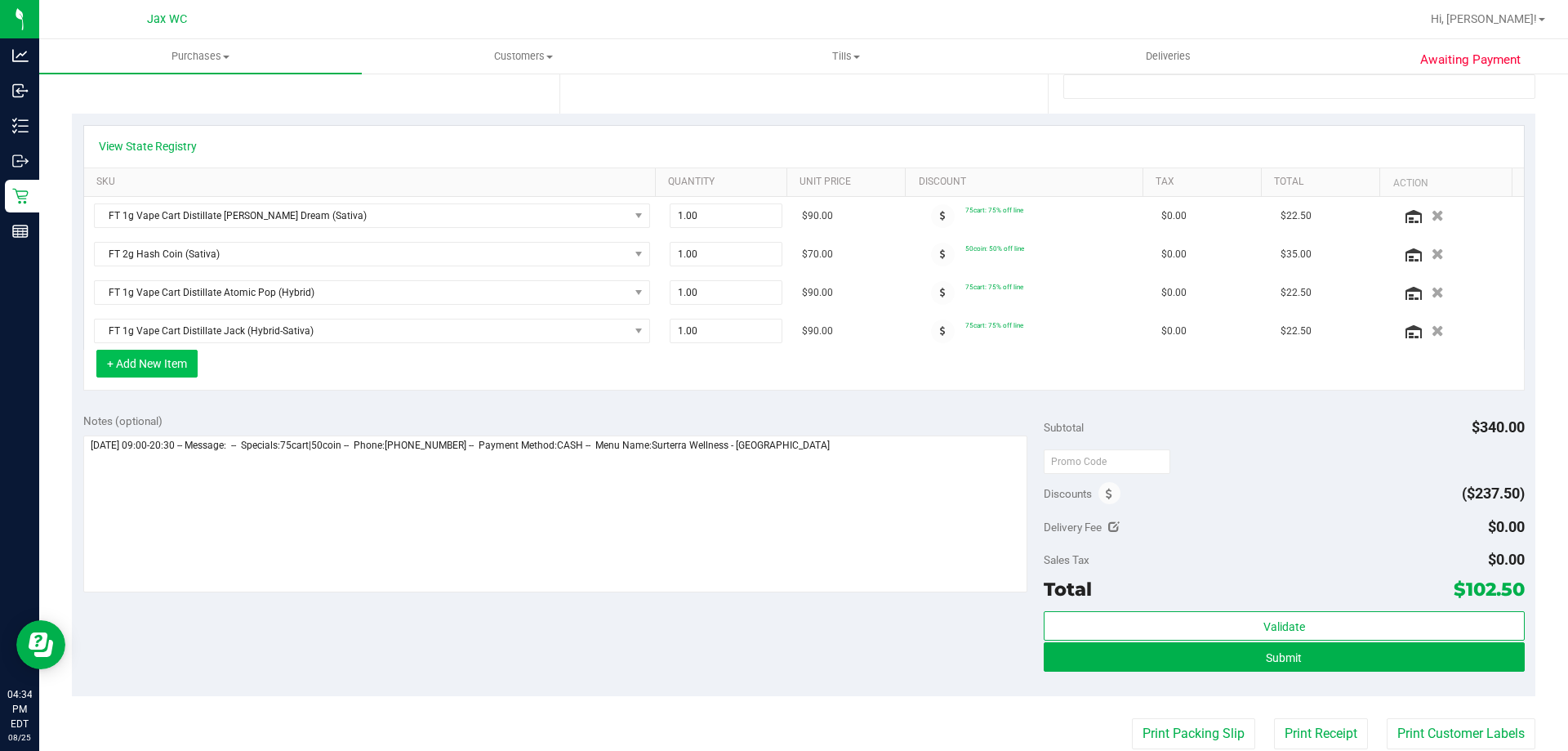
click at [161, 356] on button "+ Add New Item" at bounding box center [146, 363] width 101 height 27
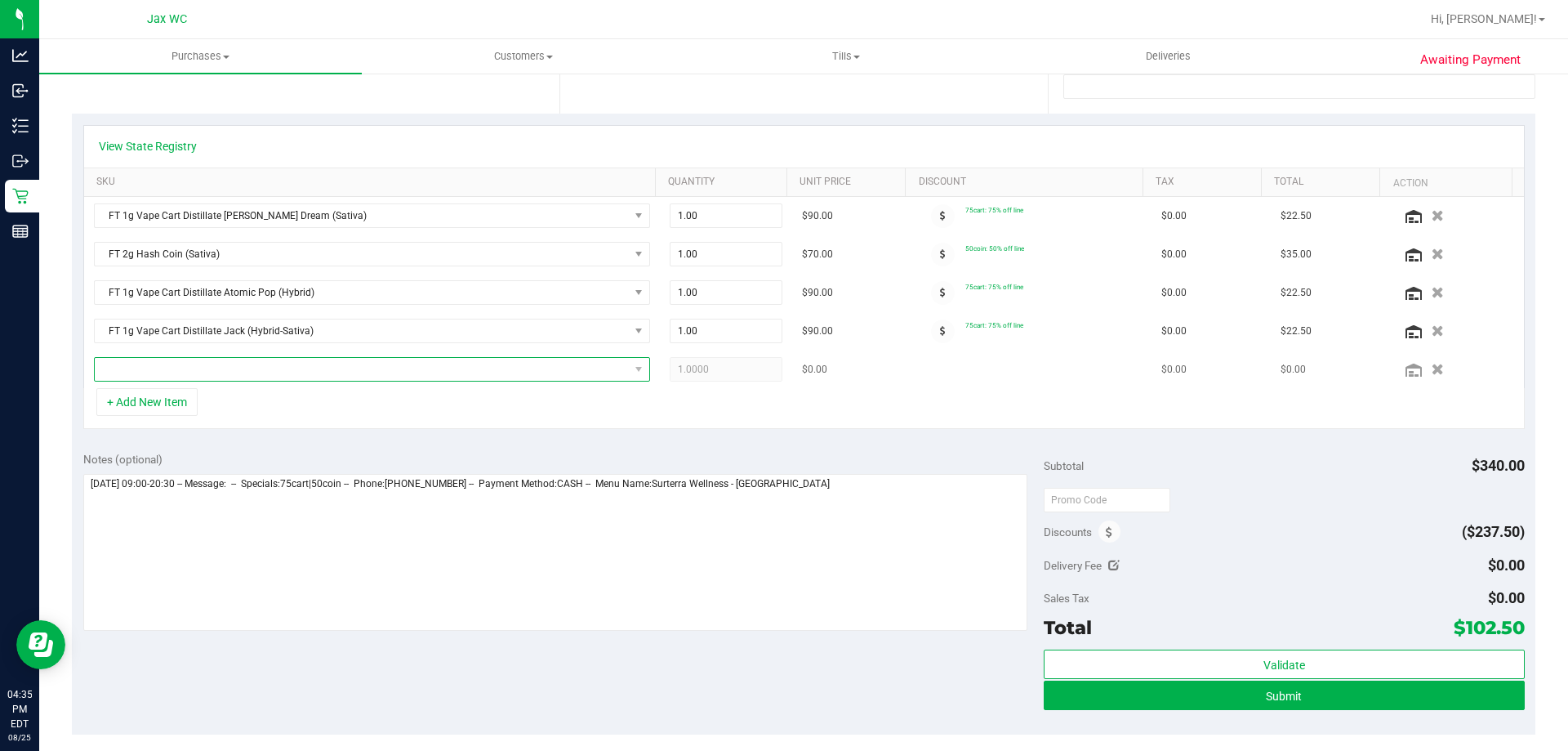
click at [263, 370] on span "NO DATA FOUND" at bounding box center [361, 369] width 534 height 23
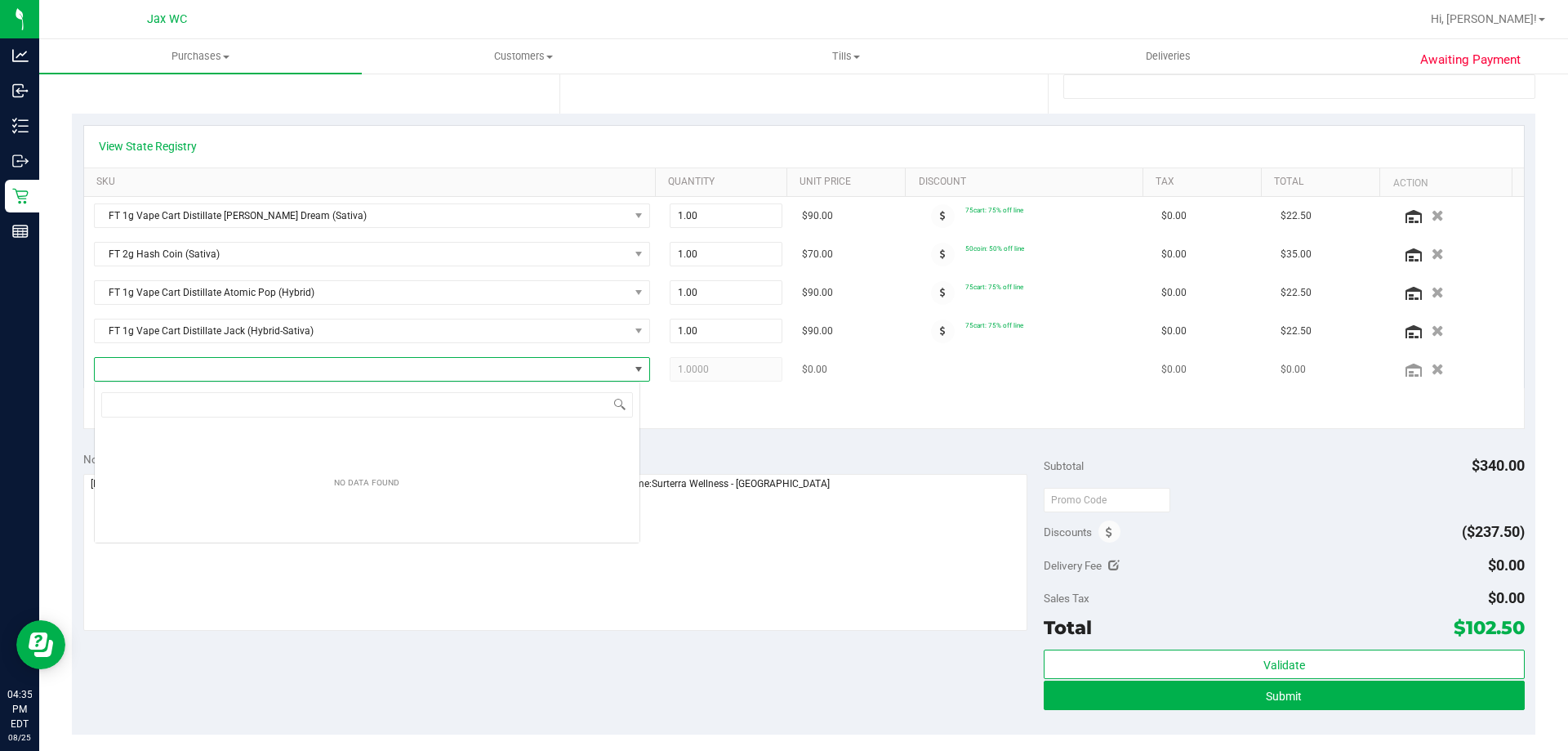
scroll to position [25, 546]
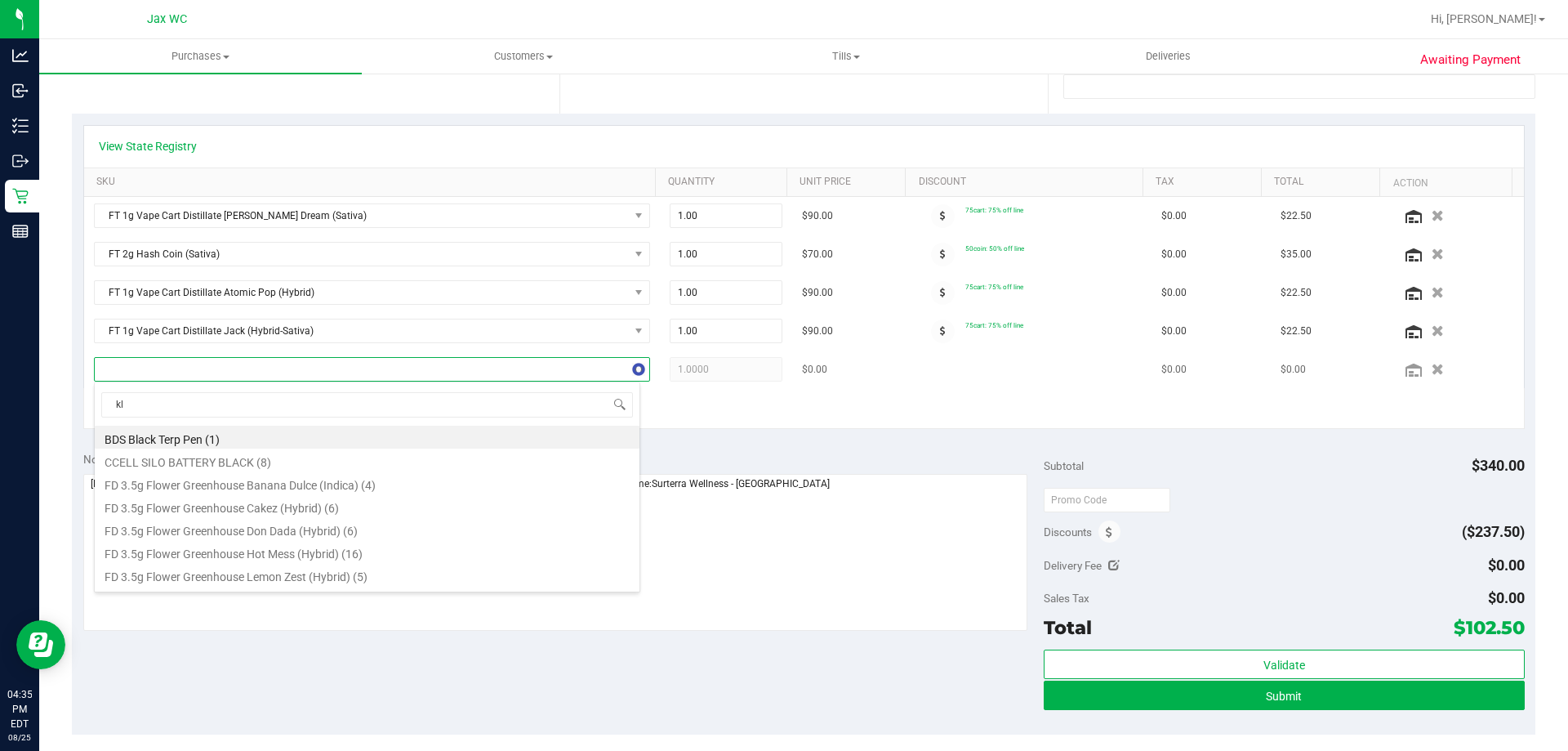
type input "klp"
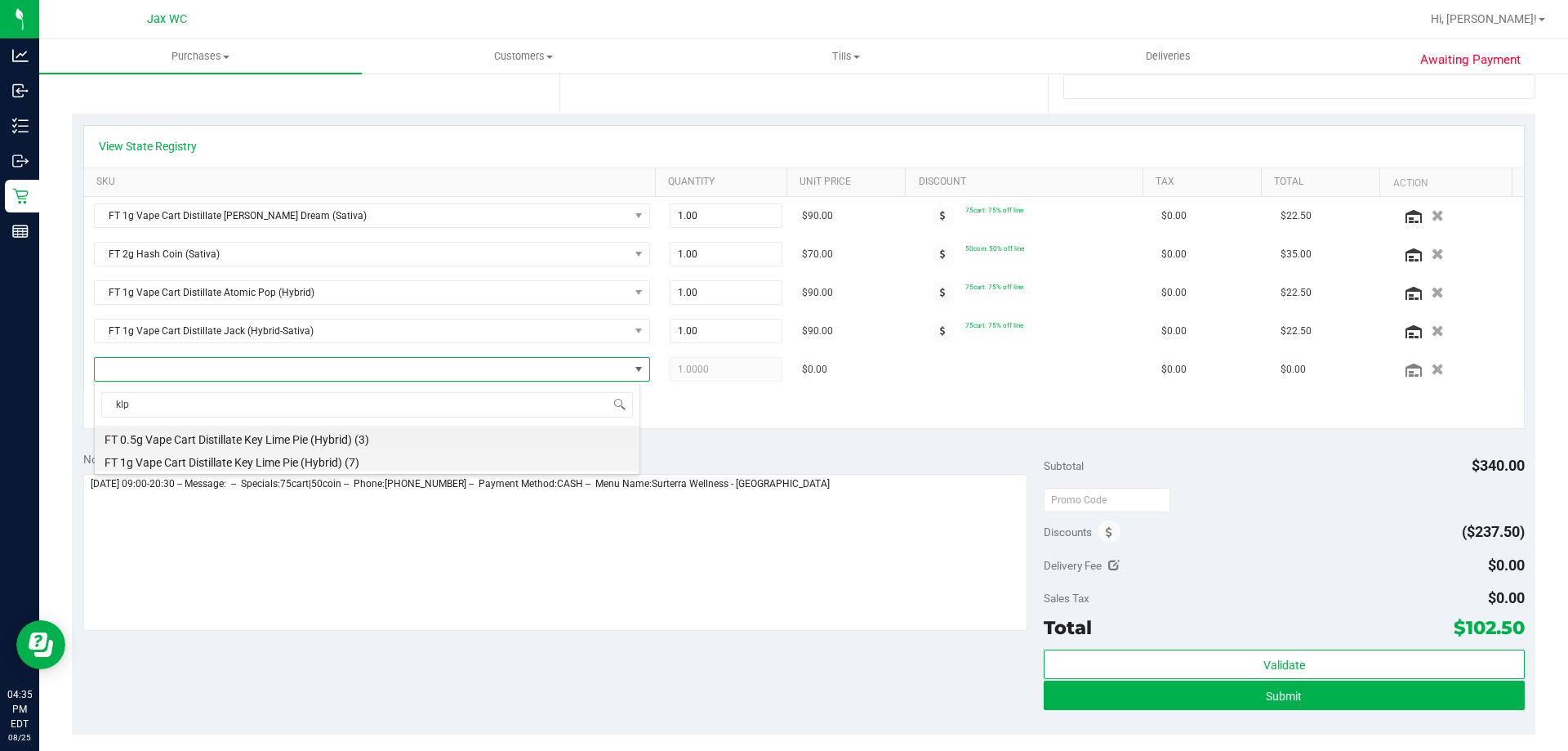
click at [243, 454] on li "FT 1g Vape Cart Distillate Key Lime Pie (Hybrid) (7)" at bounding box center [367, 460] width 545 height 23
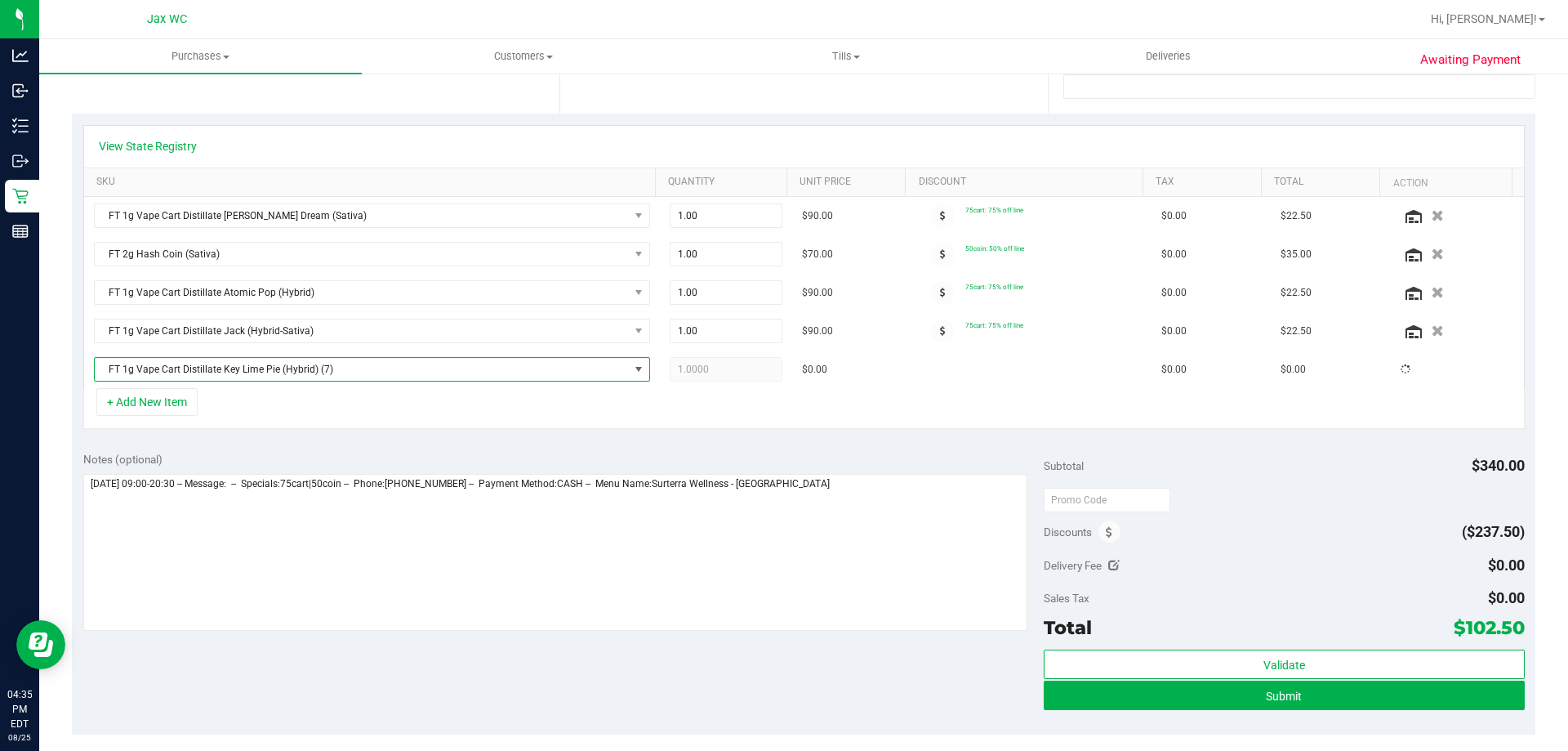
click at [720, 409] on div "+ Add New Item" at bounding box center [803, 408] width 1442 height 41
click at [931, 367] on span at bounding box center [942, 369] width 24 height 24
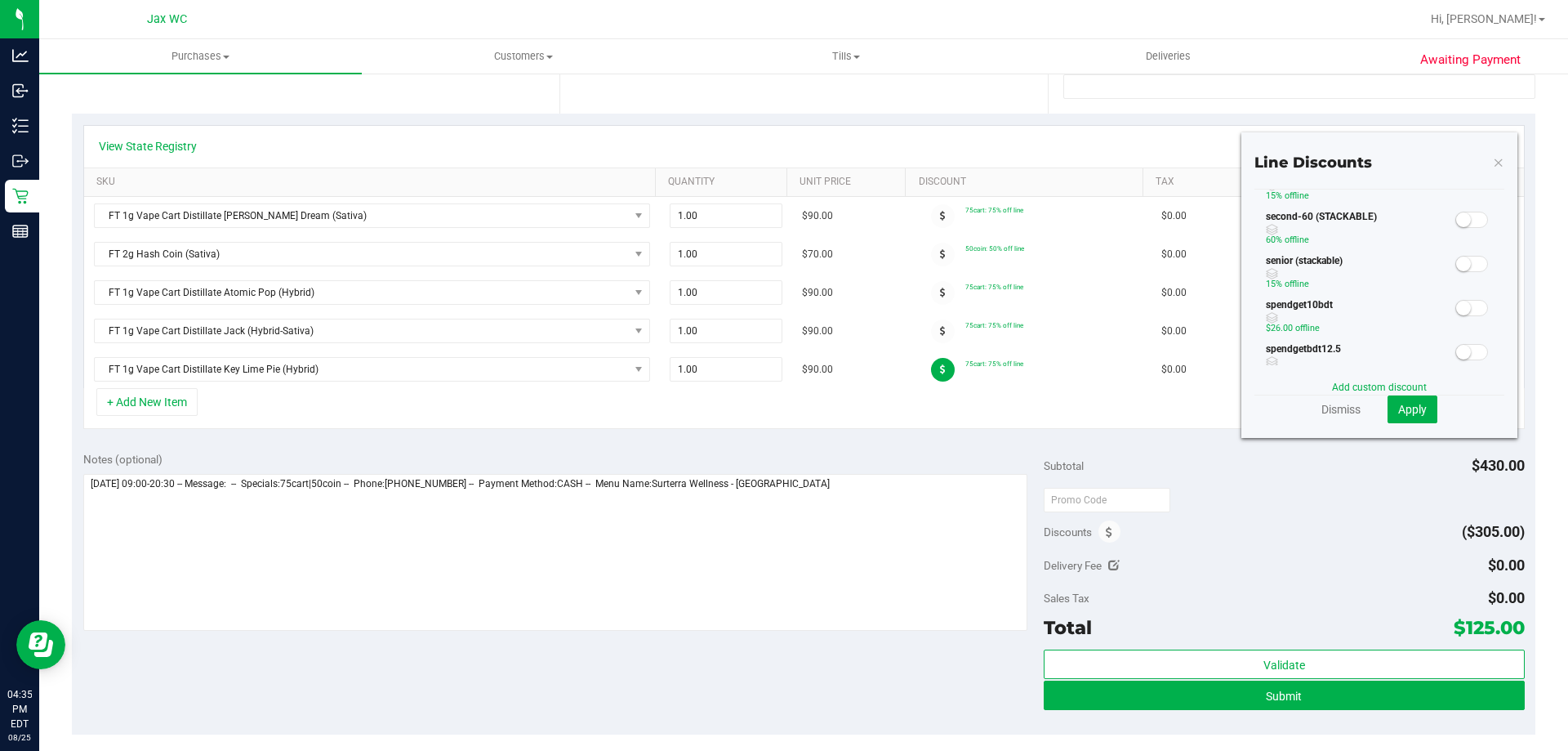
scroll to position [326, 0]
click at [1457, 306] on small at bounding box center [1463, 306] width 15 height 15
click at [1411, 412] on span "Apply" at bounding box center [1412, 409] width 28 height 13
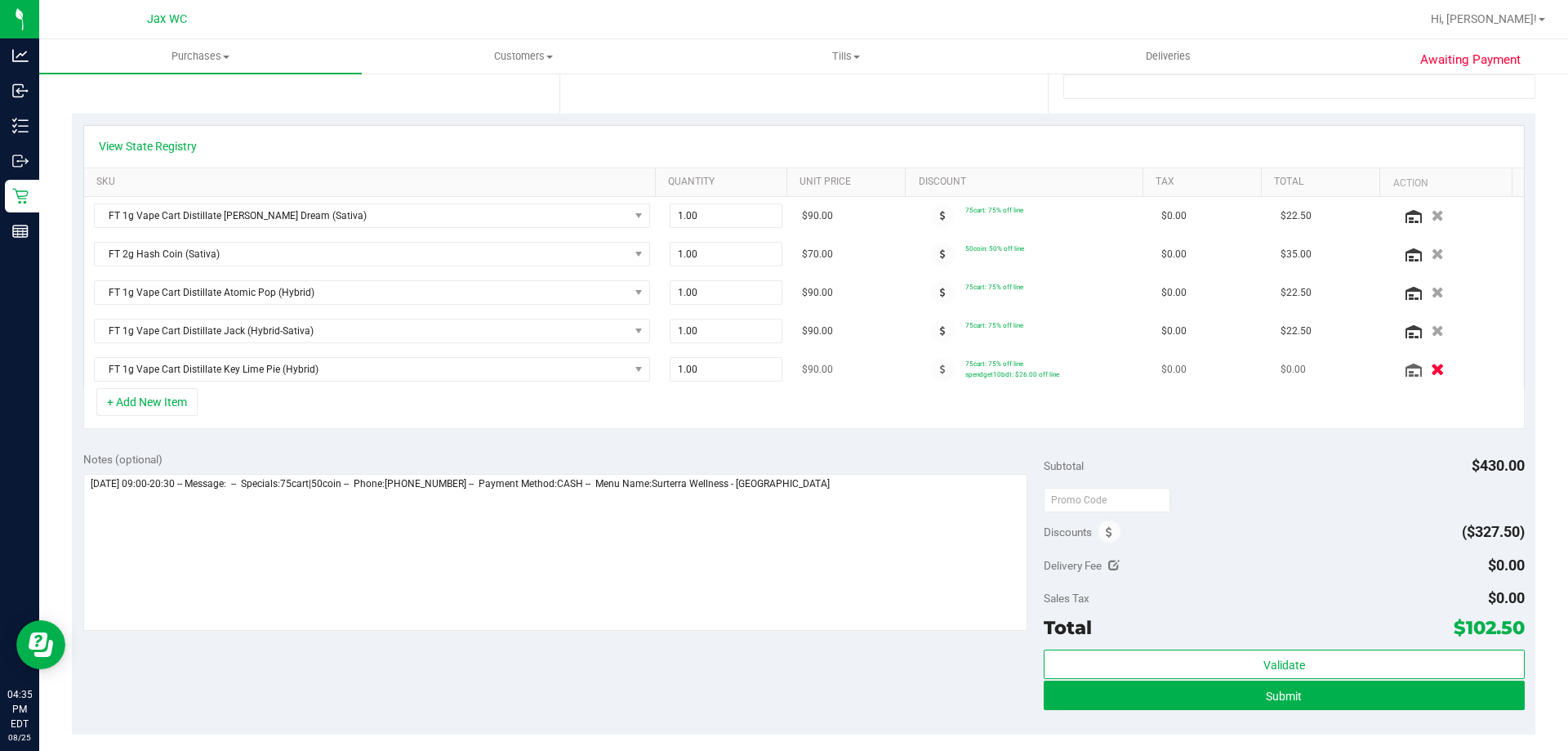
click at [1430, 366] on icon "button" at bounding box center [1437, 369] width 14 height 12
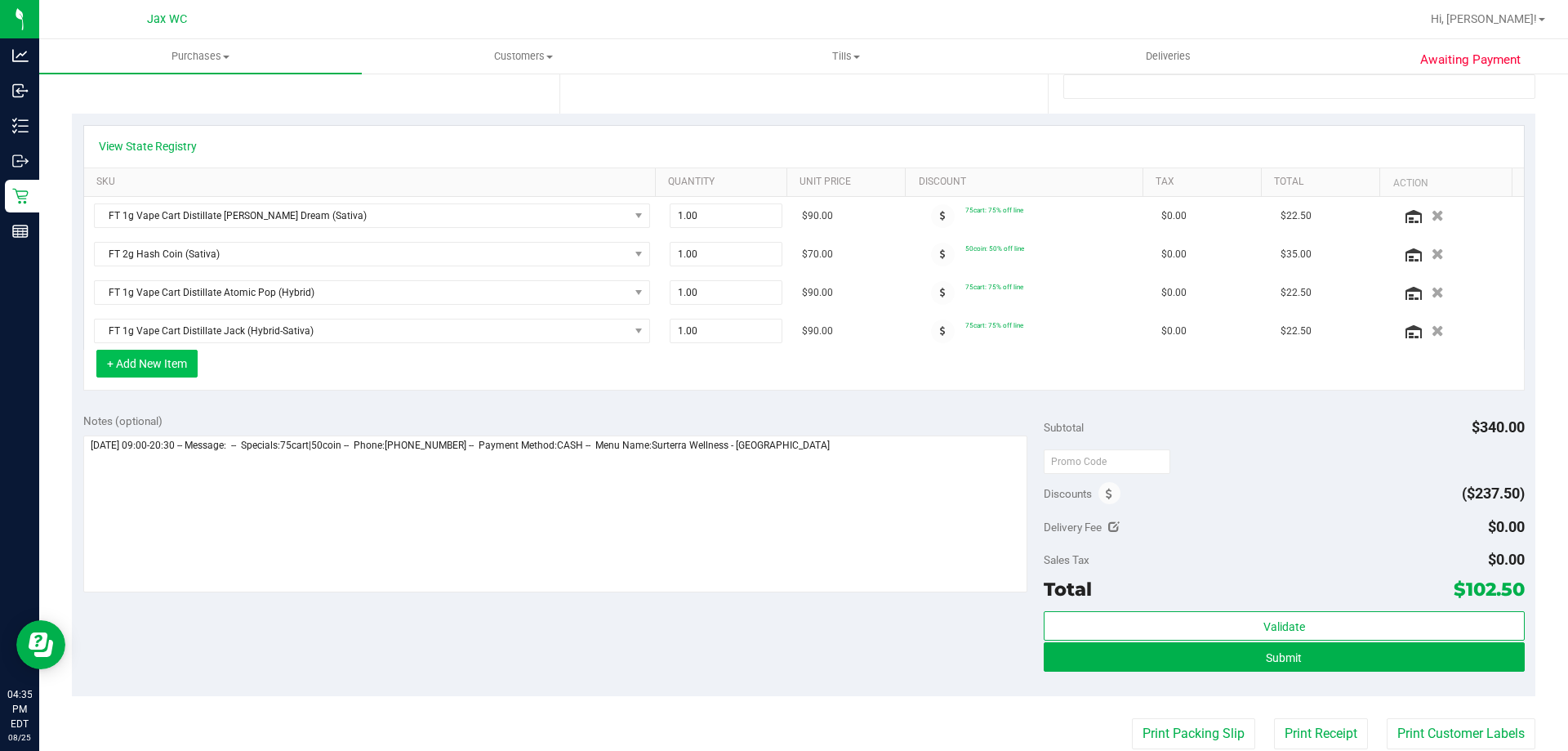
click at [161, 376] on button "+ Add New Item" at bounding box center [146, 363] width 101 height 27
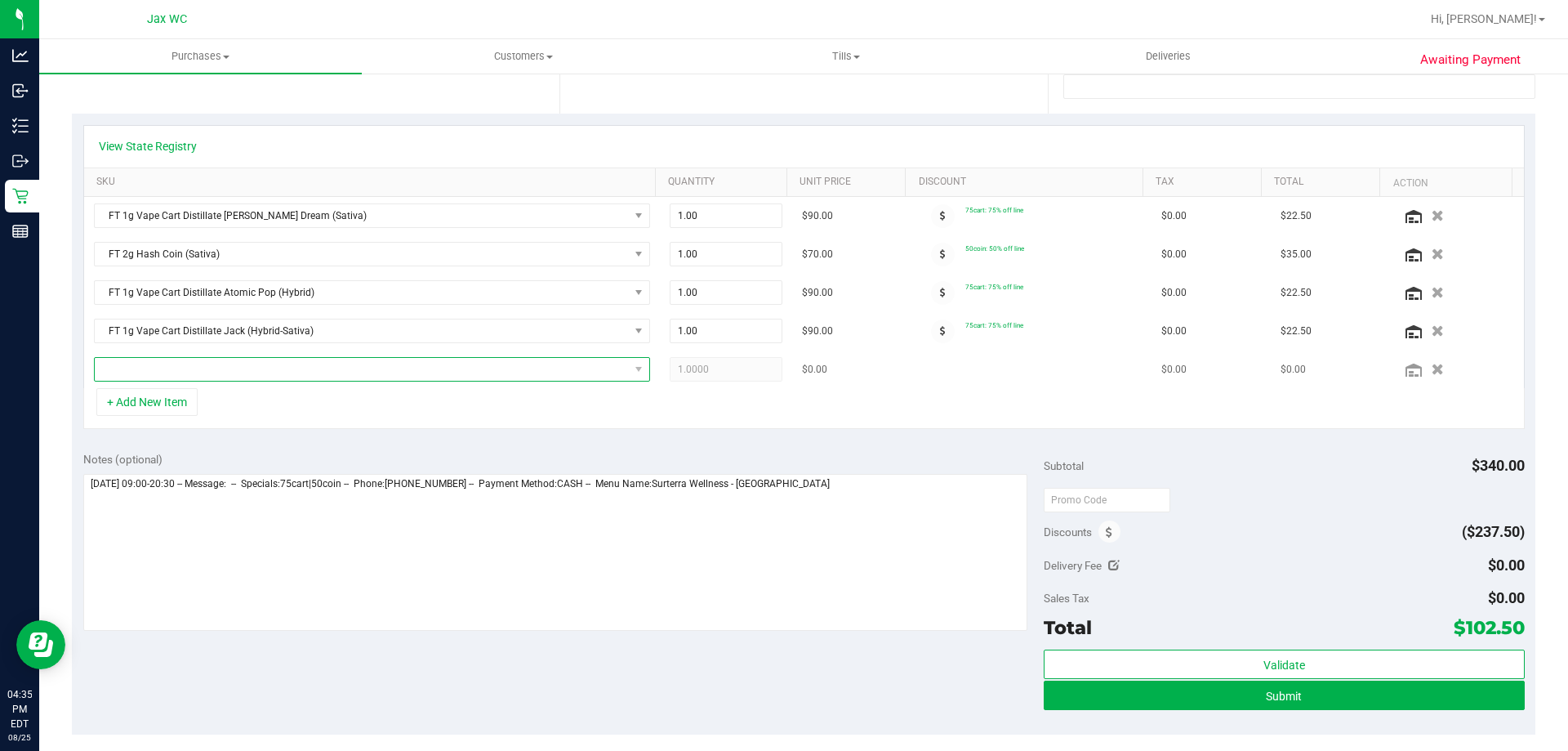
click at [235, 372] on span "NO DATA FOUND" at bounding box center [361, 369] width 534 height 23
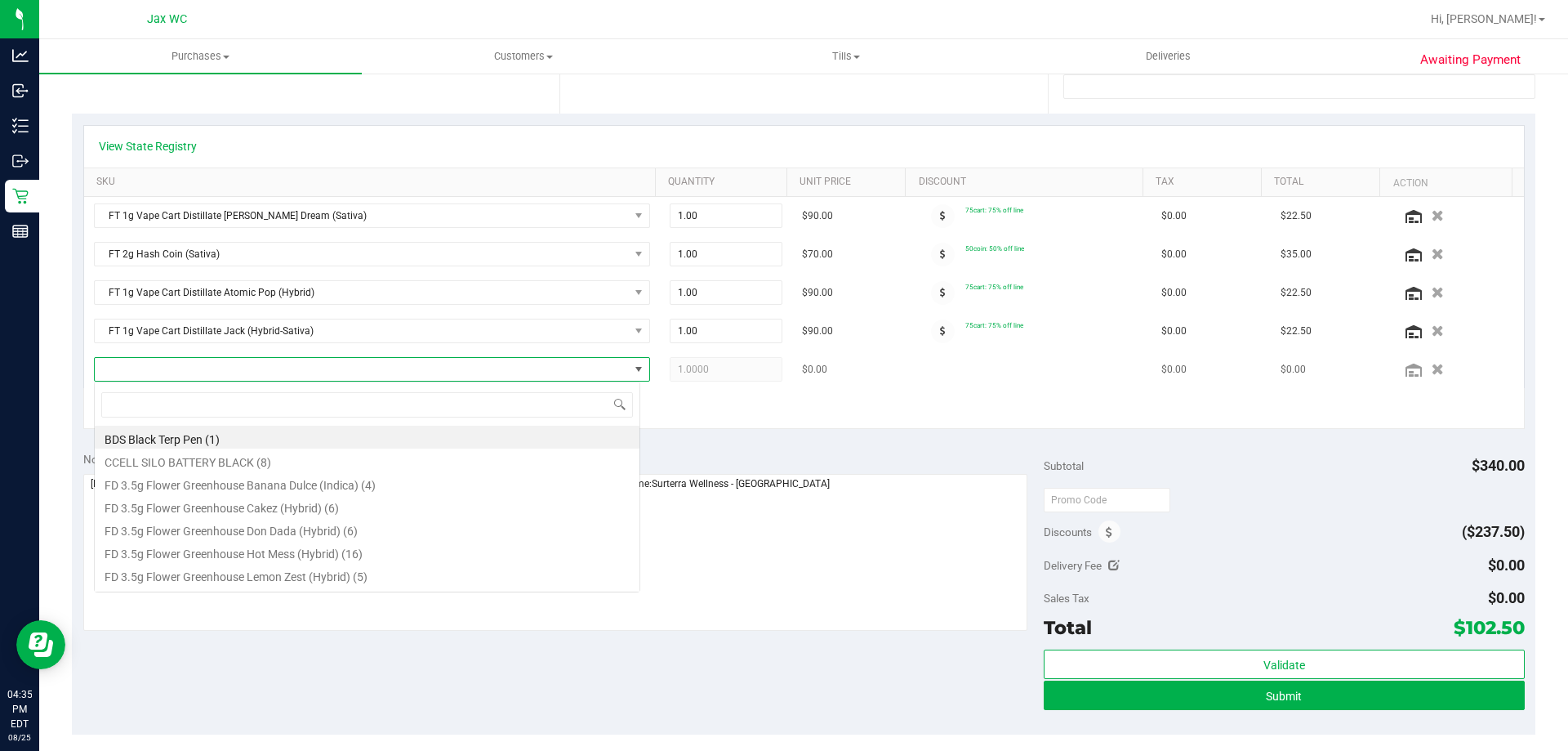
scroll to position [25, 546]
type input "klp"
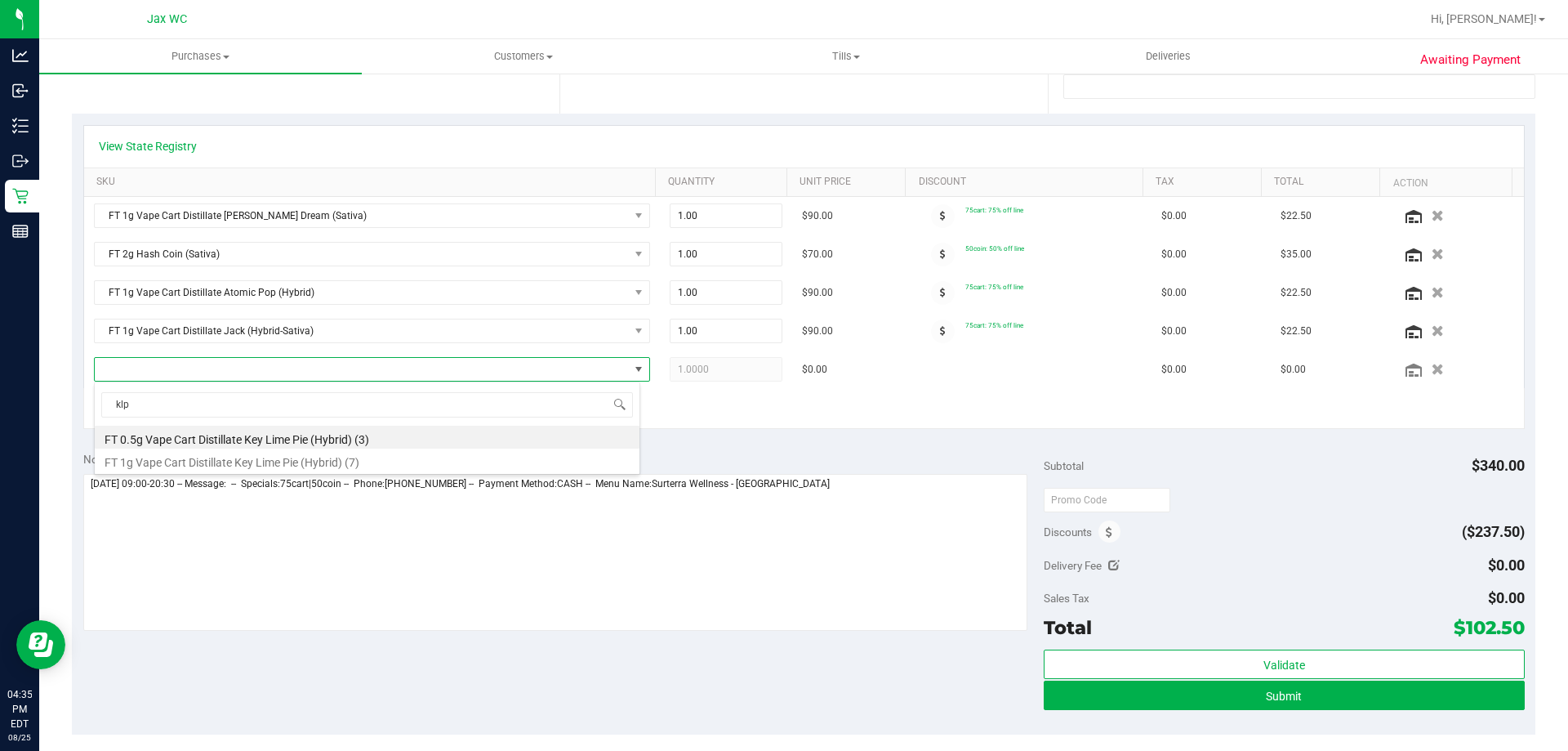
drag, startPoint x: 327, startPoint y: 458, endPoint x: 352, endPoint y: 453, distance: 25.5
click at [327, 459] on li "FT 1g Vape Cart Distillate Key Lime Pie (Hybrid) (7)" at bounding box center [367, 460] width 545 height 23
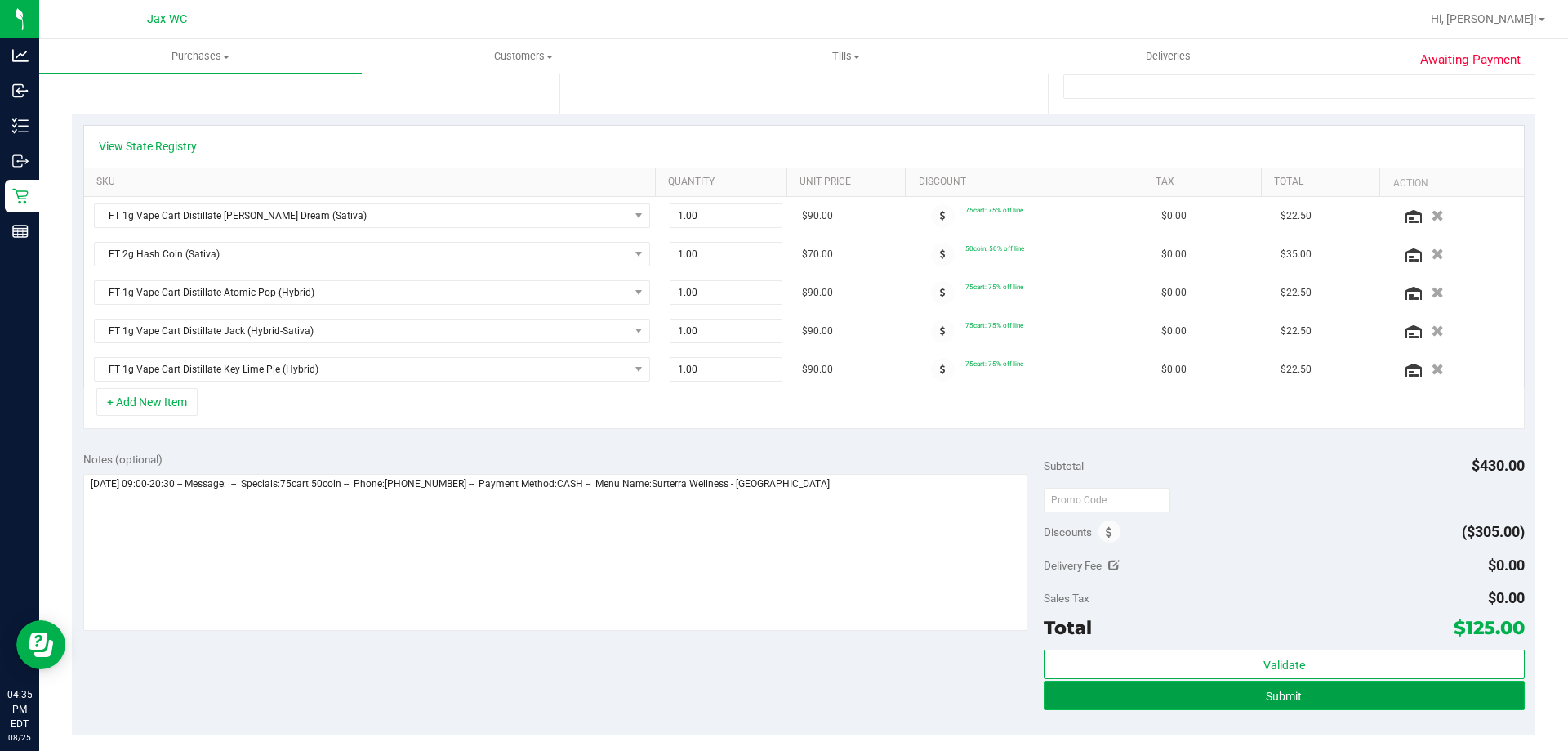
click at [1210, 691] on button "Submit" at bounding box center [1283, 695] width 480 height 29
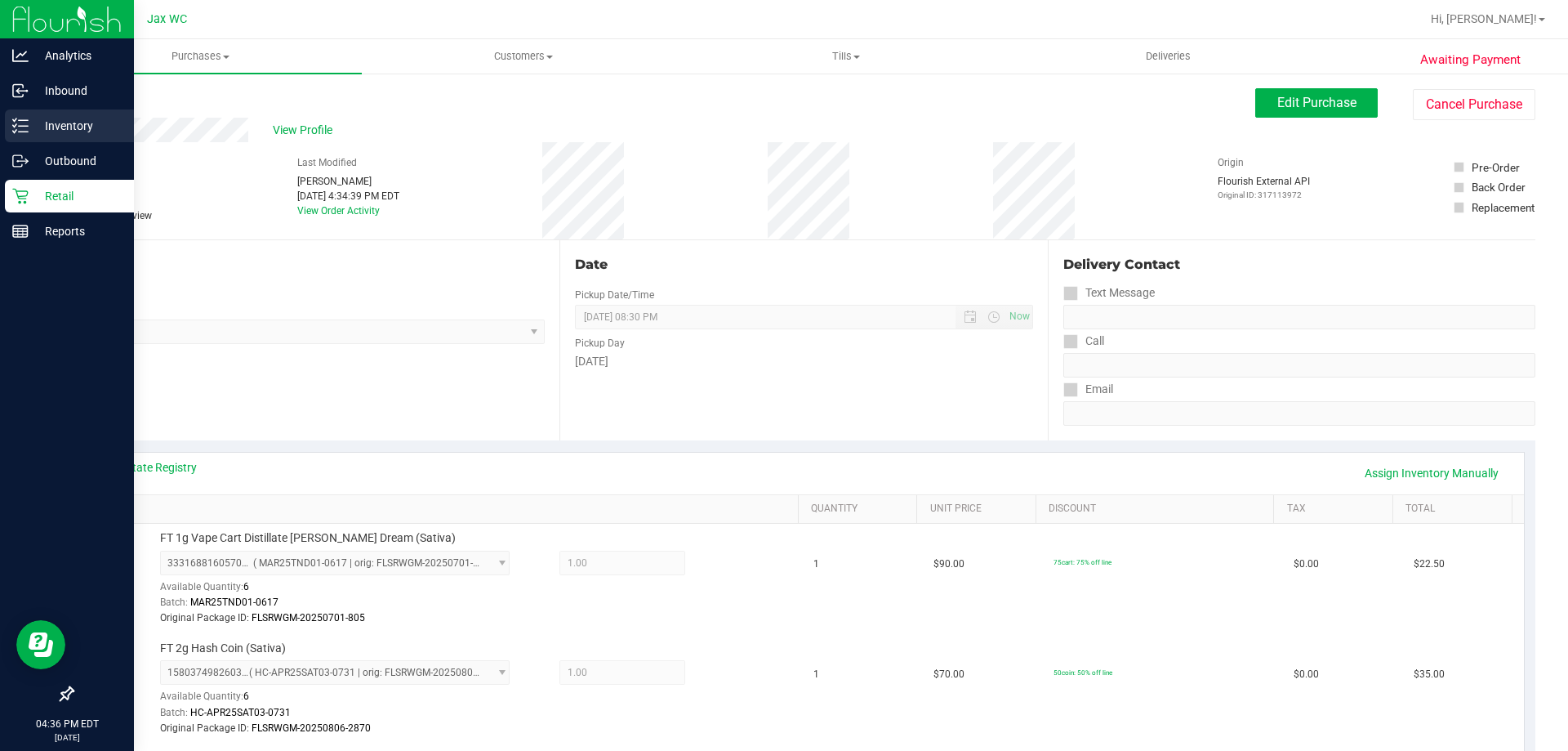
click at [76, 115] on div "Inventory" at bounding box center [69, 125] width 129 height 33
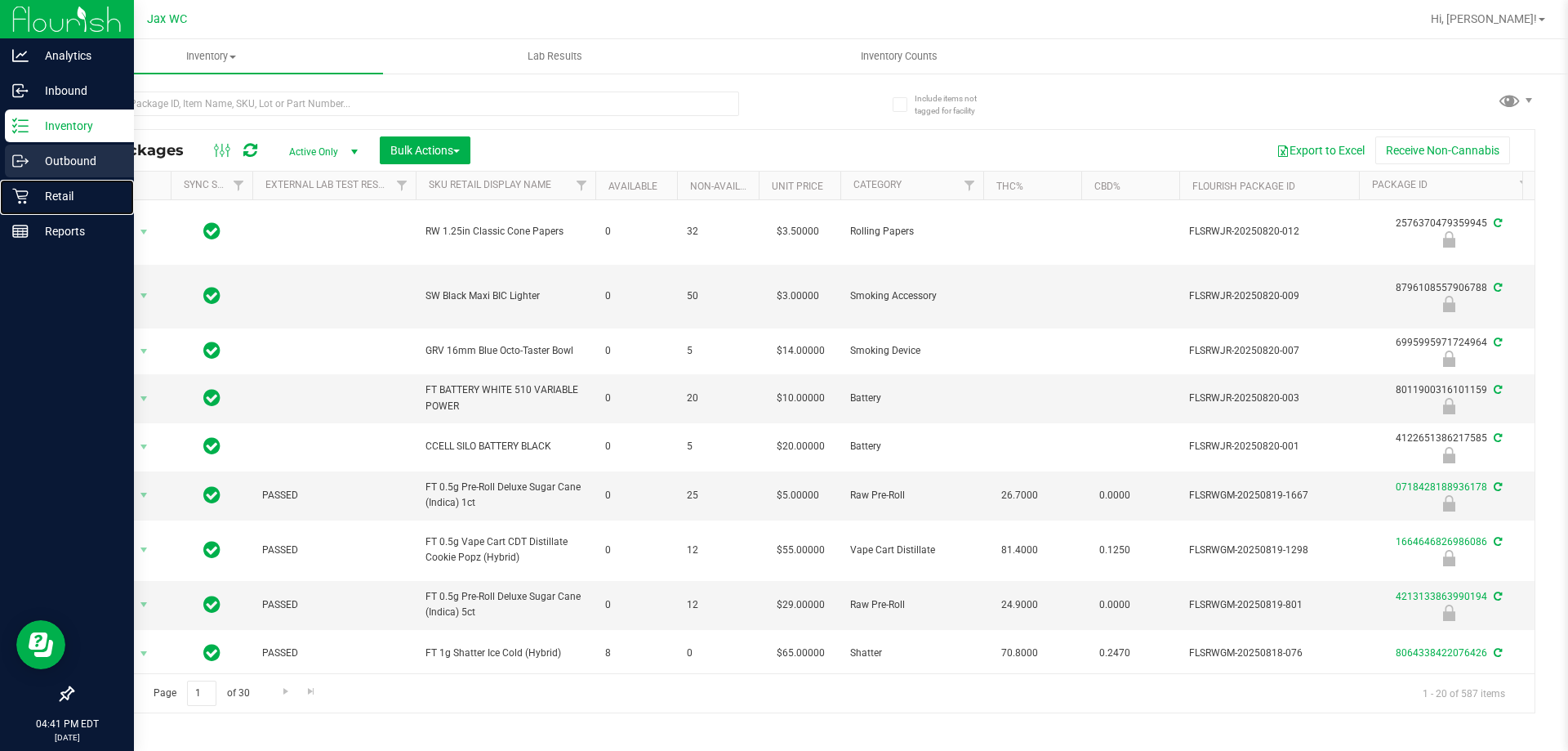
click at [56, 185] on div "Retail" at bounding box center [69, 196] width 129 height 33
